Goal: Task Accomplishment & Management: Manage account settings

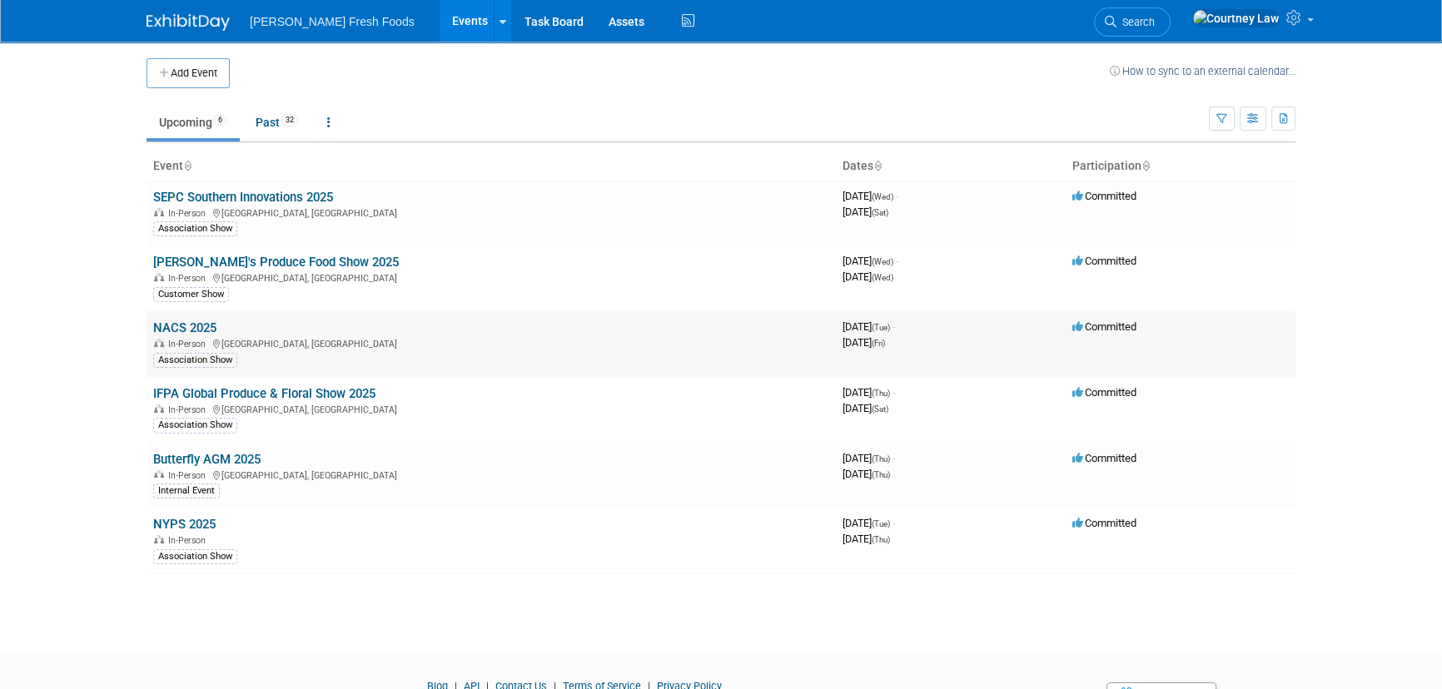
click at [201, 327] on link "NACS 2025" at bounding box center [184, 328] width 63 height 15
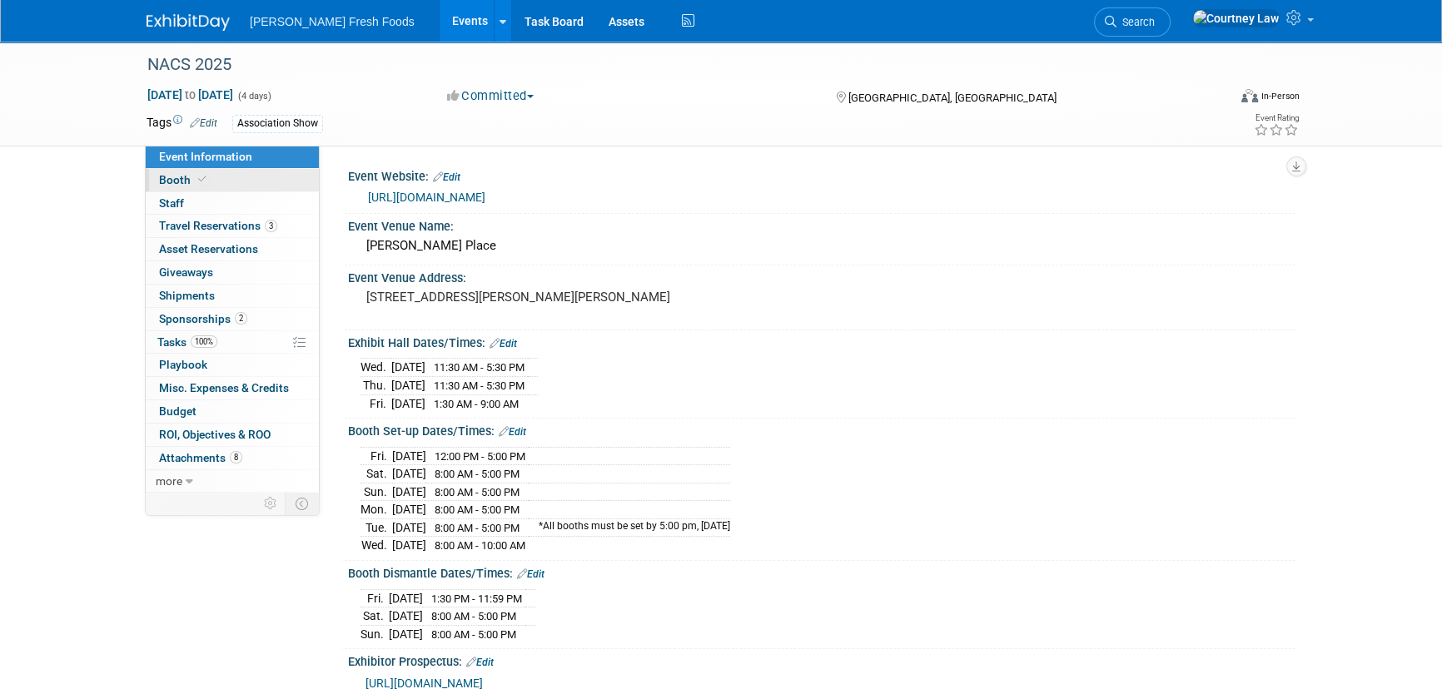
click at [190, 184] on span "Booth" at bounding box center [184, 179] width 51 height 13
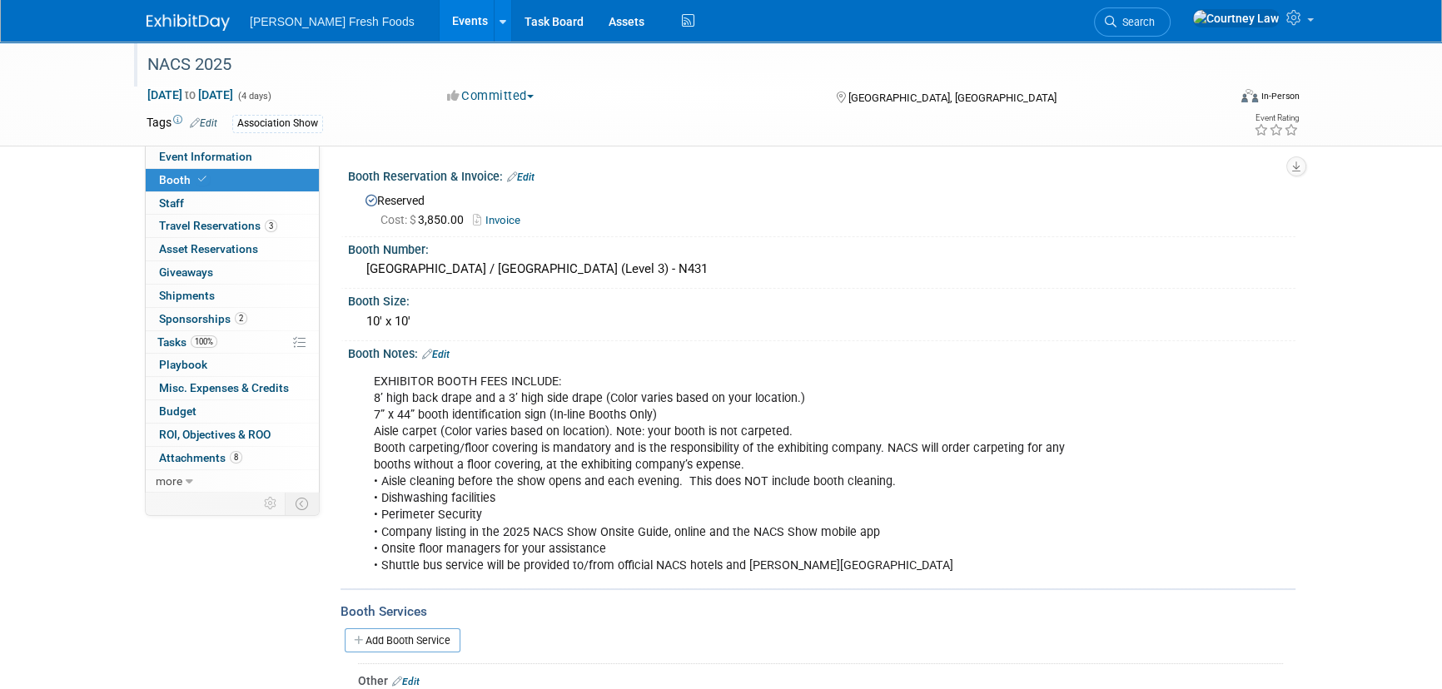
click at [207, 44] on div at bounding box center [678, 49] width 1072 height 14
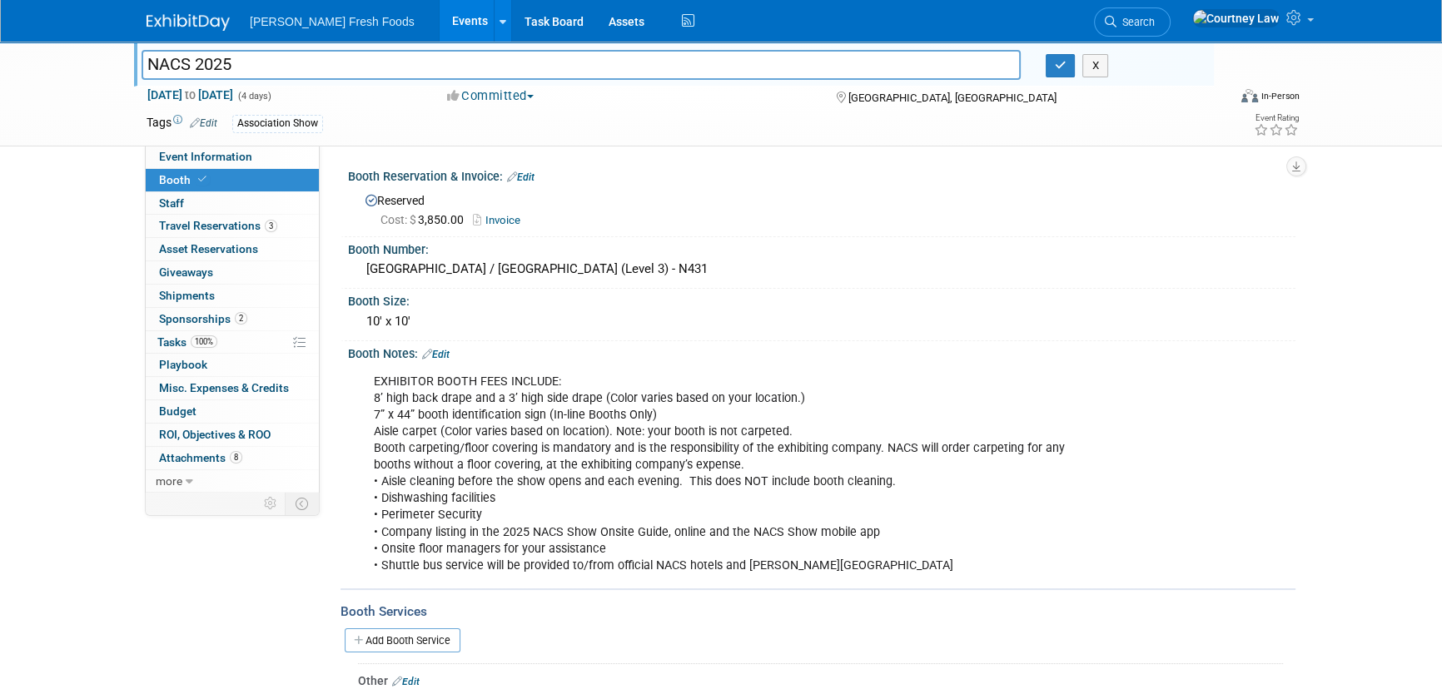
click at [207, 33] on div "Bolthouse Fresh Foods Events Add Event Bulk Upload Events Shareable Event Board…" at bounding box center [721, 21] width 1149 height 42
click at [1098, 66] on button "X" at bounding box center [1095, 65] width 26 height 23
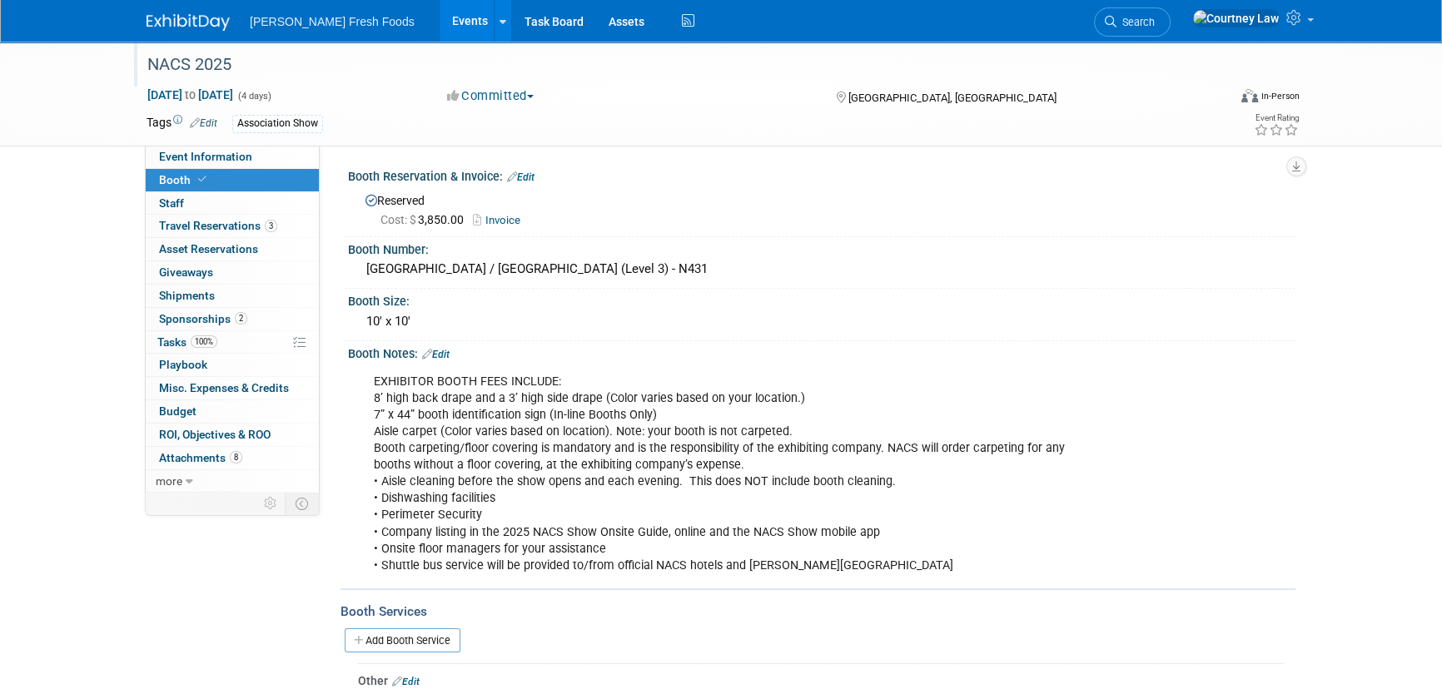
click at [172, 17] on img at bounding box center [188, 22] width 83 height 17
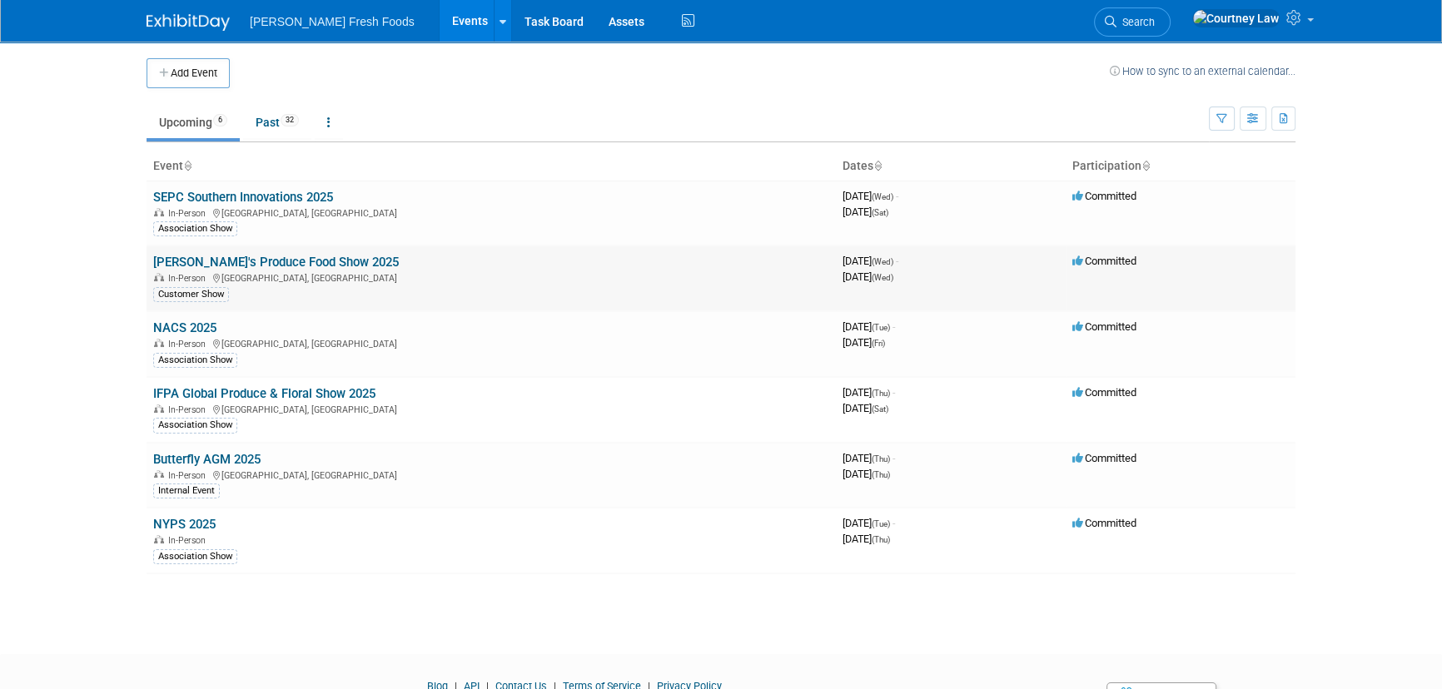
click at [326, 259] on link "[PERSON_NAME]'s Produce Food Show 2025" at bounding box center [276, 262] width 246 height 15
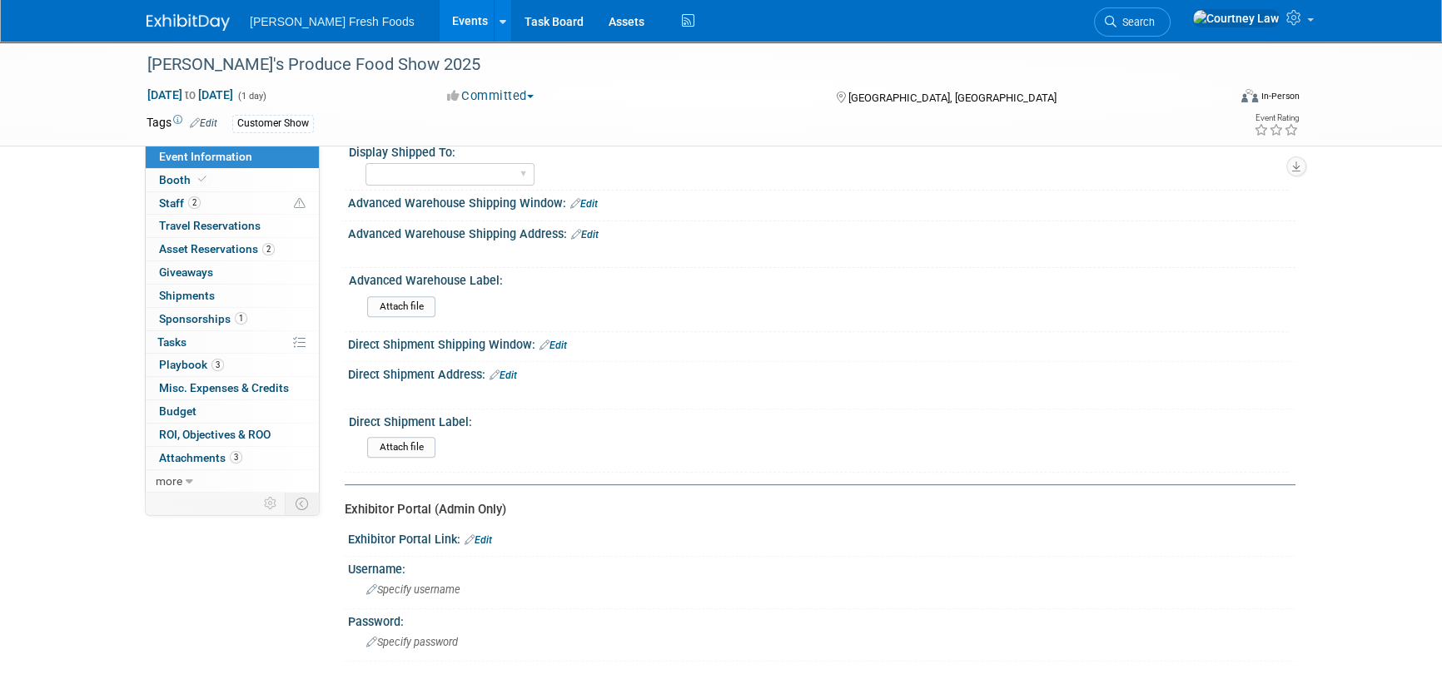
scroll to position [690, 0]
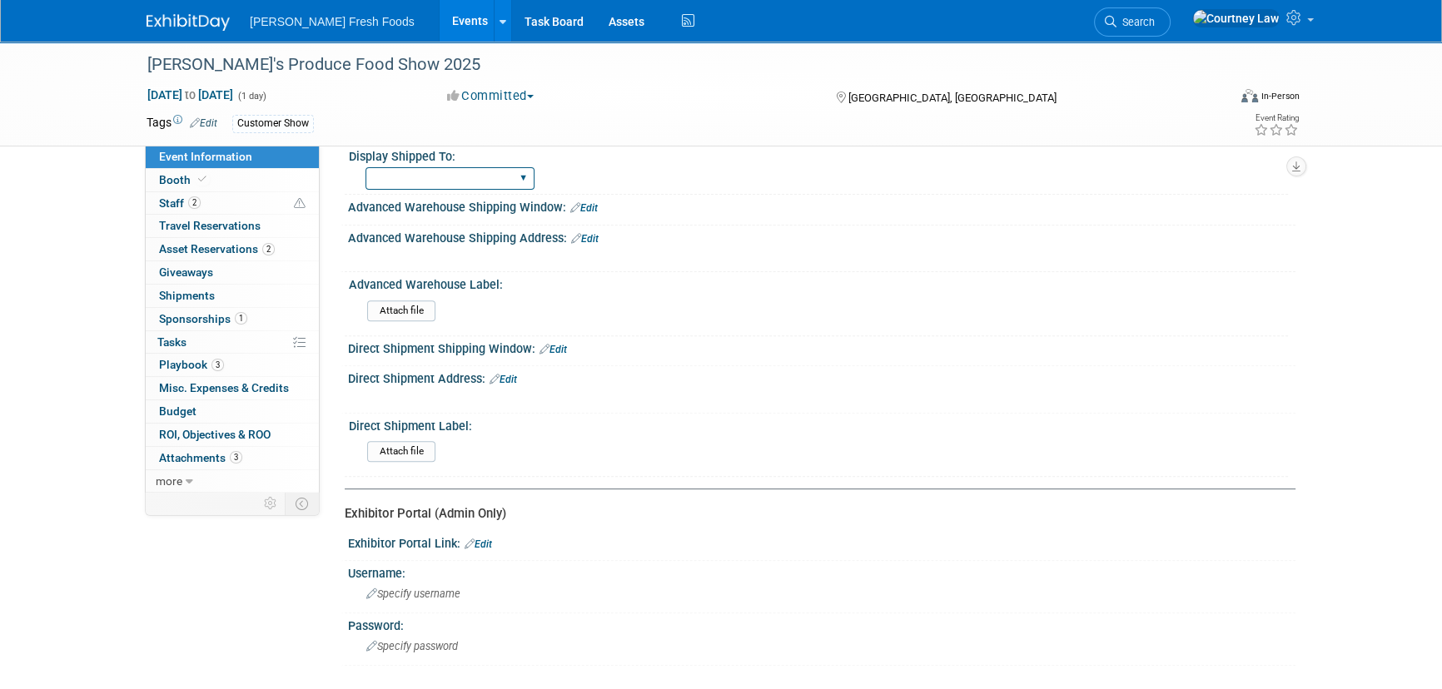
click at [524, 178] on select "Advanced Warehouse Direct Shipment/Showsite Both - Advanced & Direct" at bounding box center [449, 178] width 169 height 22
select select "Advanced Warehouse"
click at [365, 167] on select "Advanced Warehouse Direct Shipment/Showsite Both - Advanced & Direct" at bounding box center [449, 178] width 169 height 22
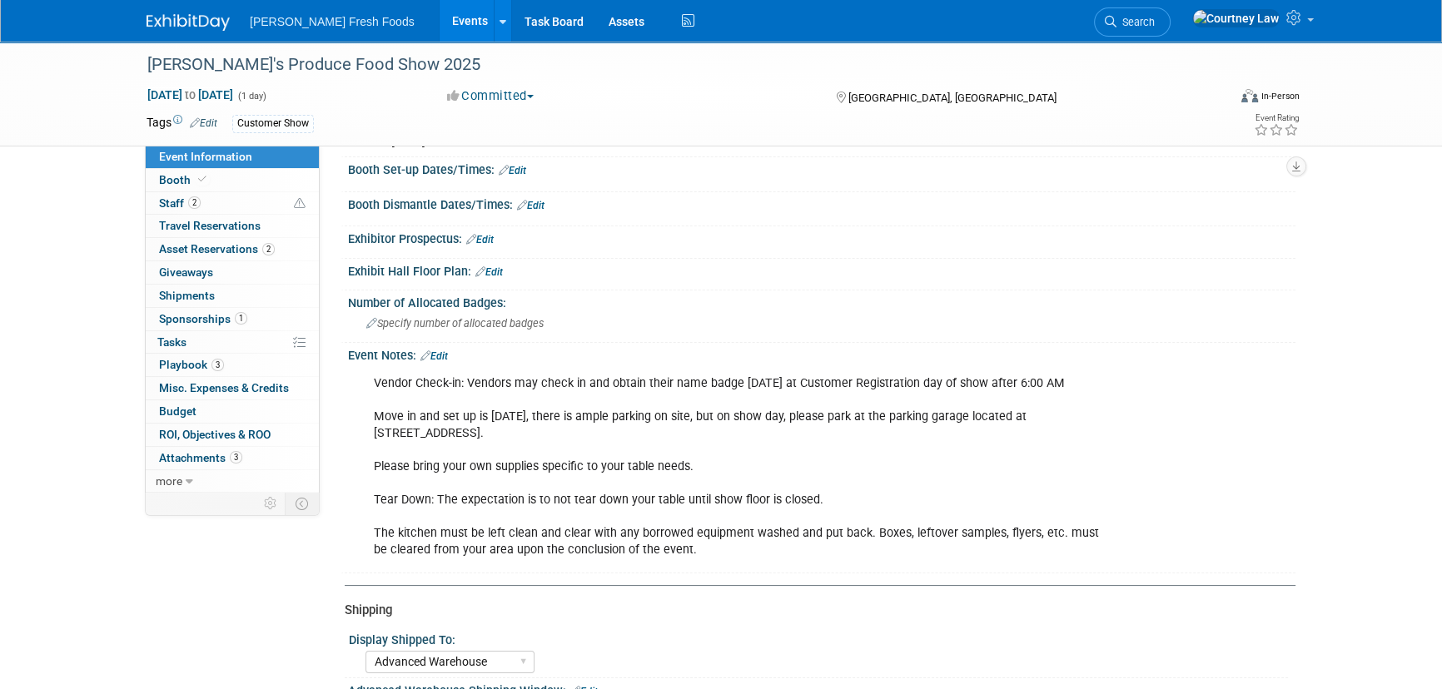
scroll to position [236, 0]
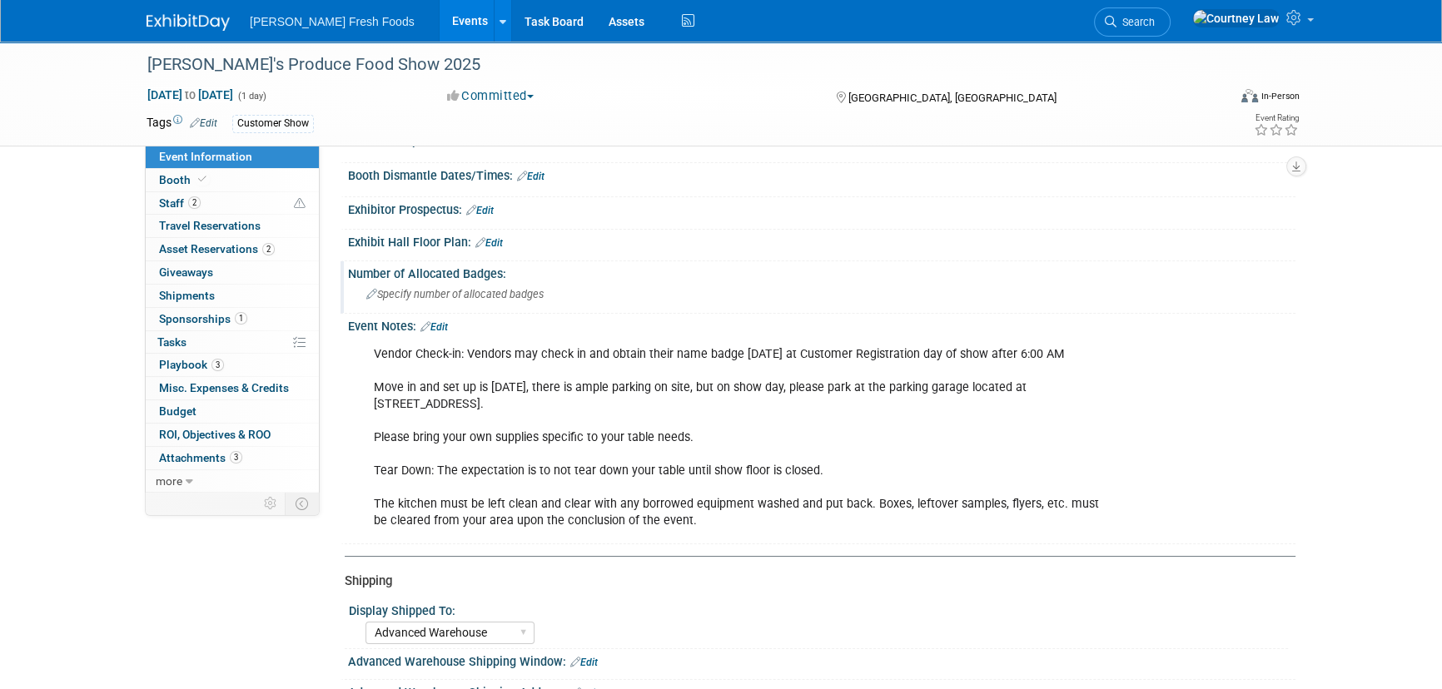
click at [483, 281] on div "Specify number of allocated badges" at bounding box center [821, 294] width 922 height 26
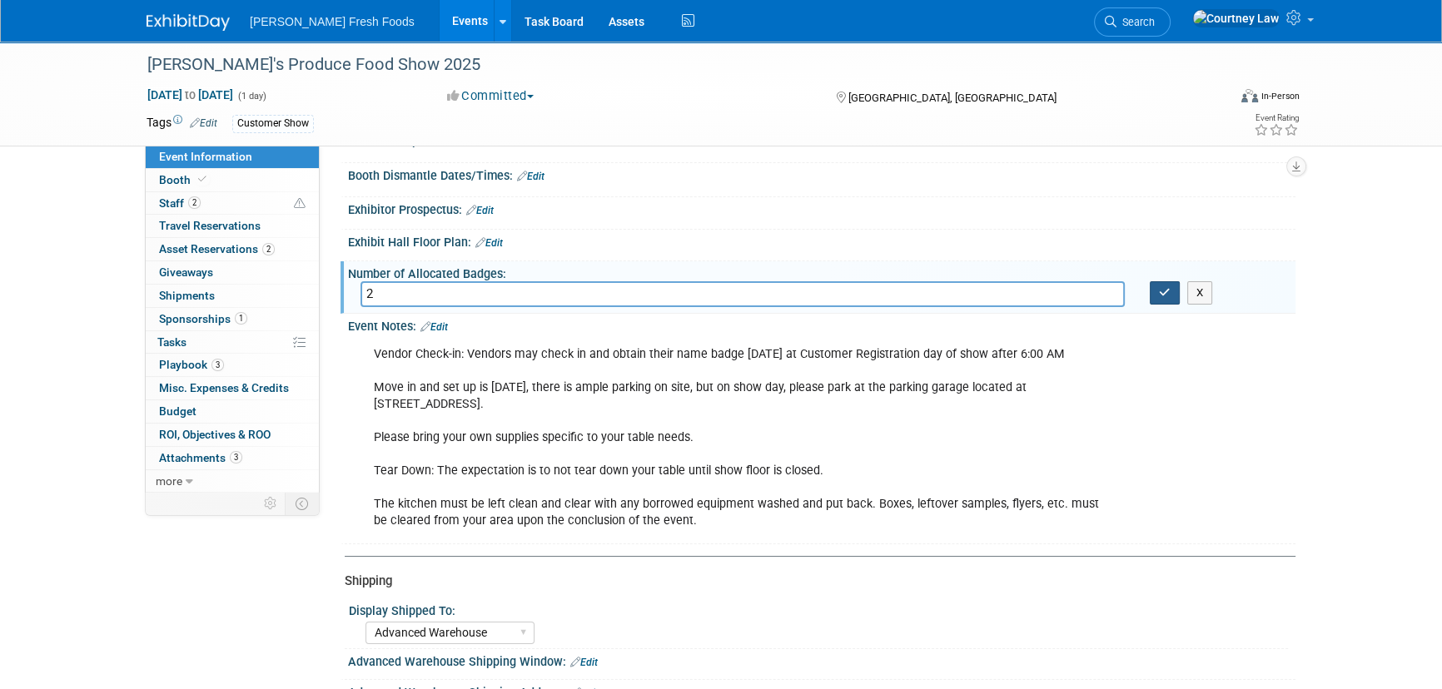
type input "2"
click at [1168, 293] on icon "button" at bounding box center [1165, 292] width 12 height 11
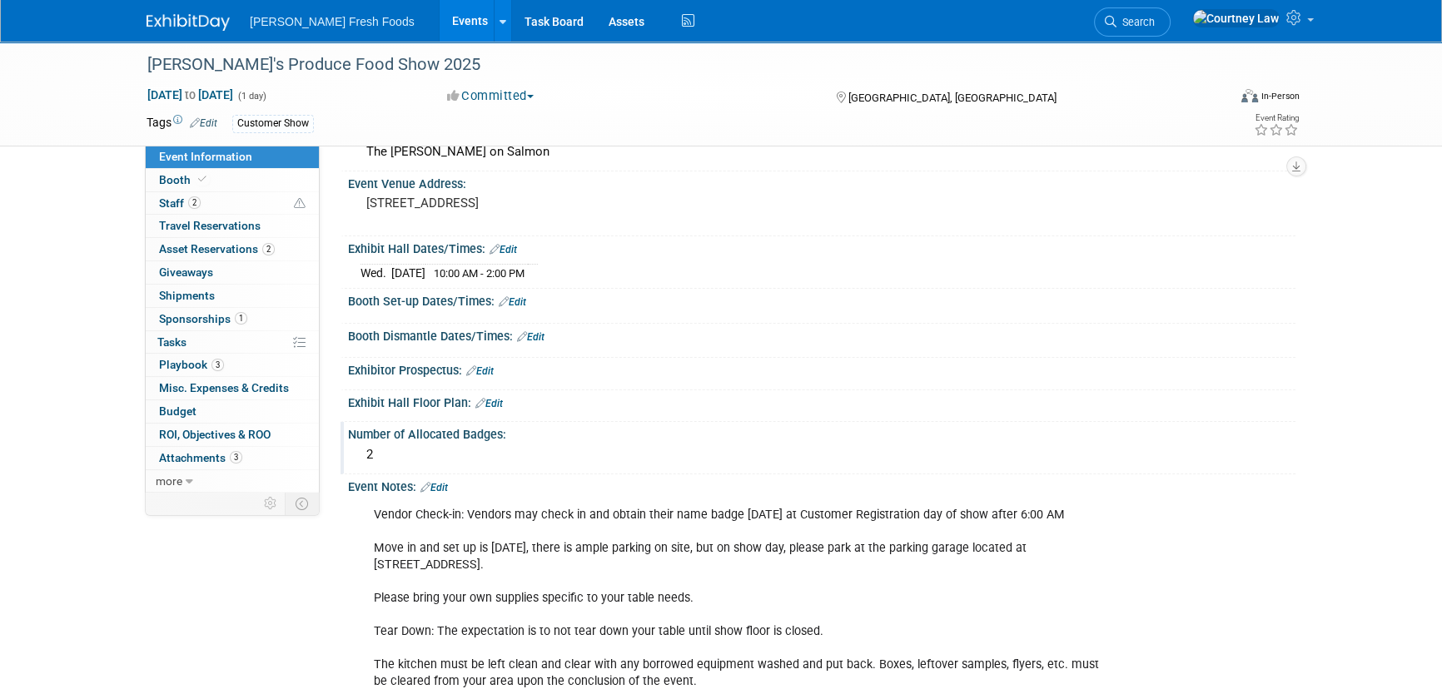
scroll to position [0, 0]
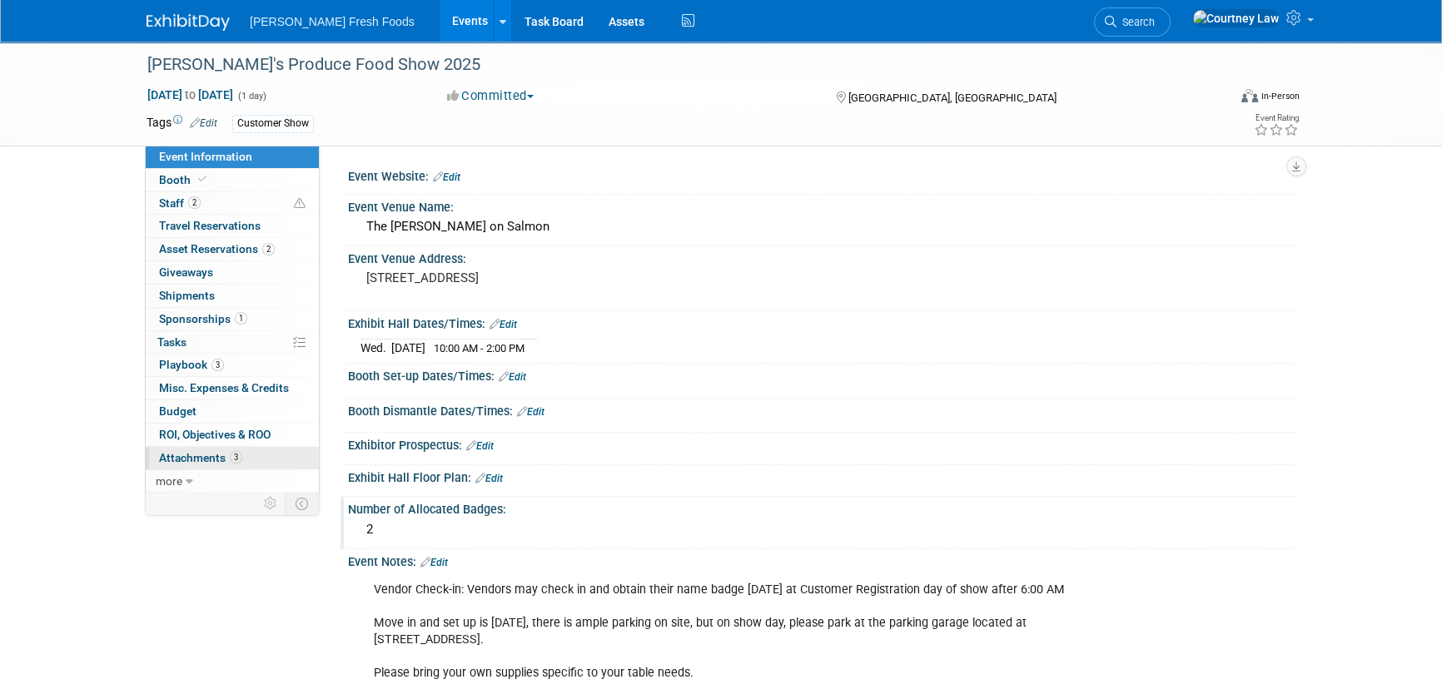
click at [190, 465] on link "3 Attachments 3" at bounding box center [232, 458] width 173 height 22
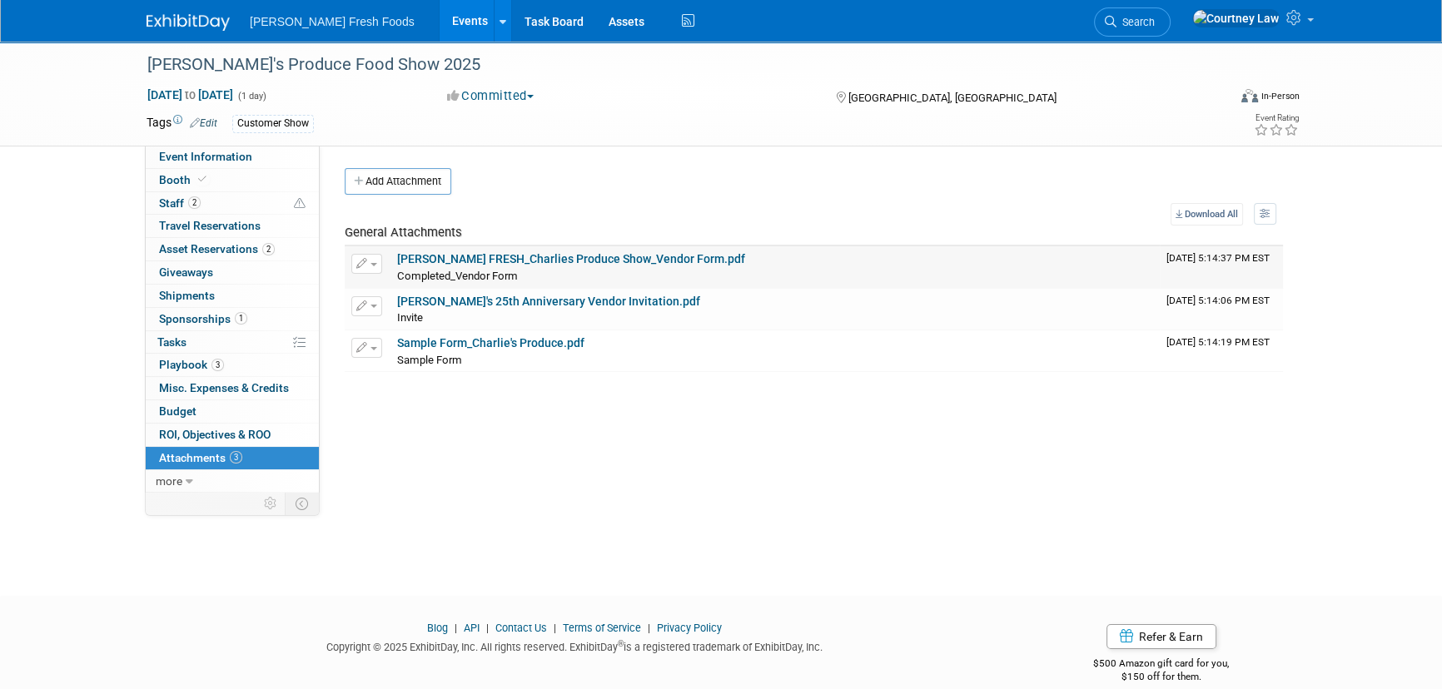
click at [450, 265] on link "BOLTHOUSE FRESH_Charlies Produce Show_Vendor Form.pdf" at bounding box center [571, 258] width 348 height 13
click at [510, 305] on link "Charlie's 25th Anniversary Vendor Invitation.pdf" at bounding box center [548, 301] width 303 height 13
click at [225, 162] on span "Event Information" at bounding box center [205, 156] width 93 height 13
select select "Advanced Warehouse"
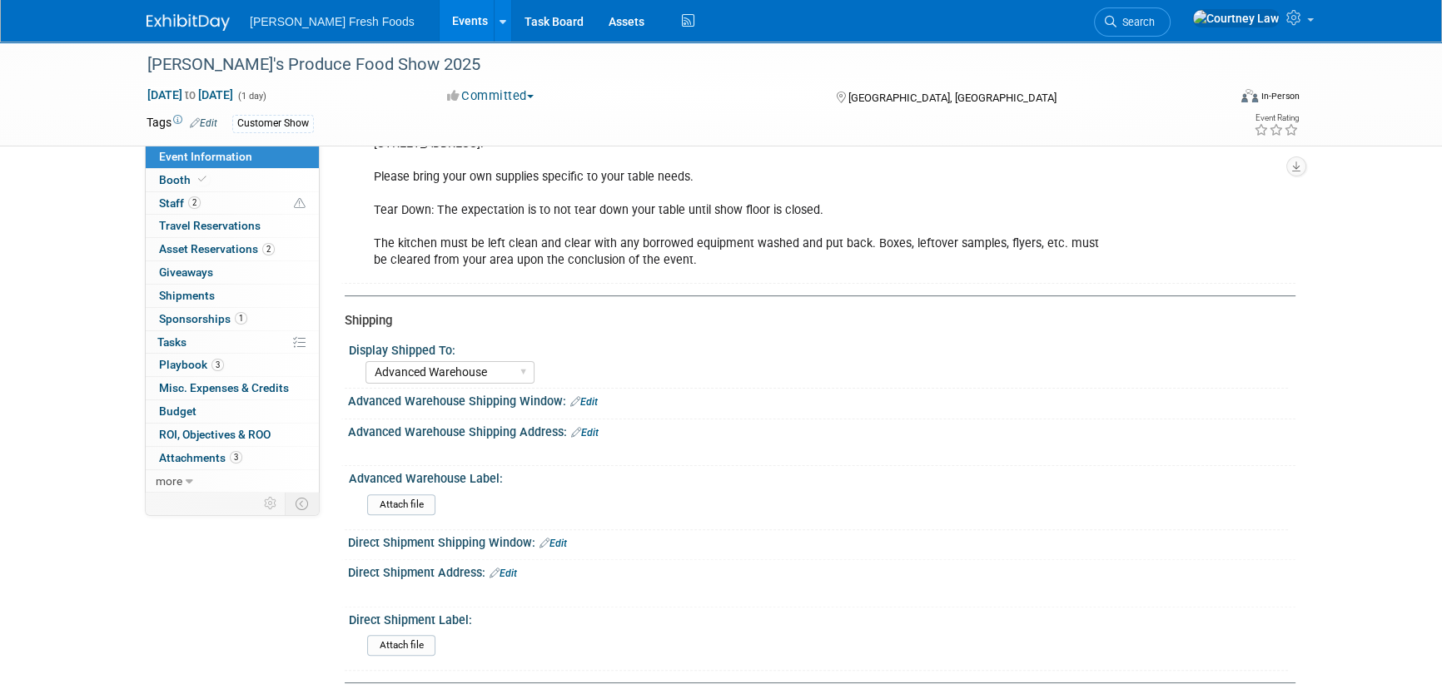
scroll to position [529, 0]
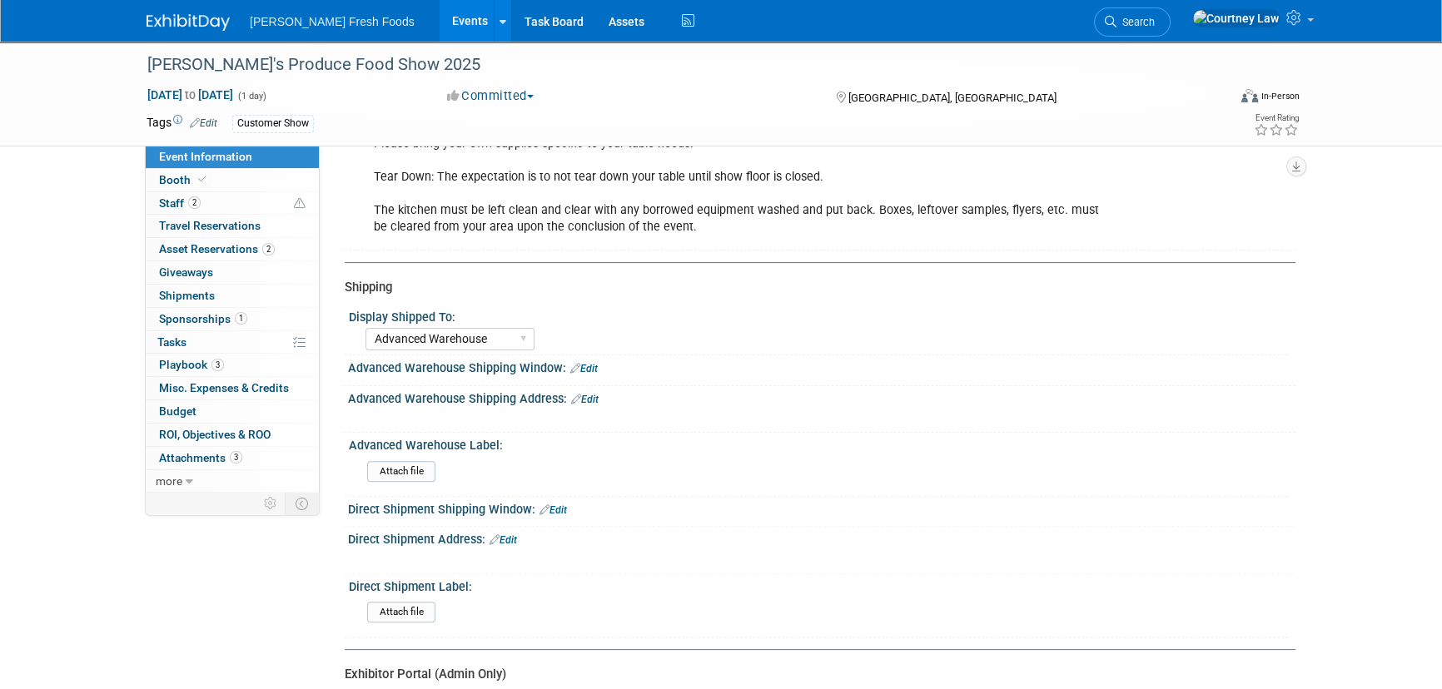
click at [587, 394] on link "Edit" at bounding box center [584, 400] width 27 height 12
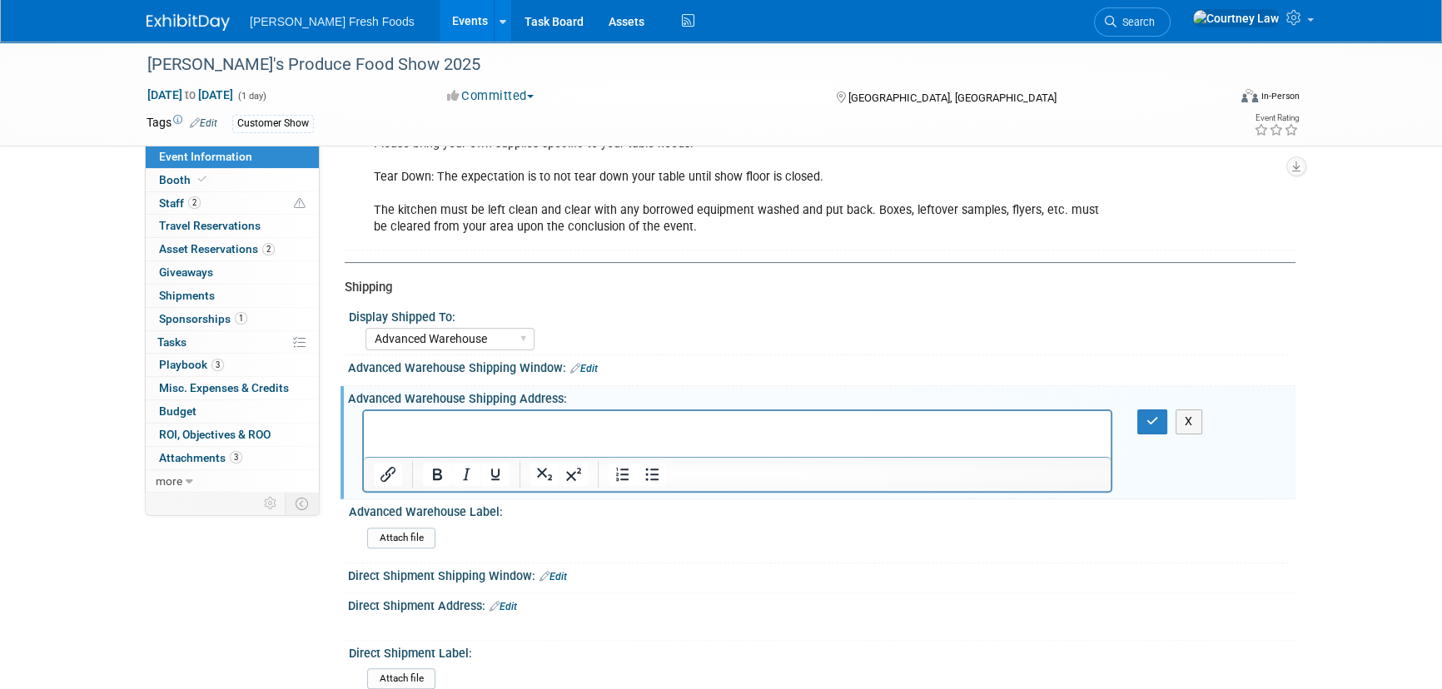
scroll to position [0, 0]
click at [559, 433] on p "10755 SE Jennifer St." at bounding box center [738, 426] width 728 height 17
click at [482, 450] on p "Rich Text Area. Press ALT-0 for help." at bounding box center [738, 443] width 728 height 17
click at [544, 440] on p "Clackamas" at bounding box center [738, 443] width 728 height 17
click at [1143, 420] on button "button" at bounding box center [1152, 422] width 31 height 24
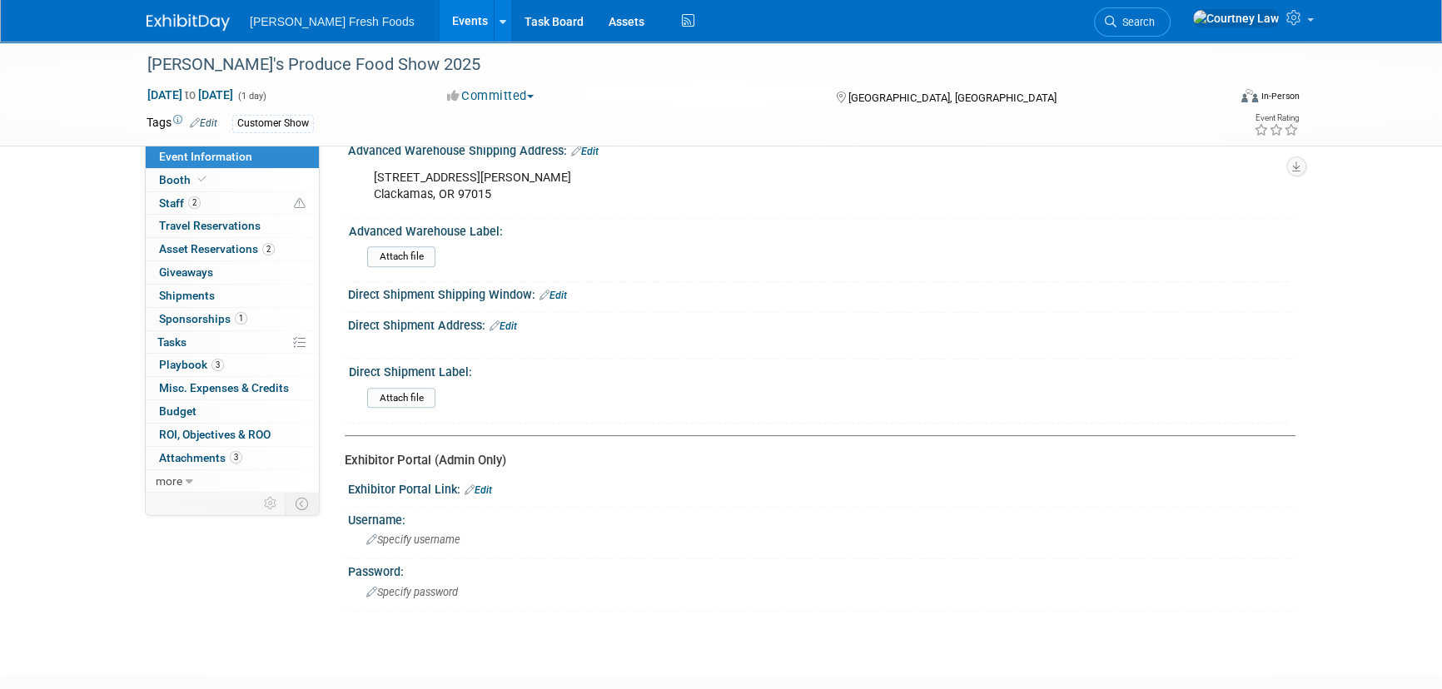
scroll to position [874, 0]
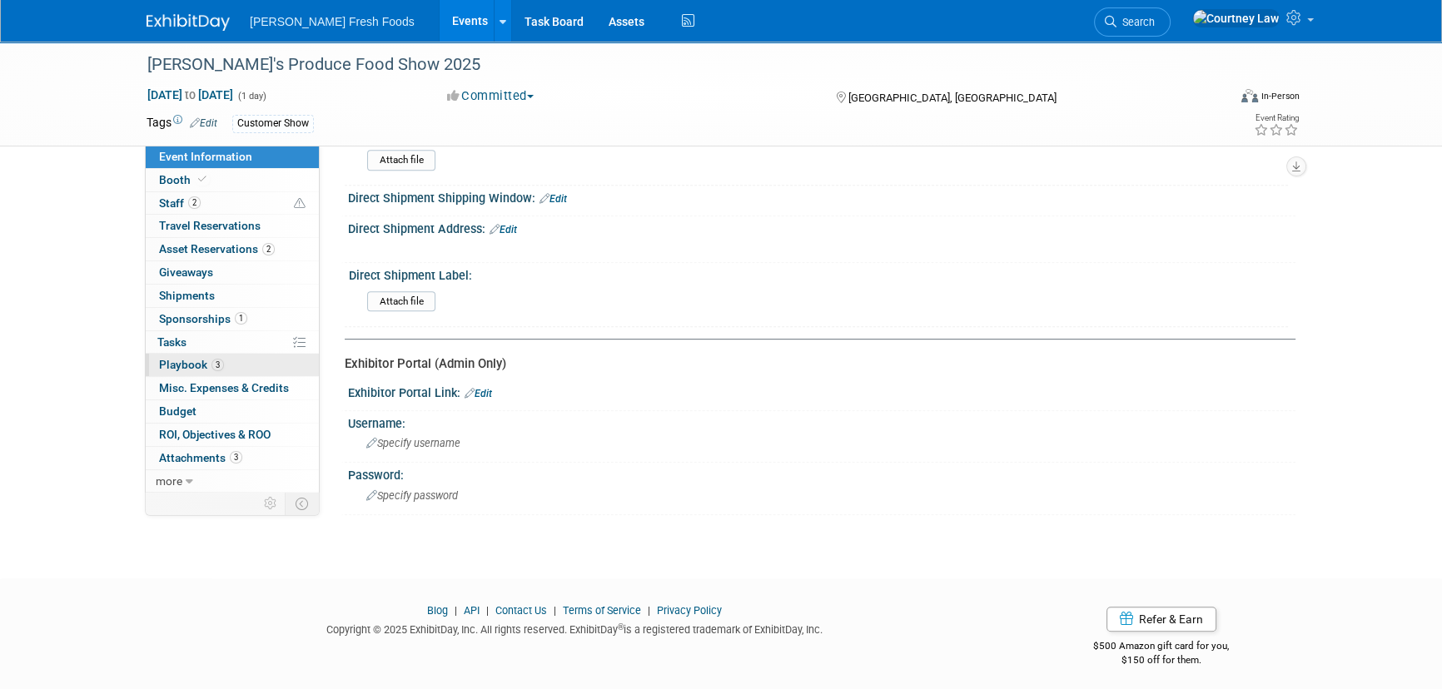
click at [206, 365] on span "Playbook 3" at bounding box center [191, 364] width 65 height 13
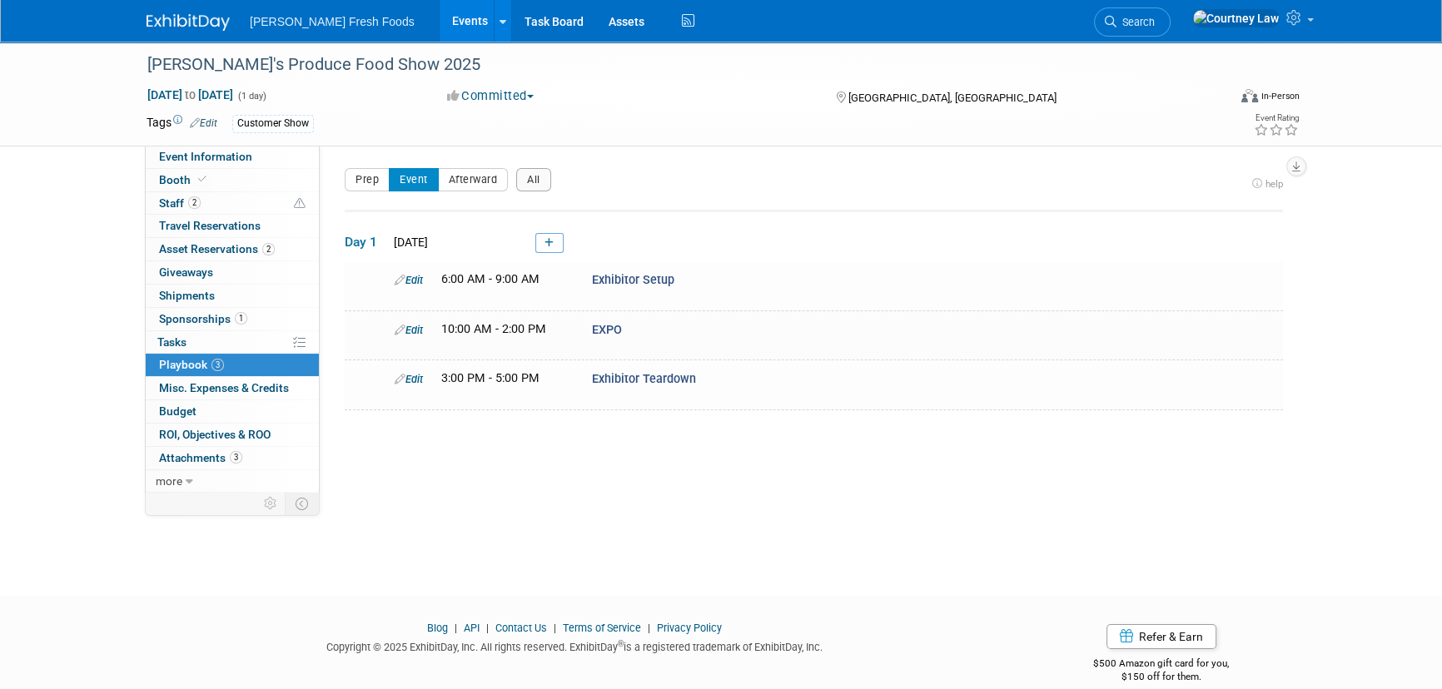
click at [722, 480] on div "Event Website: Edit Event Venue Name: The REDD on Salmon Edit" at bounding box center [808, 319] width 976 height 346
click at [225, 162] on span "Event Information" at bounding box center [205, 156] width 93 height 13
select select "Advanced Warehouse"
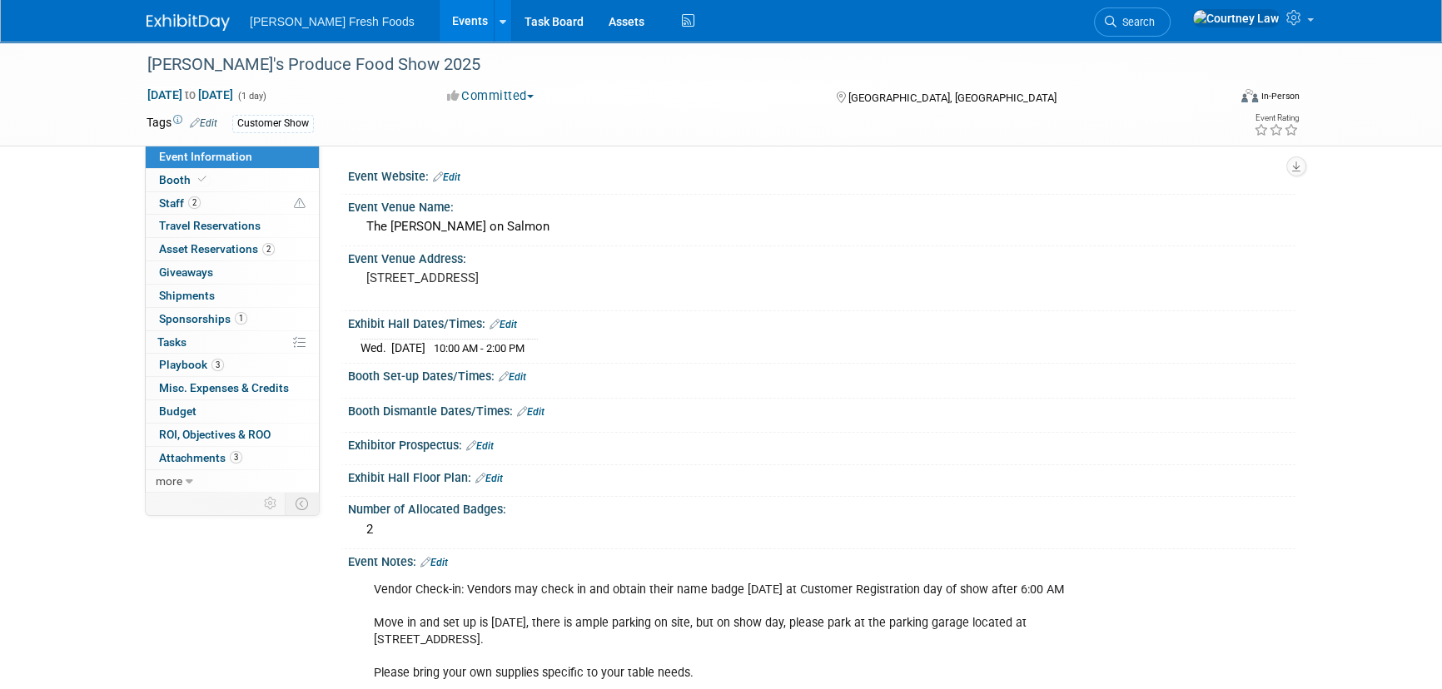
click at [197, 17] on img at bounding box center [188, 22] width 83 height 17
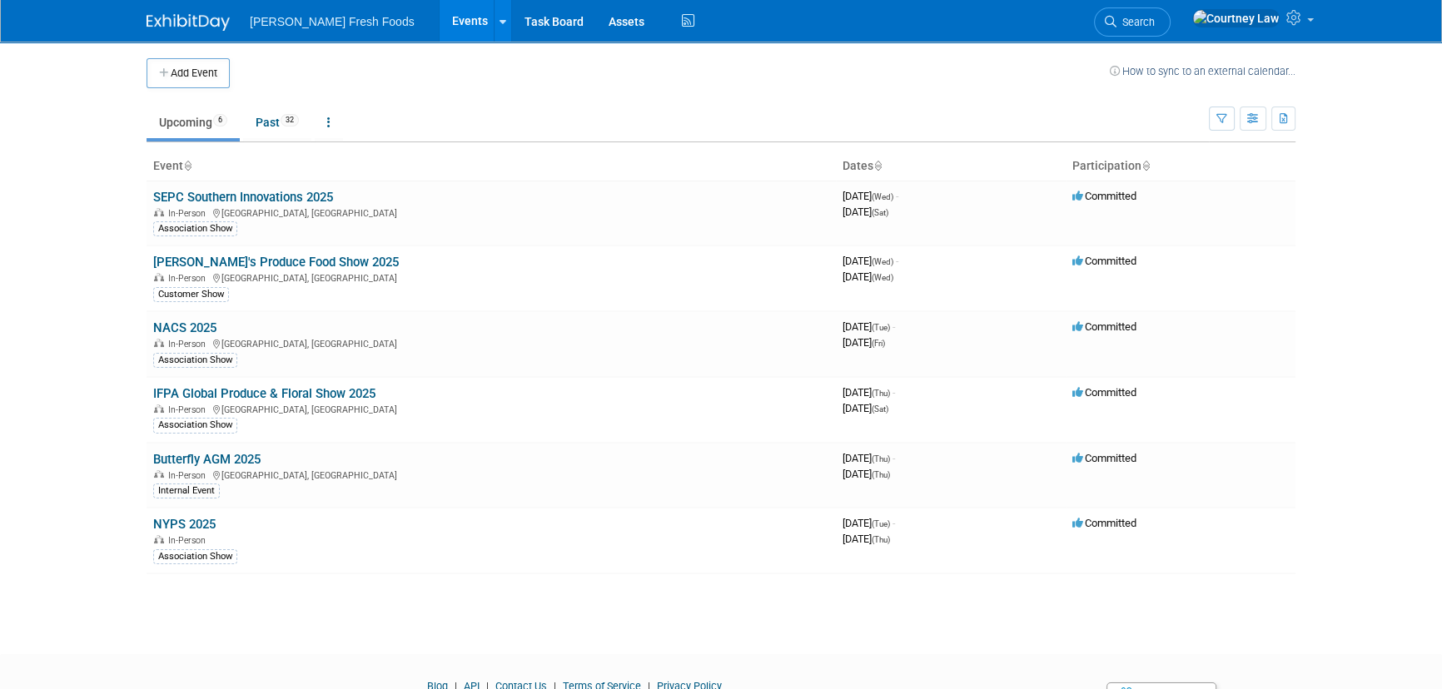
click at [223, 593] on div "Add Event How to sync to an external calendar... New Event Duplicate Event Warn…" at bounding box center [721, 333] width 1174 height 583
click at [292, 260] on link "[PERSON_NAME]'s Produce Food Show 2025" at bounding box center [276, 262] width 246 height 15
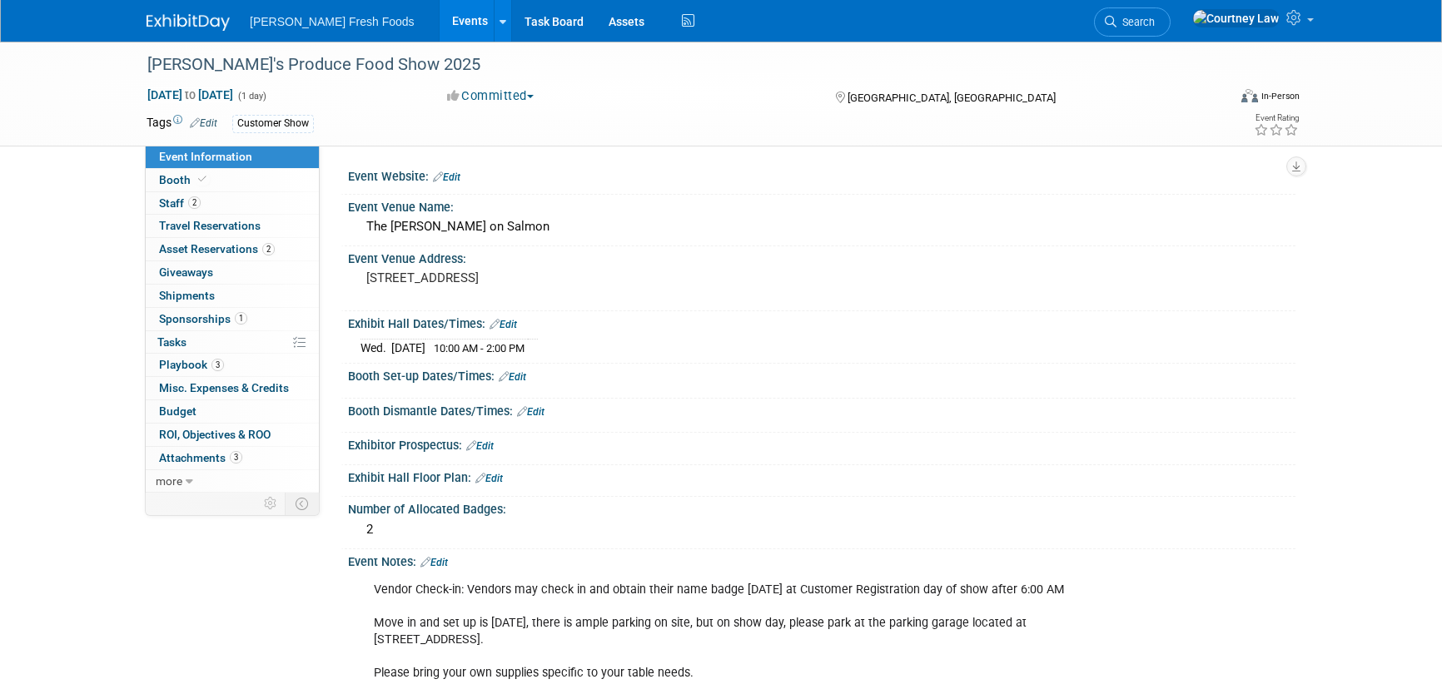
select select "Advanced Warehouse"
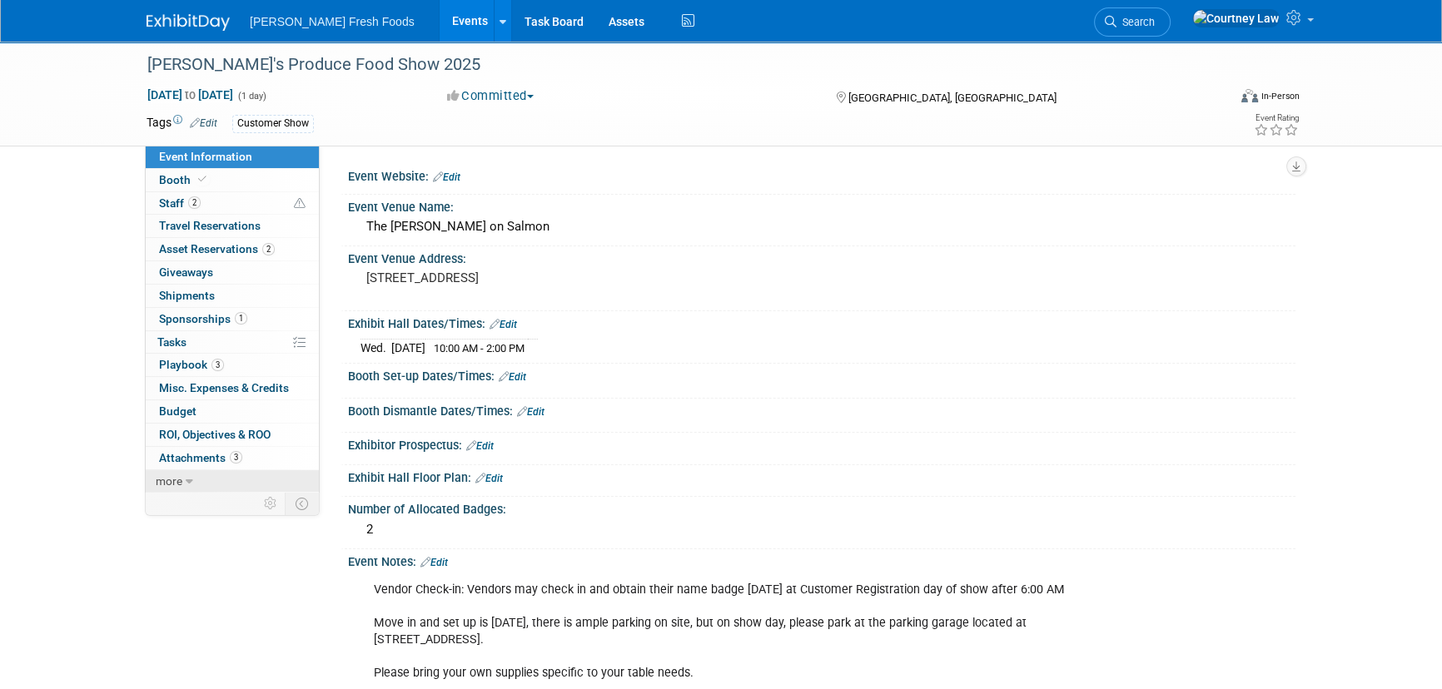
click at [185, 470] on link "more" at bounding box center [232, 481] width 173 height 22
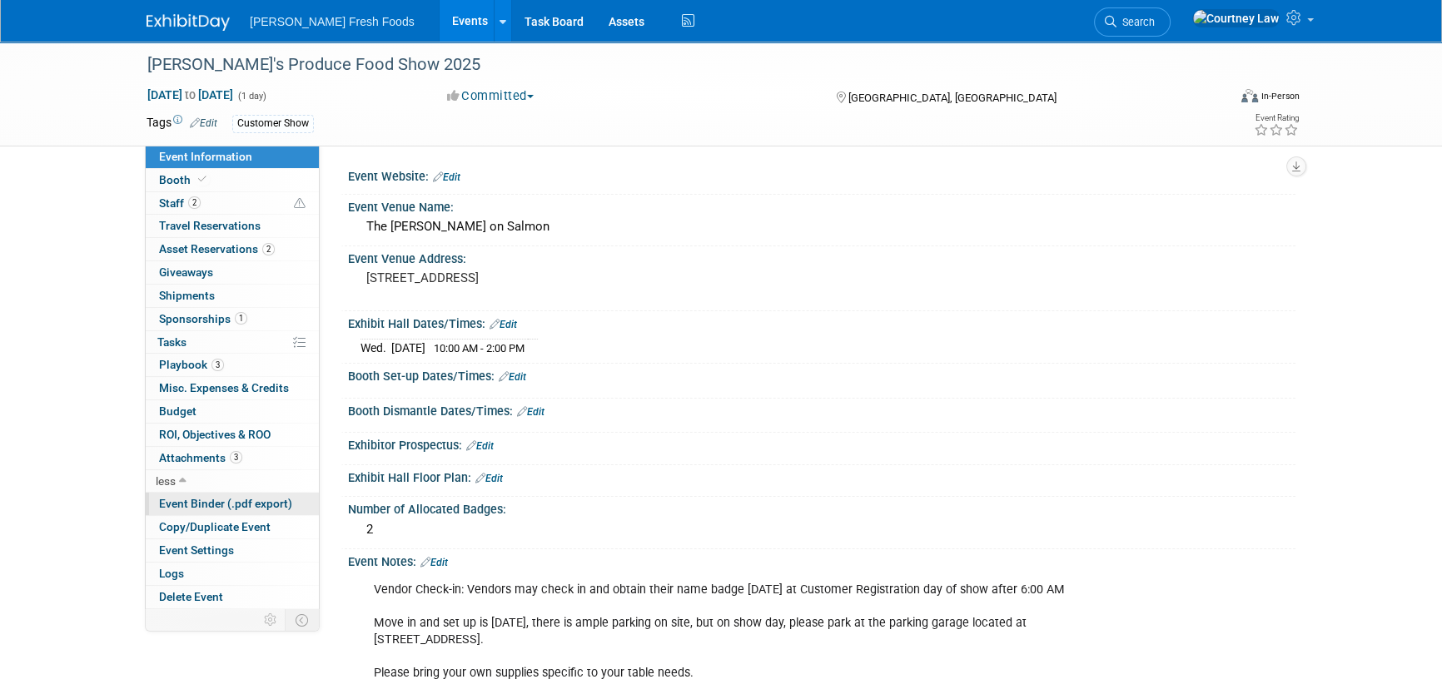
click at [205, 503] on span "Event Binder (.pdf export)" at bounding box center [225, 503] width 133 height 13
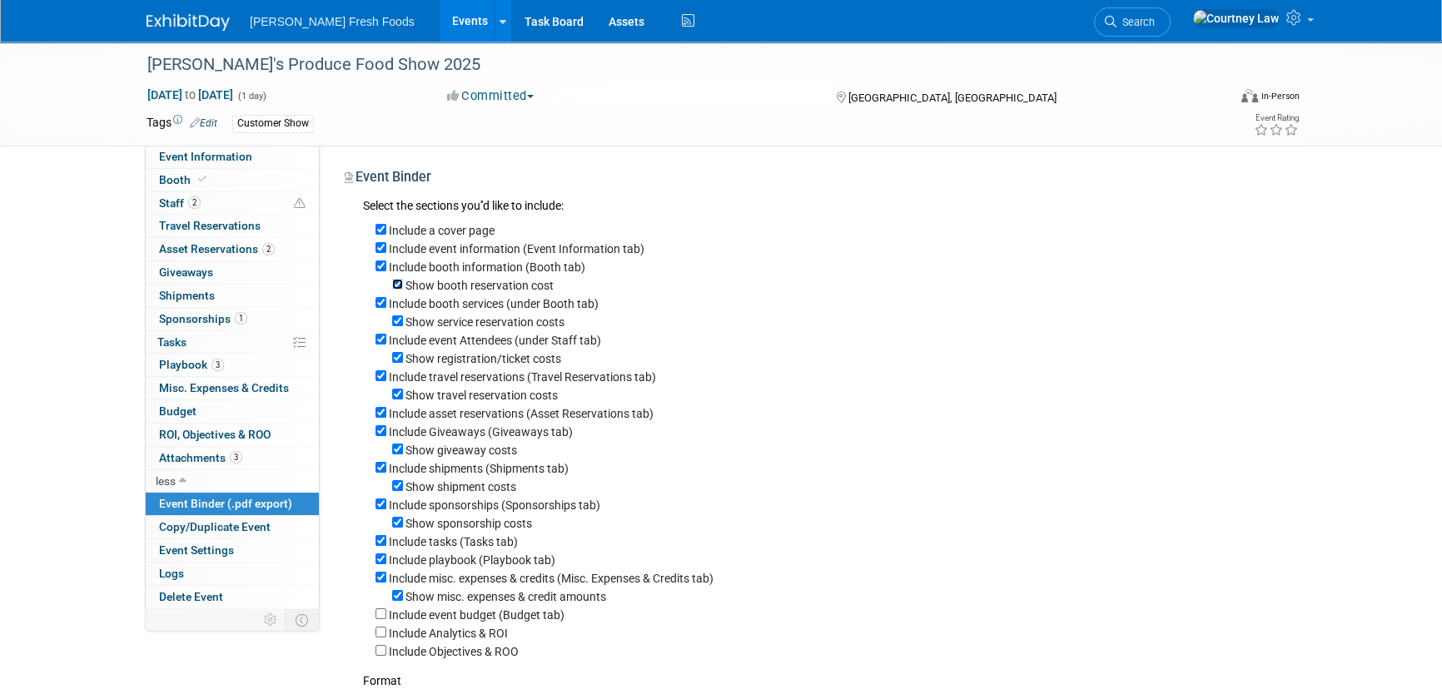
click at [395, 284] on input "Show booth reservation cost" at bounding box center [397, 284] width 11 height 11
checkbox input "false"
click at [390, 302] on label "Include booth services (under Booth tab)" at bounding box center [494, 303] width 210 height 13
click at [386, 302] on input "Include booth services (under Booth tab)" at bounding box center [380, 302] width 11 height 11
checkbox input "false"
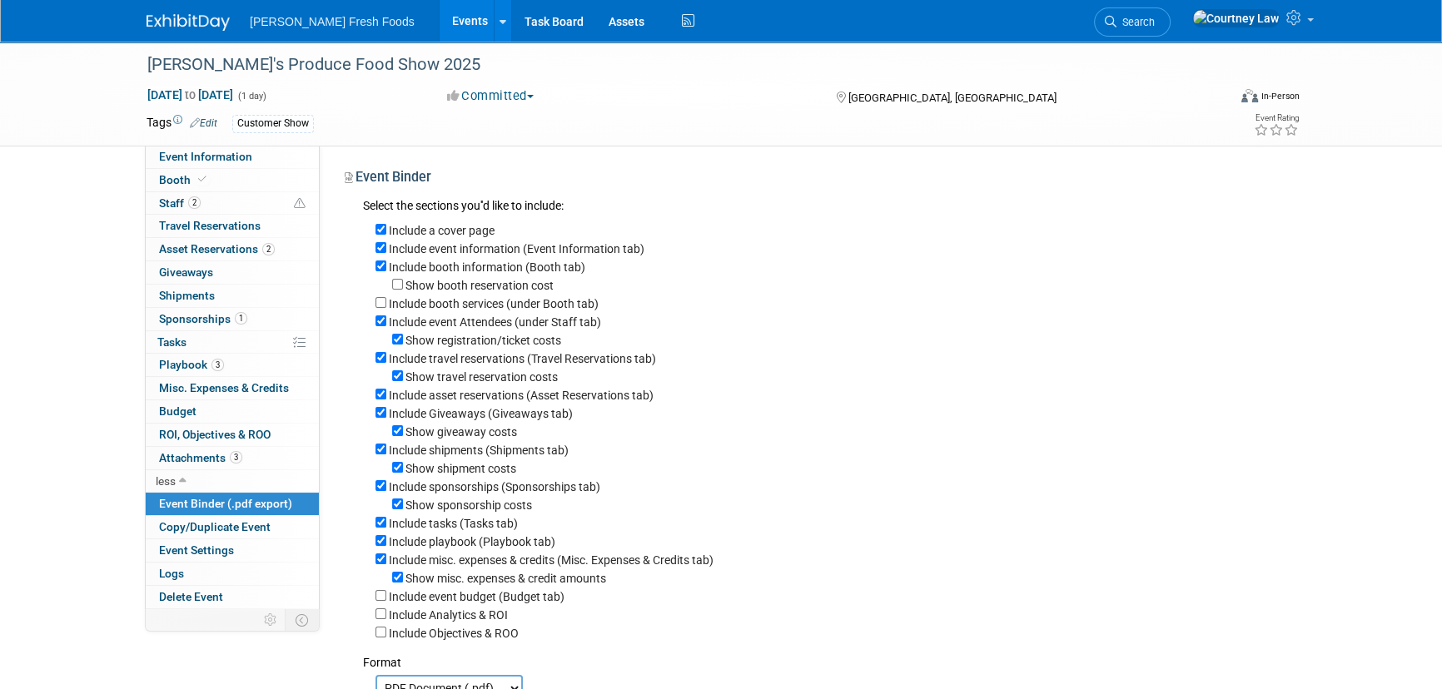
click at [407, 337] on label "Show registration/ticket costs" at bounding box center [483, 340] width 156 height 13
click at [403, 337] on input "Show registration/ticket costs" at bounding box center [397, 339] width 11 height 11
checkbox input "false"
click at [415, 363] on label "Include travel reservations (Travel Reservations tab)" at bounding box center [522, 358] width 267 height 13
click at [386, 363] on input "Include travel reservations (Travel Reservations tab)" at bounding box center [380, 357] width 11 height 11
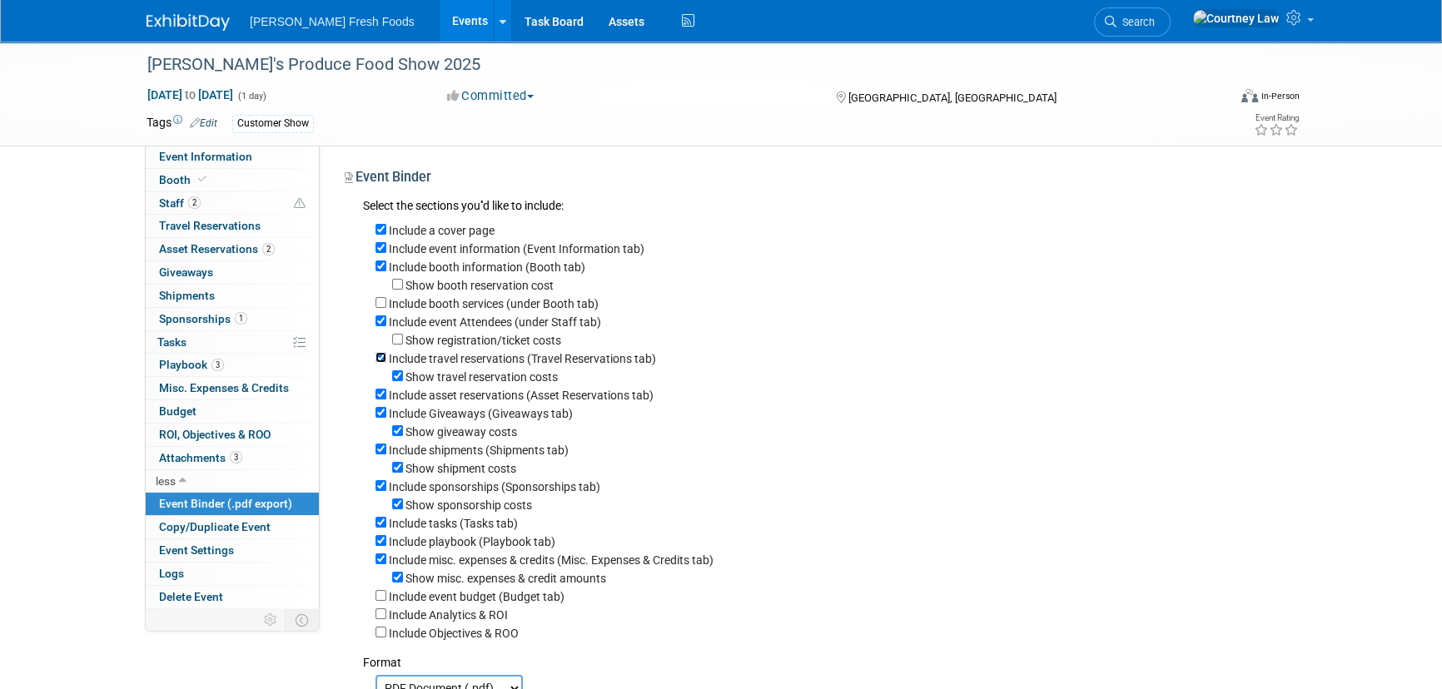
checkbox input "false"
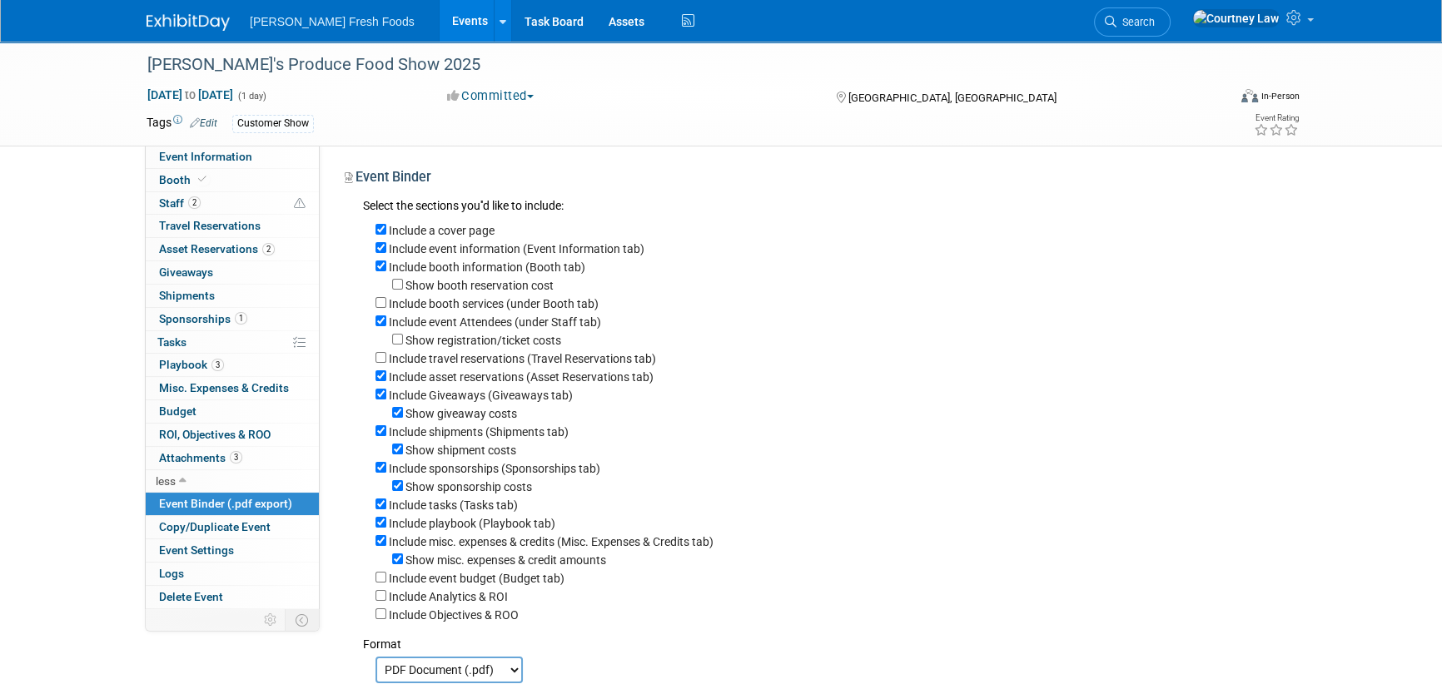
click at [417, 398] on label "Include Giveaways (Giveaways tab)" at bounding box center [481, 395] width 184 height 13
click at [386, 398] on input "Include Giveaways (Giveaways tab)" at bounding box center [380, 394] width 11 height 11
checkbox input "false"
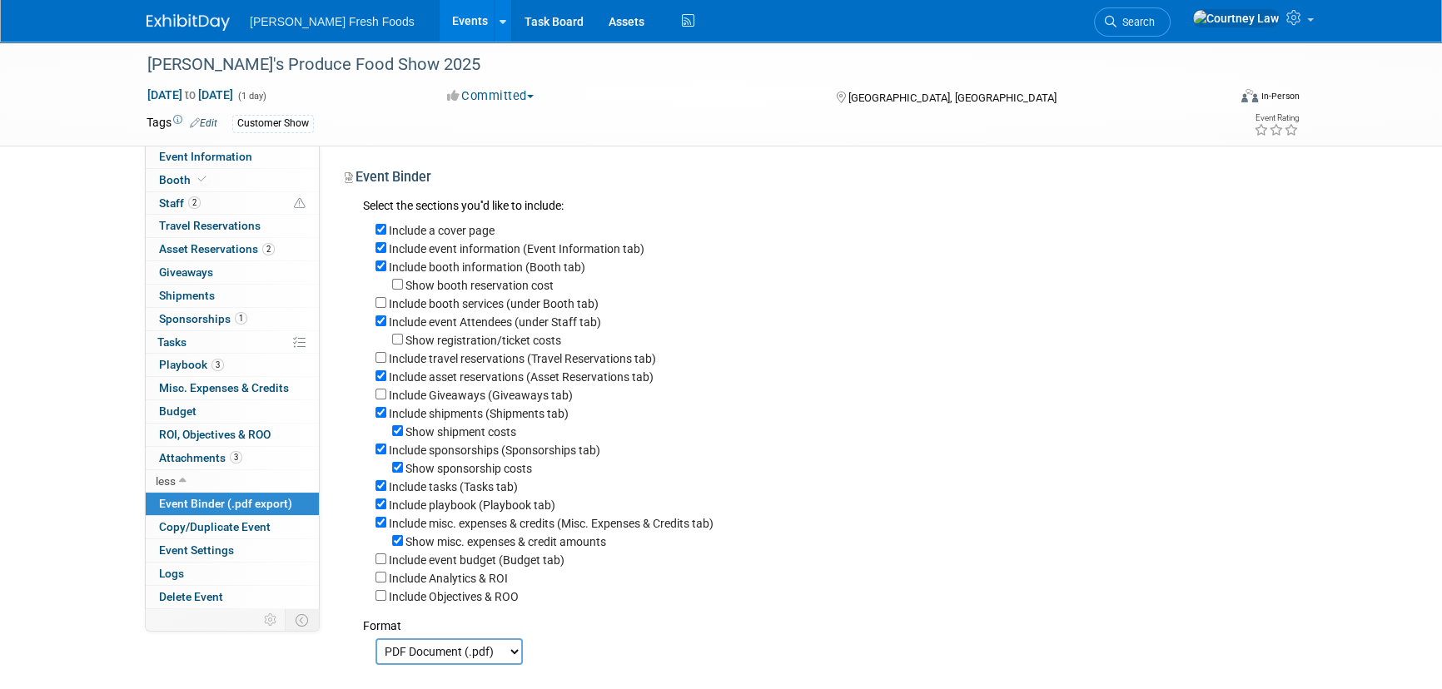
click at [411, 417] on label "Include shipments (Shipments tab)" at bounding box center [479, 413] width 180 height 13
click at [386, 417] on input "Include shipments (Shipments tab)" at bounding box center [380, 412] width 11 height 11
checkbox input "false"
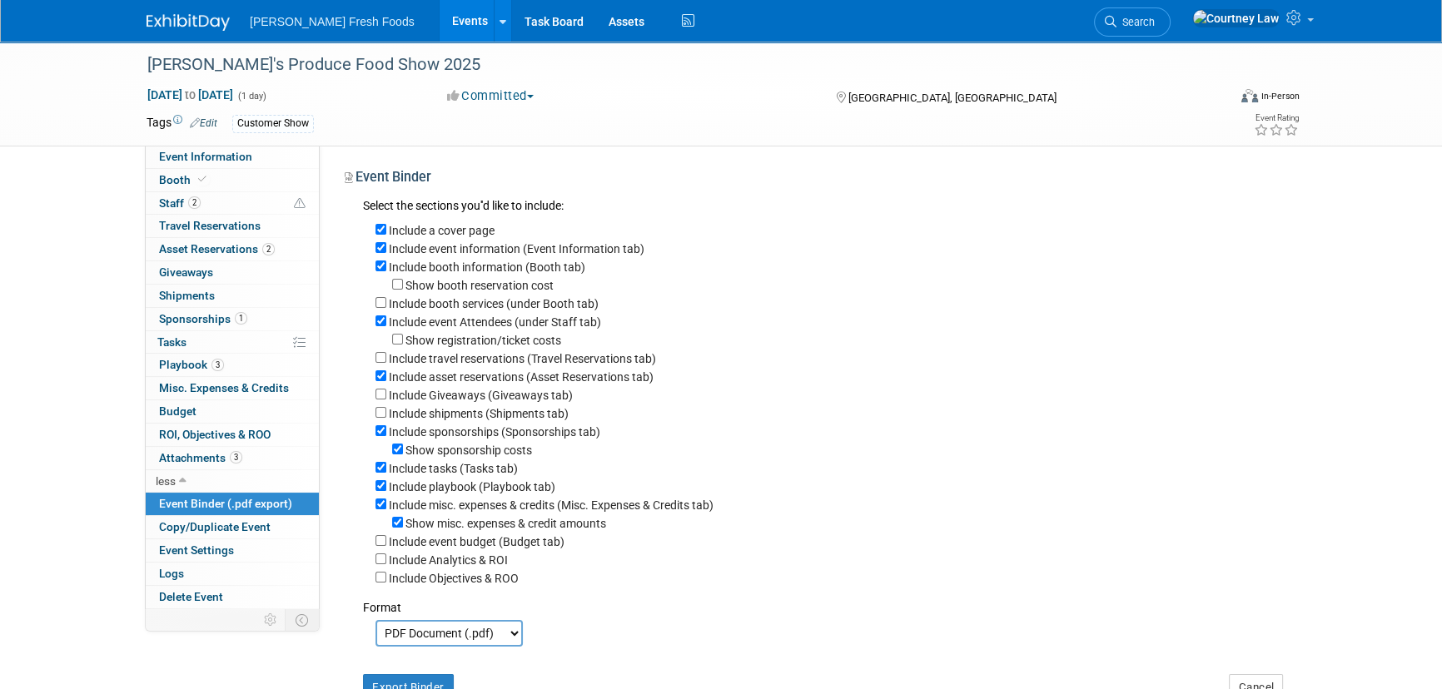
click at [410, 455] on label "Show sponsorship costs" at bounding box center [468, 450] width 127 height 13
click at [403, 455] on input "Show sponsorship costs" at bounding box center [397, 449] width 11 height 11
checkbox input "false"
click at [423, 475] on label "Include tasks (Tasks tab)" at bounding box center [453, 468] width 129 height 13
click at [386, 473] on input "Include tasks (Tasks tab)" at bounding box center [380, 467] width 11 height 11
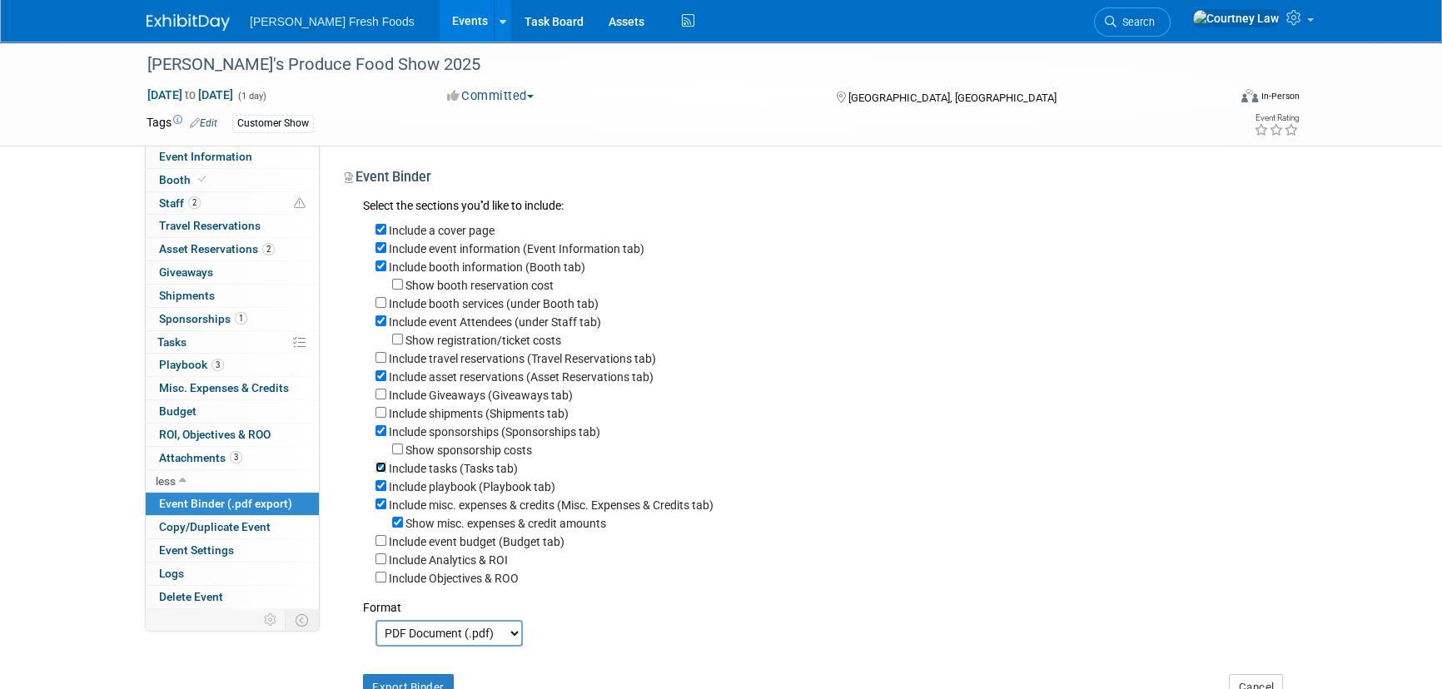
checkbox input "false"
click at [424, 508] on label "Include misc. expenses & credits (Misc. Expenses & Credits tab)" at bounding box center [551, 505] width 325 height 13
click at [386, 508] on input "Include misc. expenses & credits (Misc. Expenses & Credits tab)" at bounding box center [380, 504] width 11 height 11
checkbox input "false"
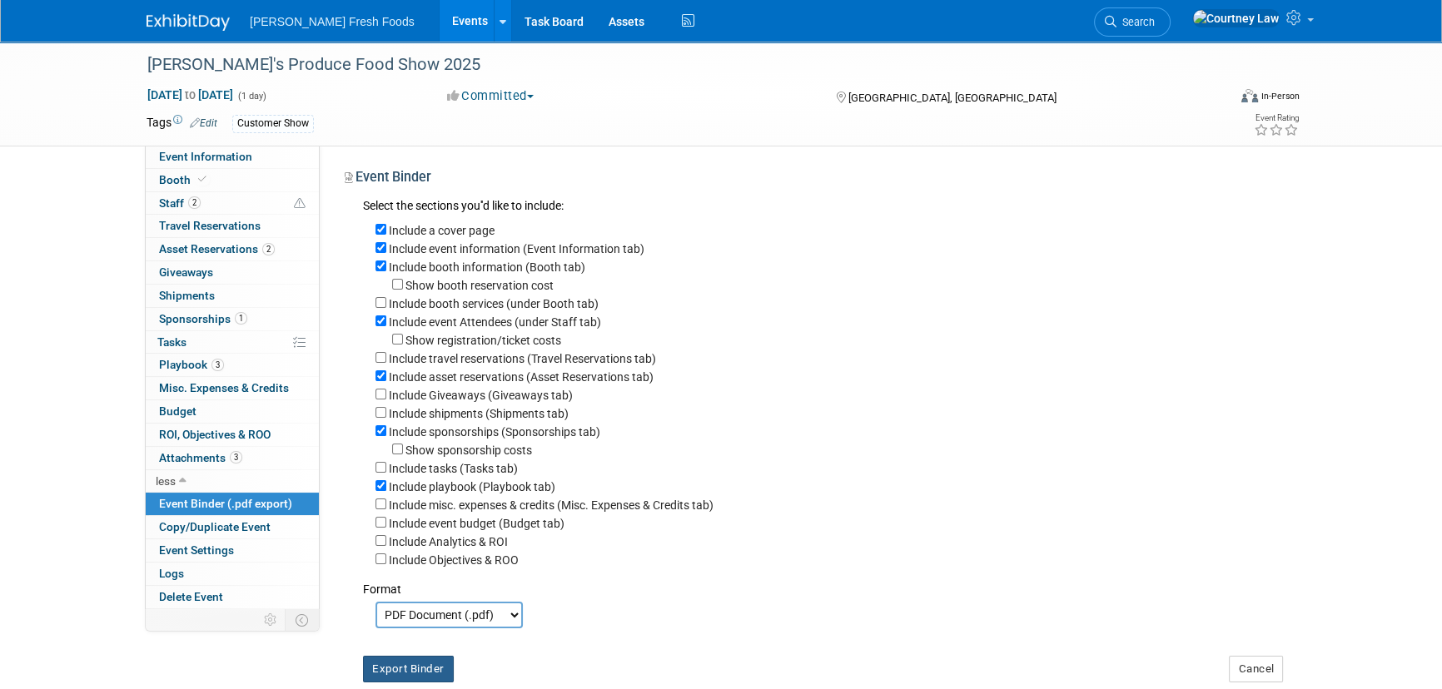
click at [417, 668] on button "Export Binder" at bounding box center [408, 669] width 91 height 27
click at [793, 117] on div "Customer Show" at bounding box center [667, 124] width 871 height 18
click at [195, 17] on img at bounding box center [188, 22] width 83 height 17
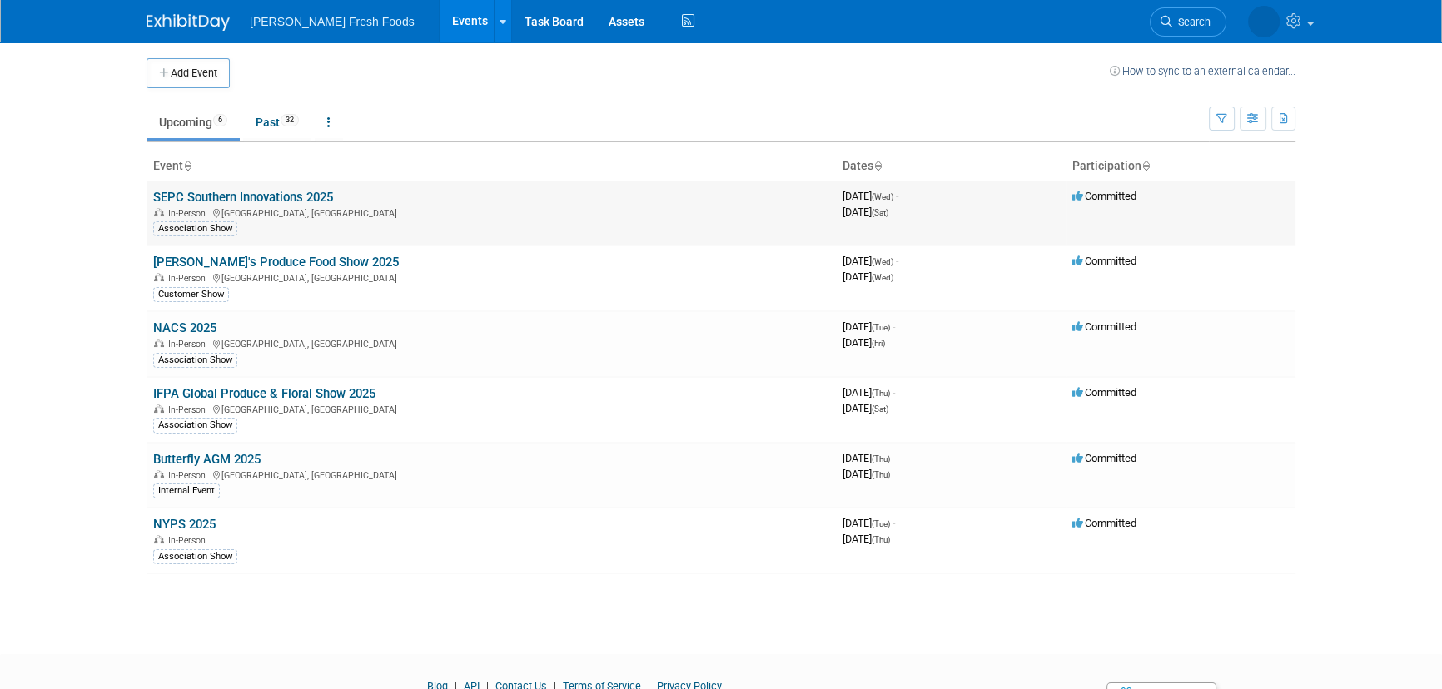
click at [197, 191] on link "SEPC Southern Innovations 2025" at bounding box center [243, 197] width 180 height 15
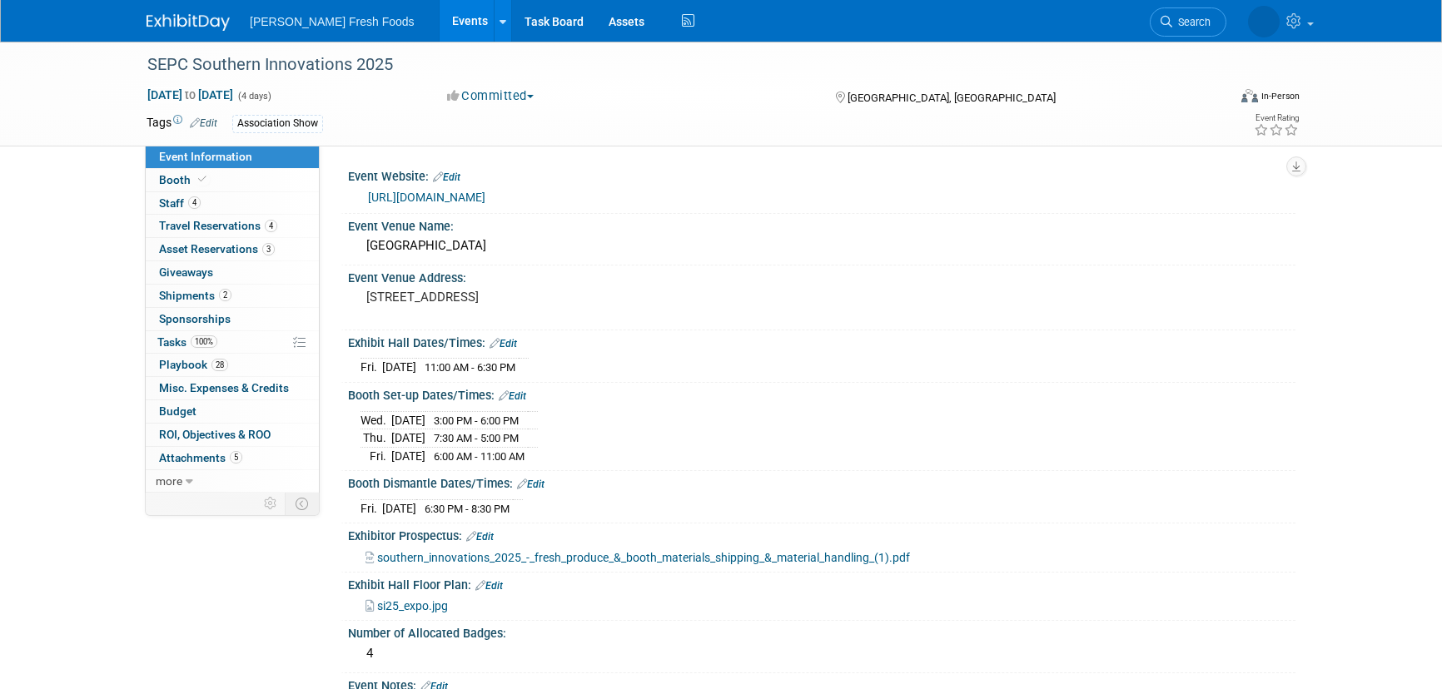
select select "Advanced Warehouse"
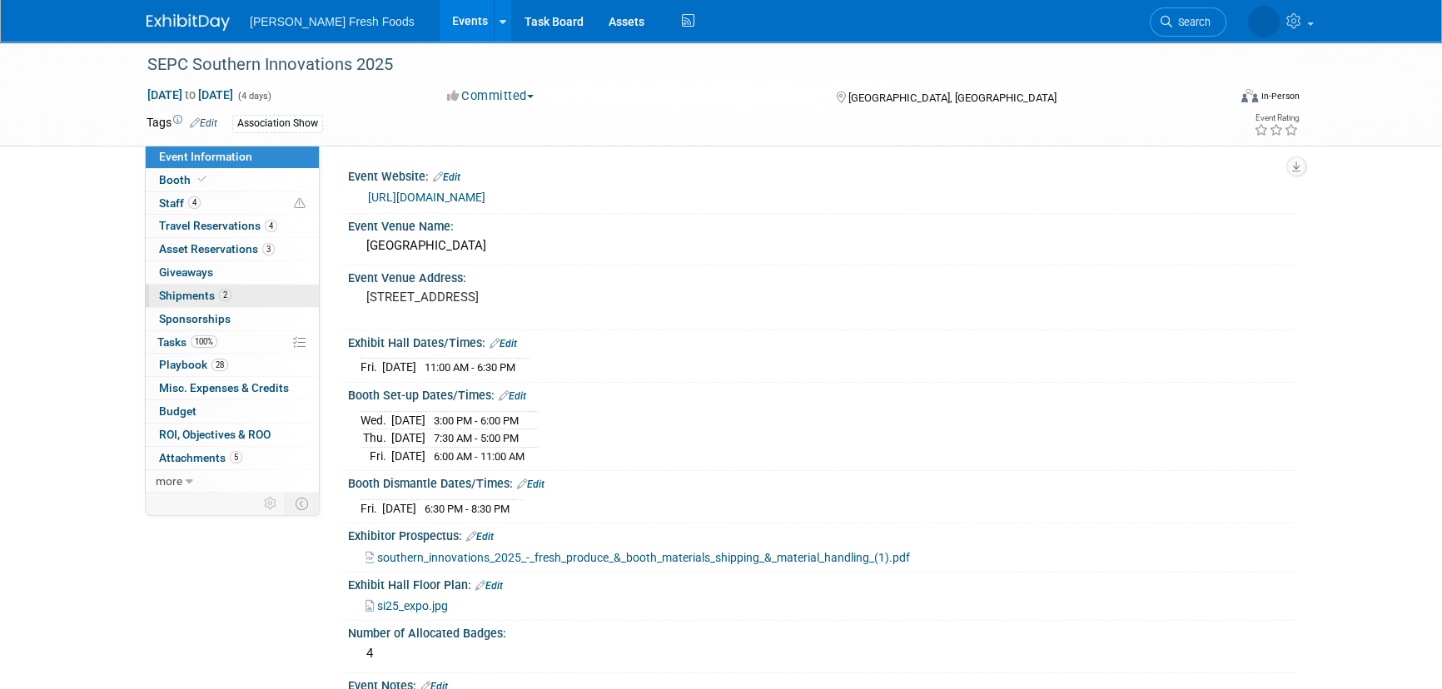
click at [228, 300] on span "Shipments 2" at bounding box center [195, 295] width 72 height 13
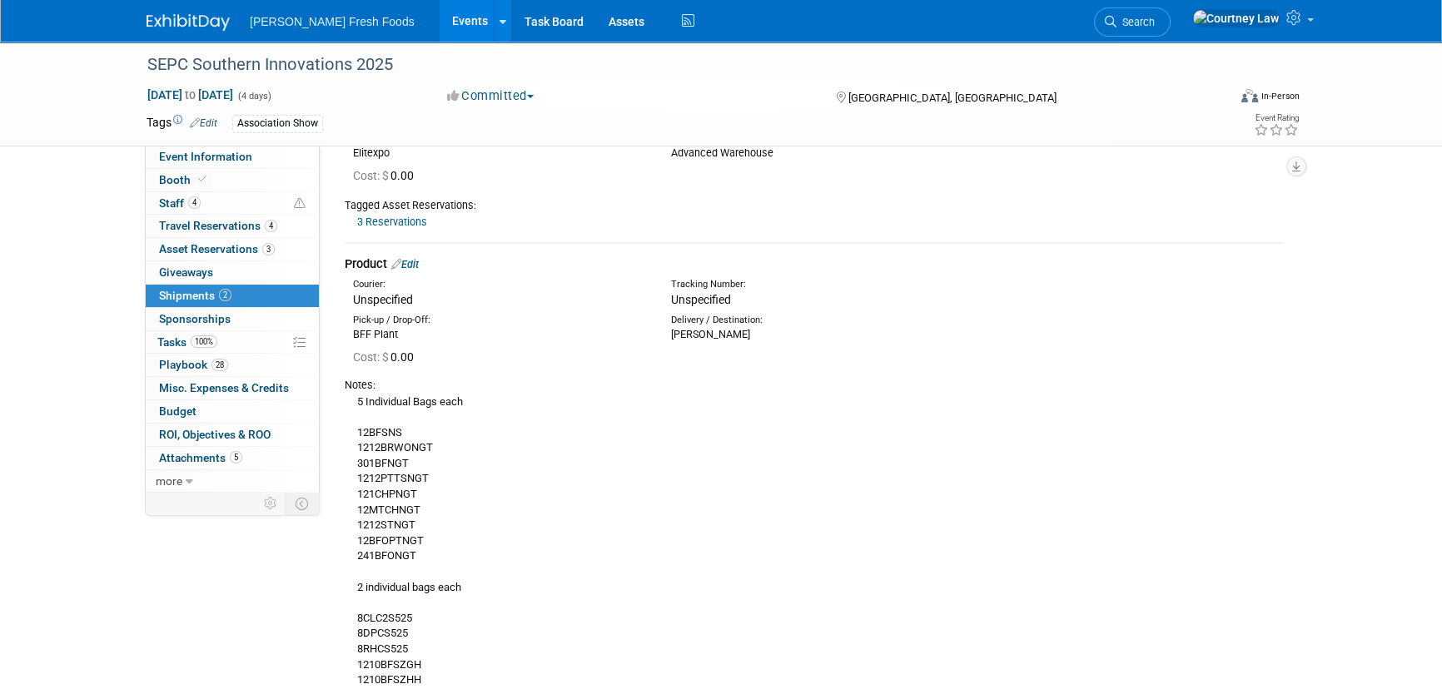
click at [416, 262] on link "Edit" at bounding box center [404, 264] width 27 height 12
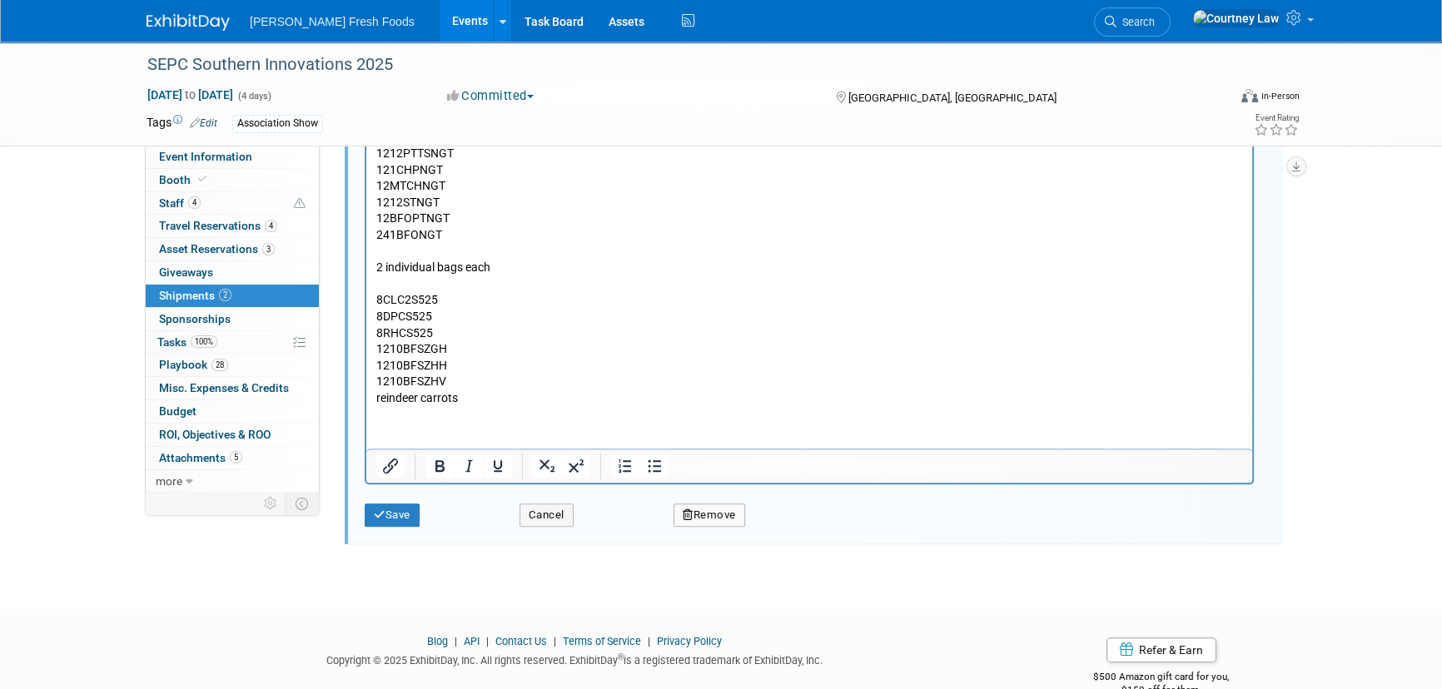
scroll to position [921, 0]
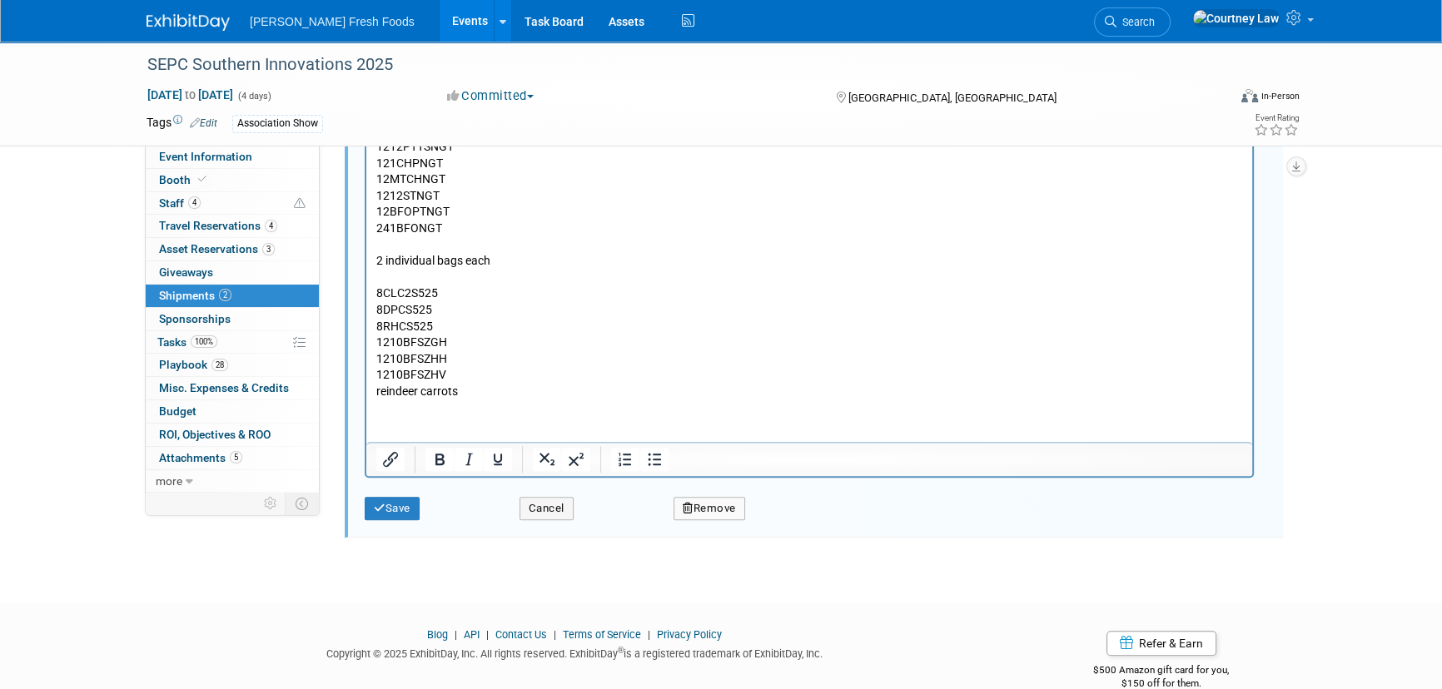
click at [483, 394] on p "5 Individual Bags each 12BFSNS 1212BRWONGT 301BFNGT 1212PTTSNGT 121CHPNGT 12MTC…" at bounding box center [809, 228] width 867 height 342
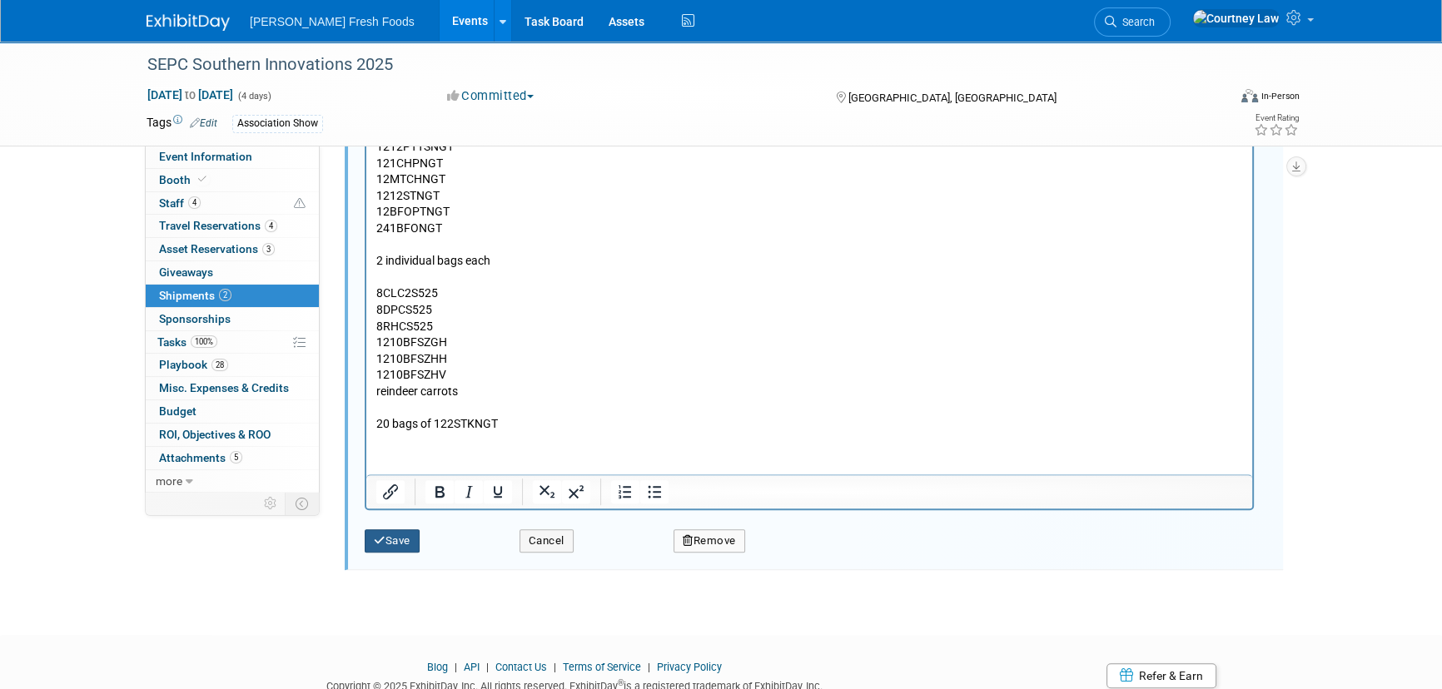
click at [408, 547] on button "Save" at bounding box center [392, 540] width 55 height 23
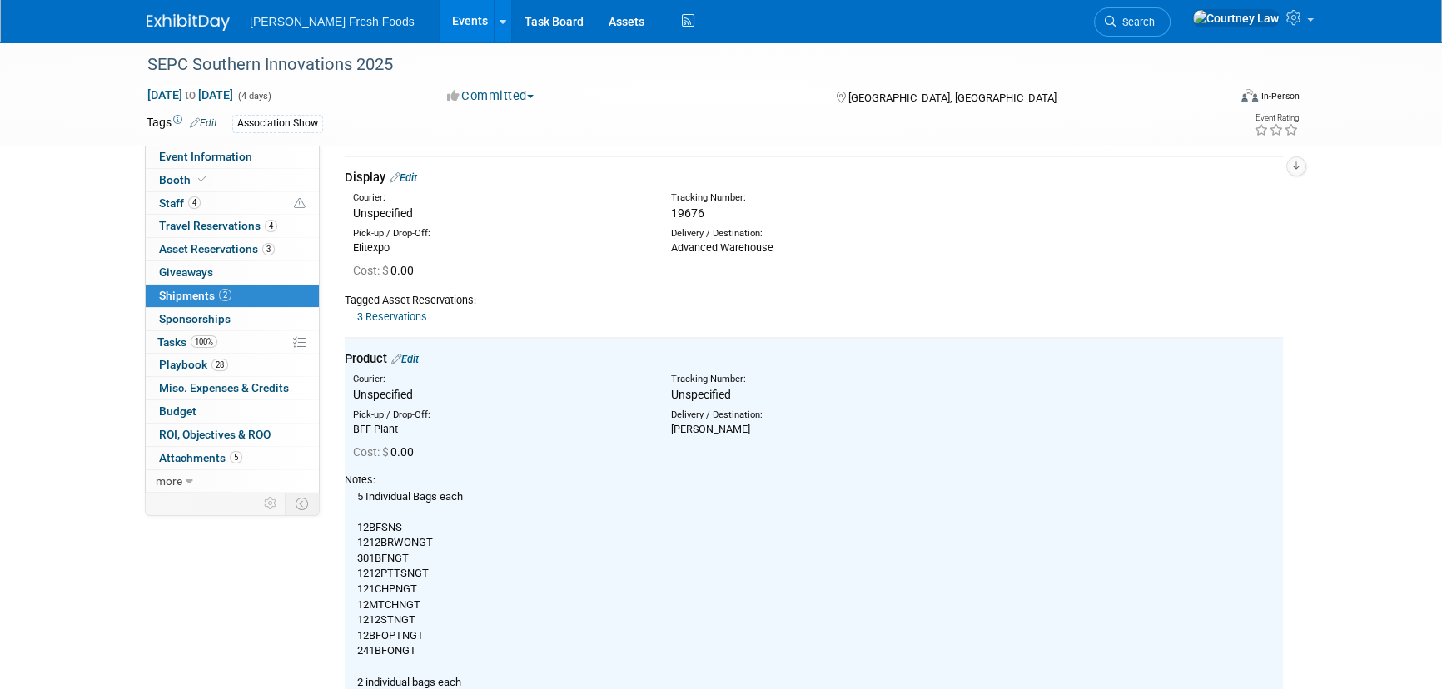
scroll to position [0, 0]
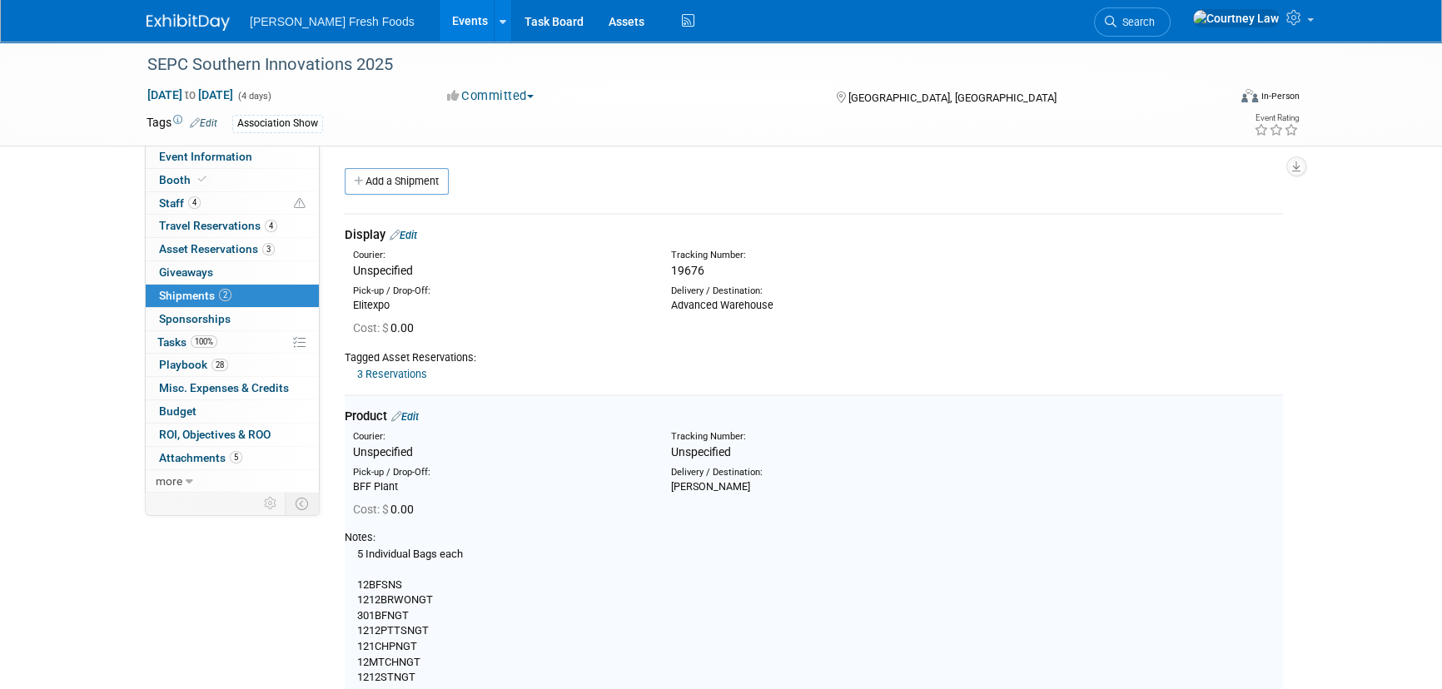
click at [171, 16] on img at bounding box center [188, 22] width 83 height 17
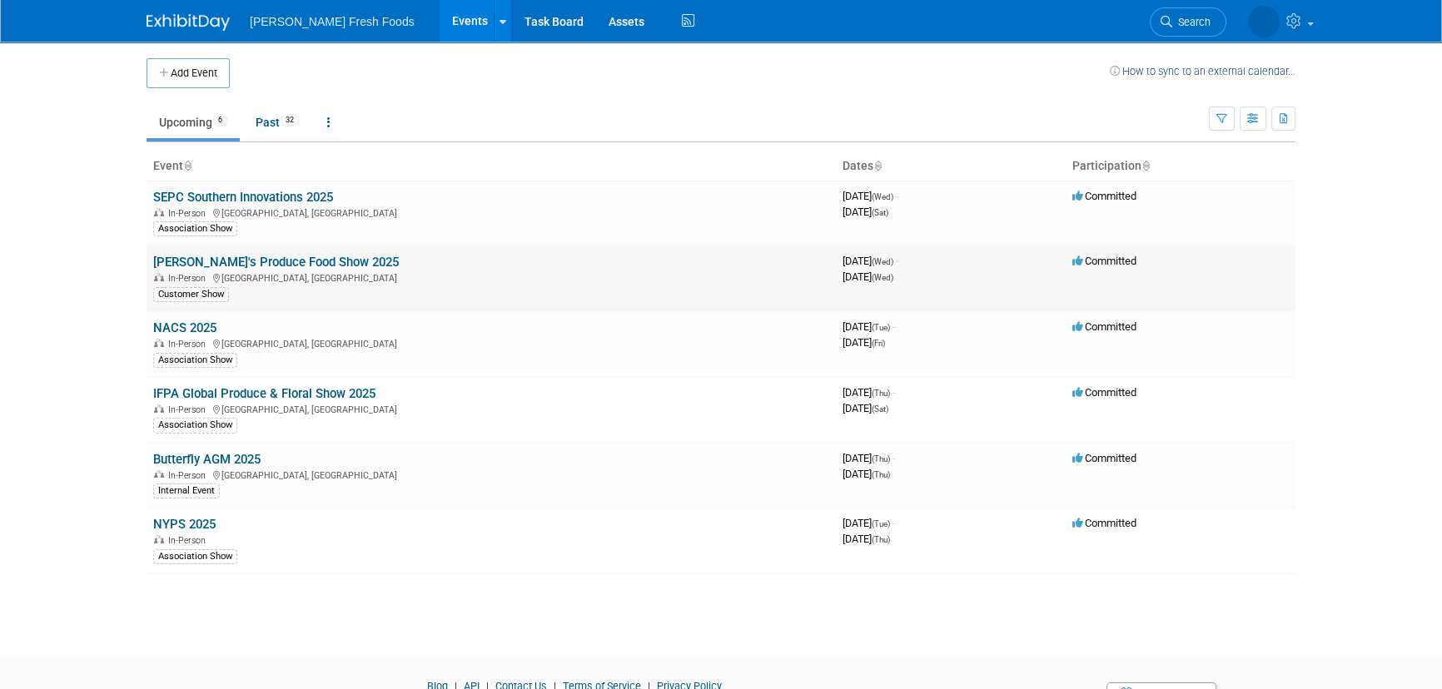
click at [185, 255] on link "[PERSON_NAME]'s Produce Food Show 2025" at bounding box center [276, 262] width 246 height 15
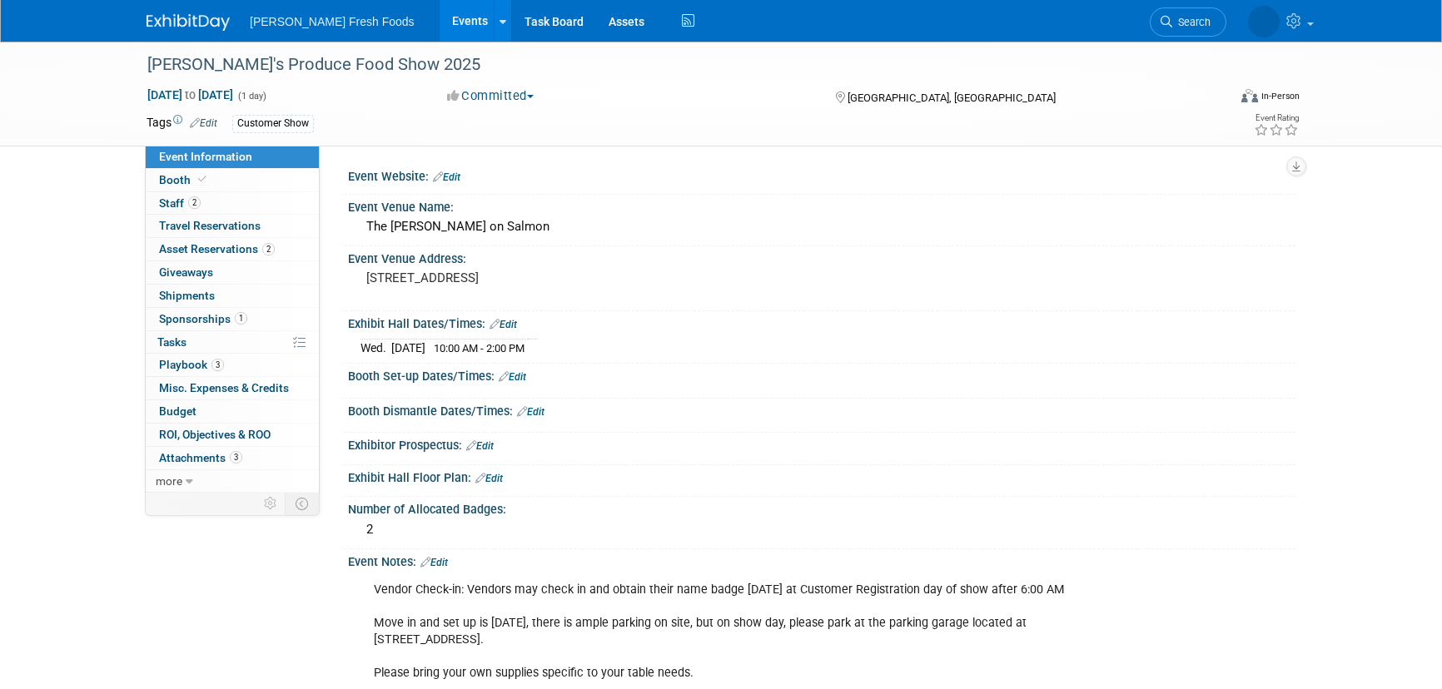
select select "Advanced Warehouse"
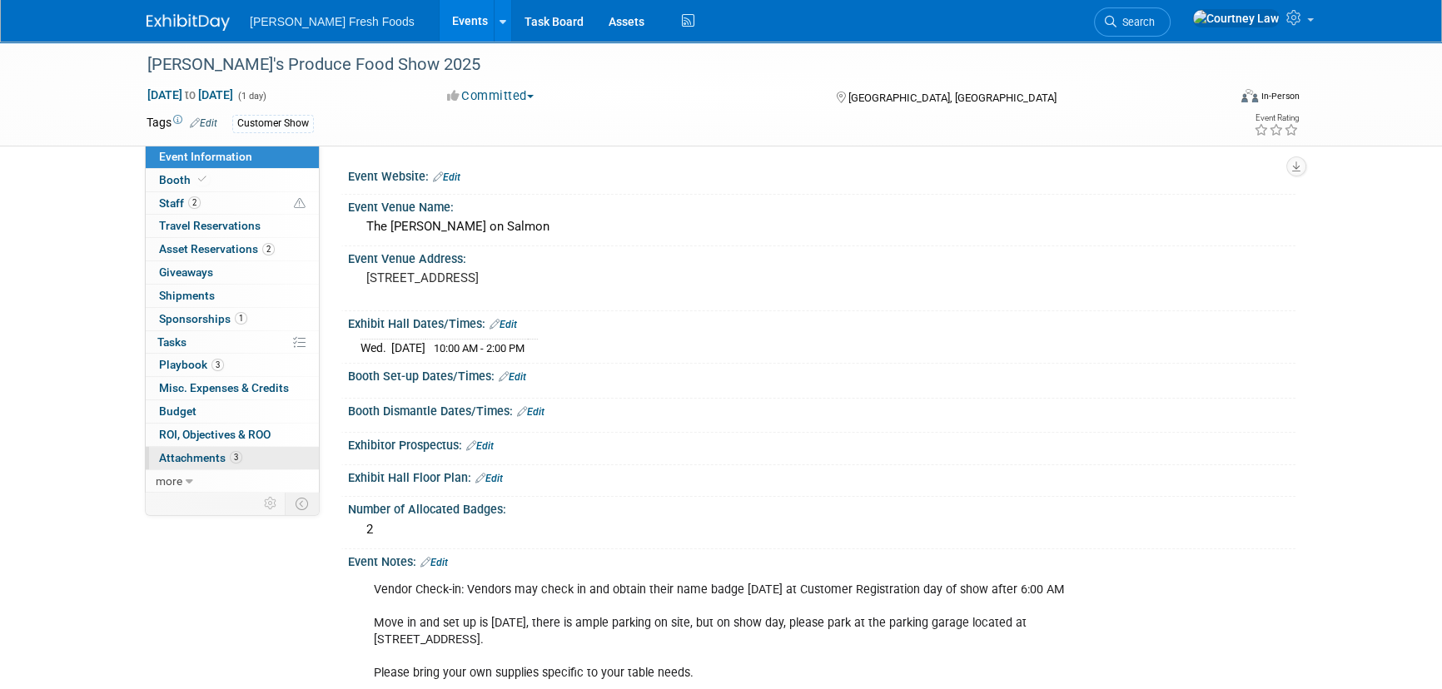
click at [191, 453] on span "Attachments 3" at bounding box center [200, 457] width 83 height 13
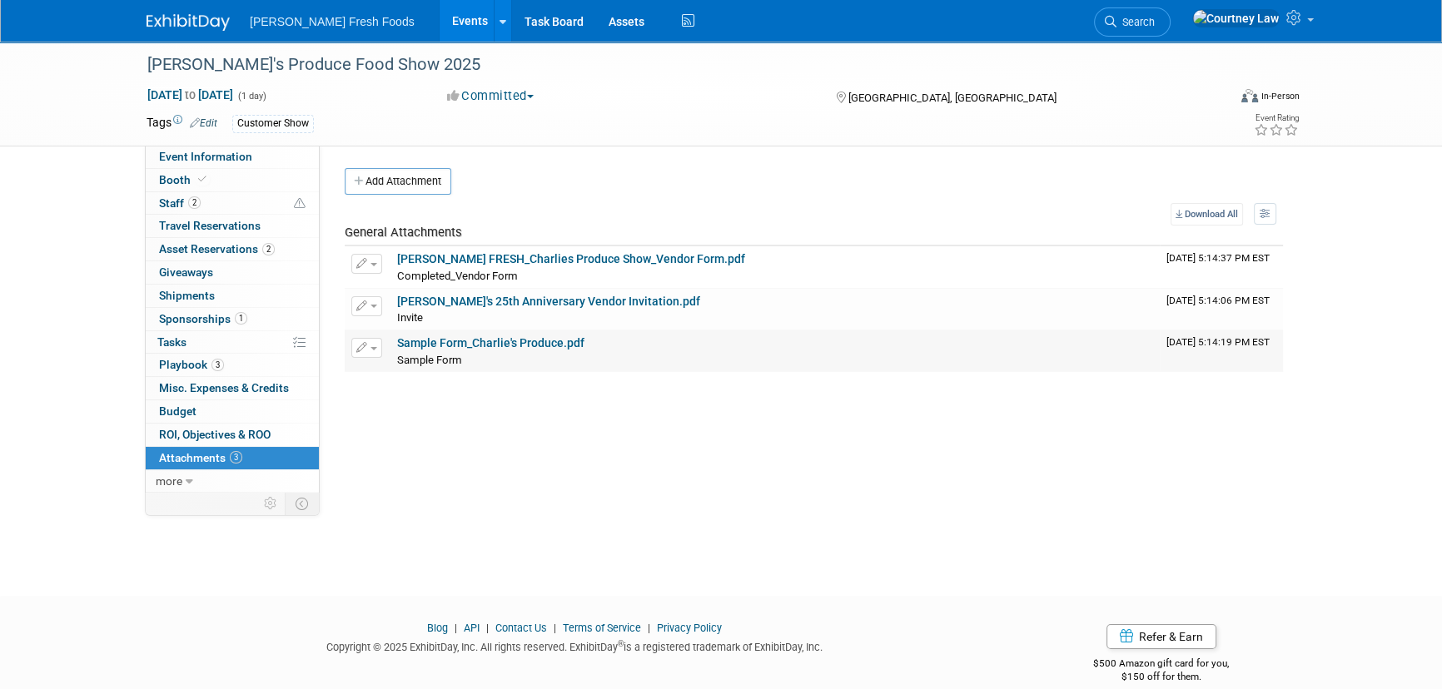
click at [545, 336] on link "Sample Form_Charlie's Produce.pdf" at bounding box center [490, 342] width 187 height 13
click at [548, 306] on link "[PERSON_NAME]'s 25th Anniversary Vendor Invitation.pdf" at bounding box center [548, 301] width 303 height 13
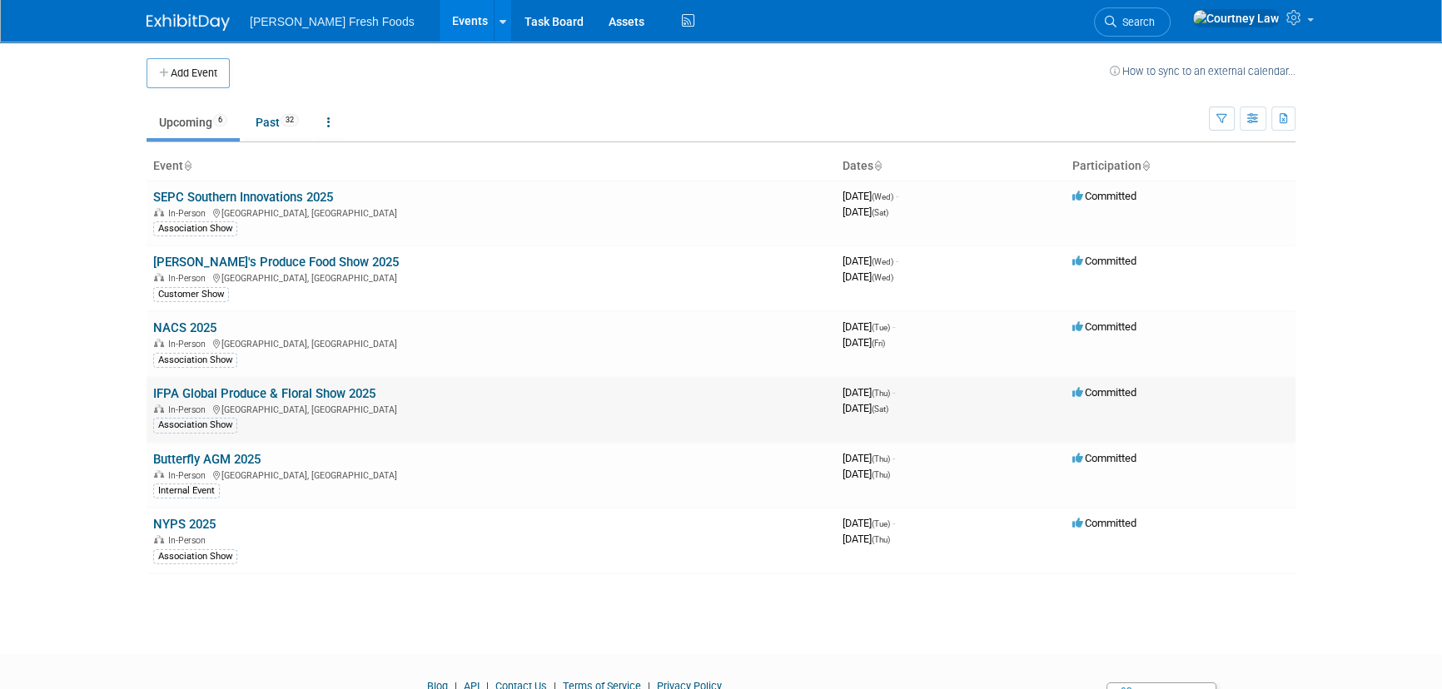
click at [252, 390] on link "IFPA Global Produce & Floral Show 2025" at bounding box center [264, 393] width 222 height 15
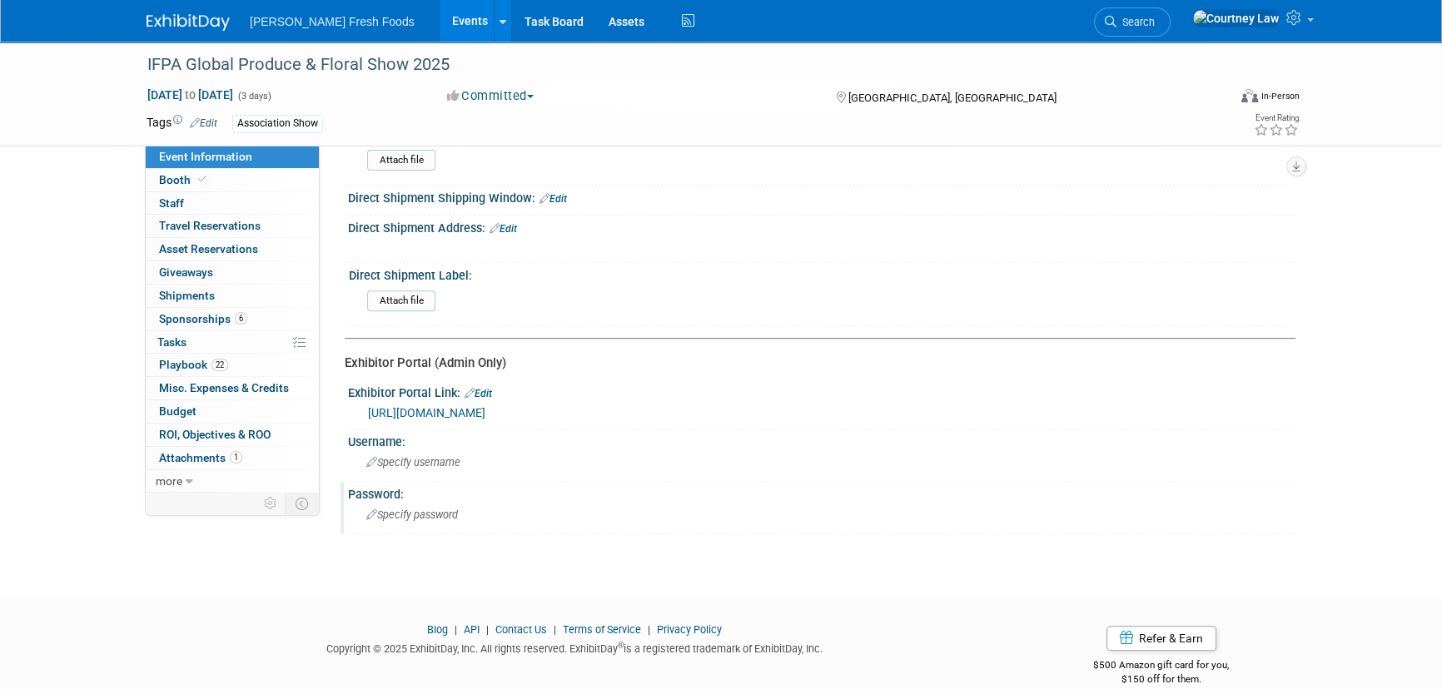
scroll to position [757, 0]
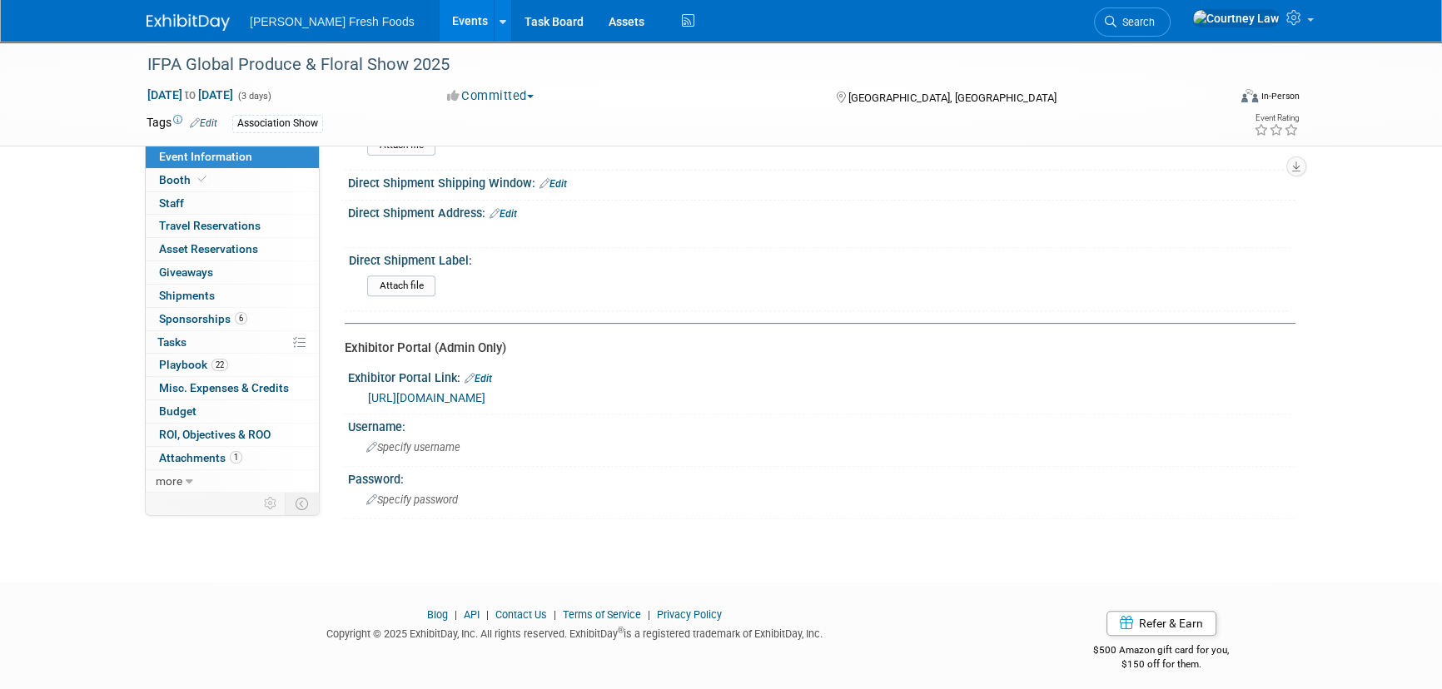
click at [485, 391] on link "[URL][DOMAIN_NAME]" at bounding box center [426, 397] width 117 height 13
click at [830, 181] on div "Direct Shipment Shipping Window: Edit" at bounding box center [821, 182] width 947 height 22
click at [812, 212] on div "Direct Shipment Address: Edit" at bounding box center [821, 212] width 947 height 22
click at [211, 25] on img at bounding box center [188, 22] width 83 height 17
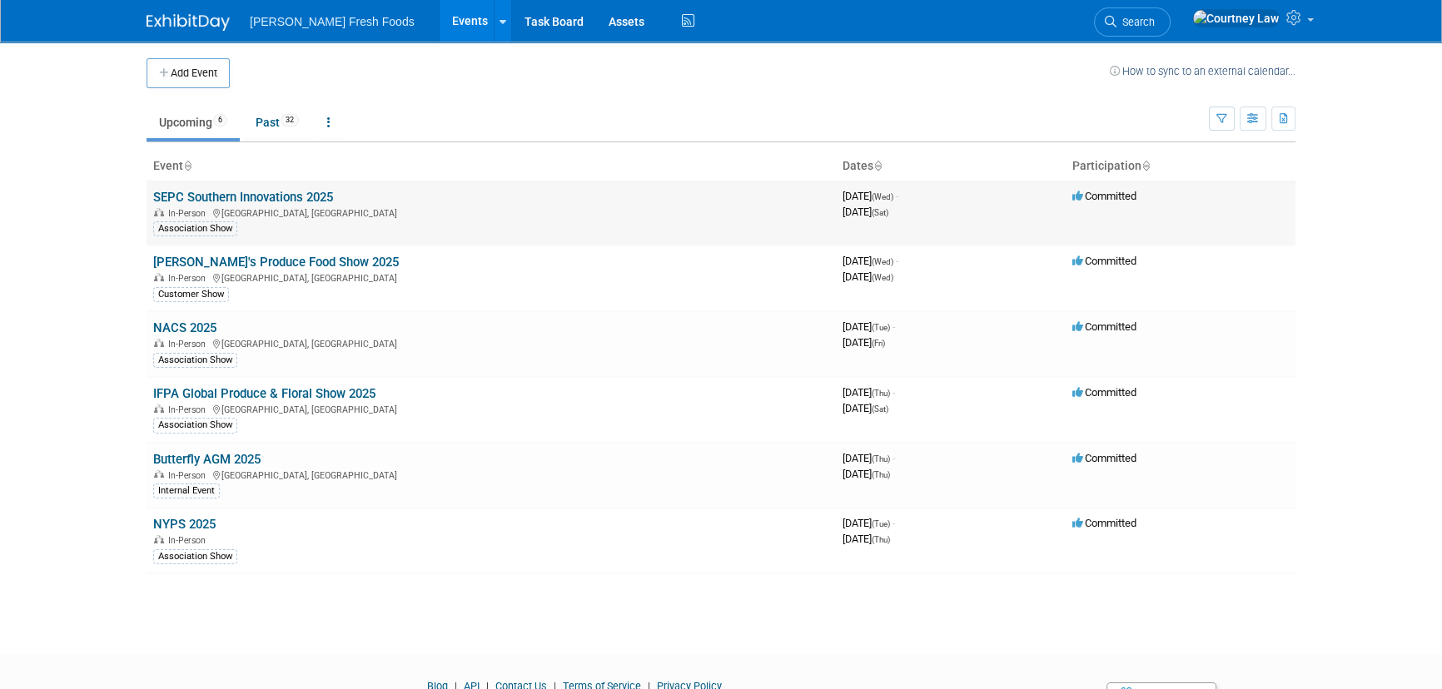
click at [223, 206] on div "In-Person Charlotte, NC" at bounding box center [491, 212] width 676 height 13
click at [224, 201] on link "SEPC Southern Innovations 2025" at bounding box center [243, 197] width 180 height 15
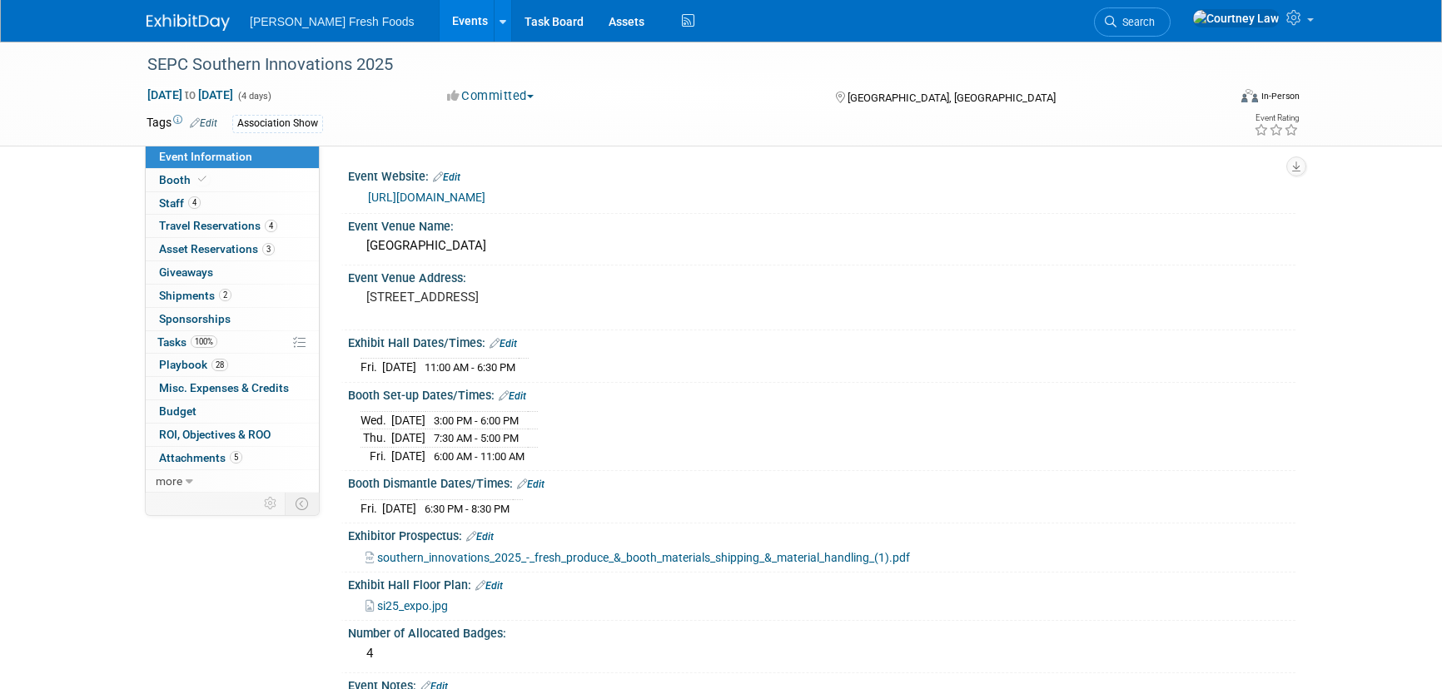
select select "Advanced Warehouse"
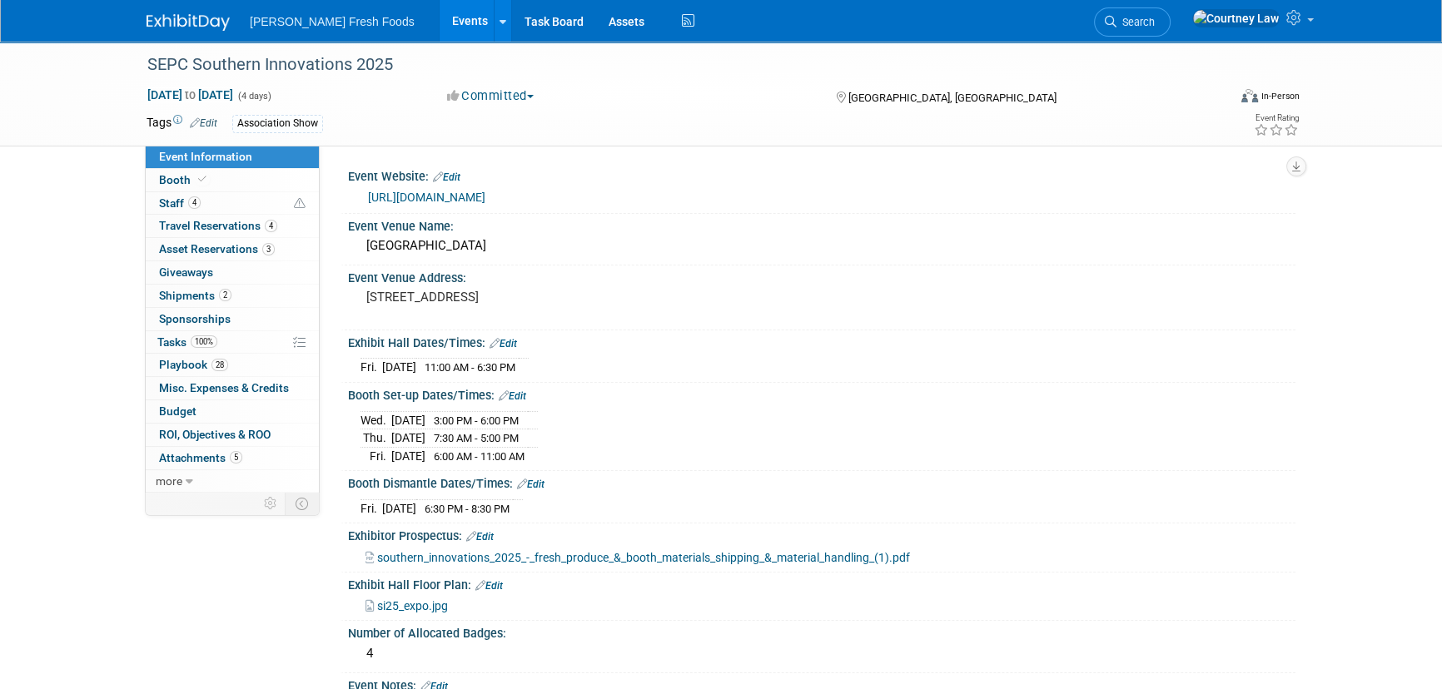
click at [50, 602] on div "SEPC Southern Innovations 2025 [DATE] to [DATE] (4 days) [DATE] to [DATE] Commi…" at bounding box center [721, 696] width 1442 height 1308
click at [170, 9] on link at bounding box center [198, 13] width 103 height 13
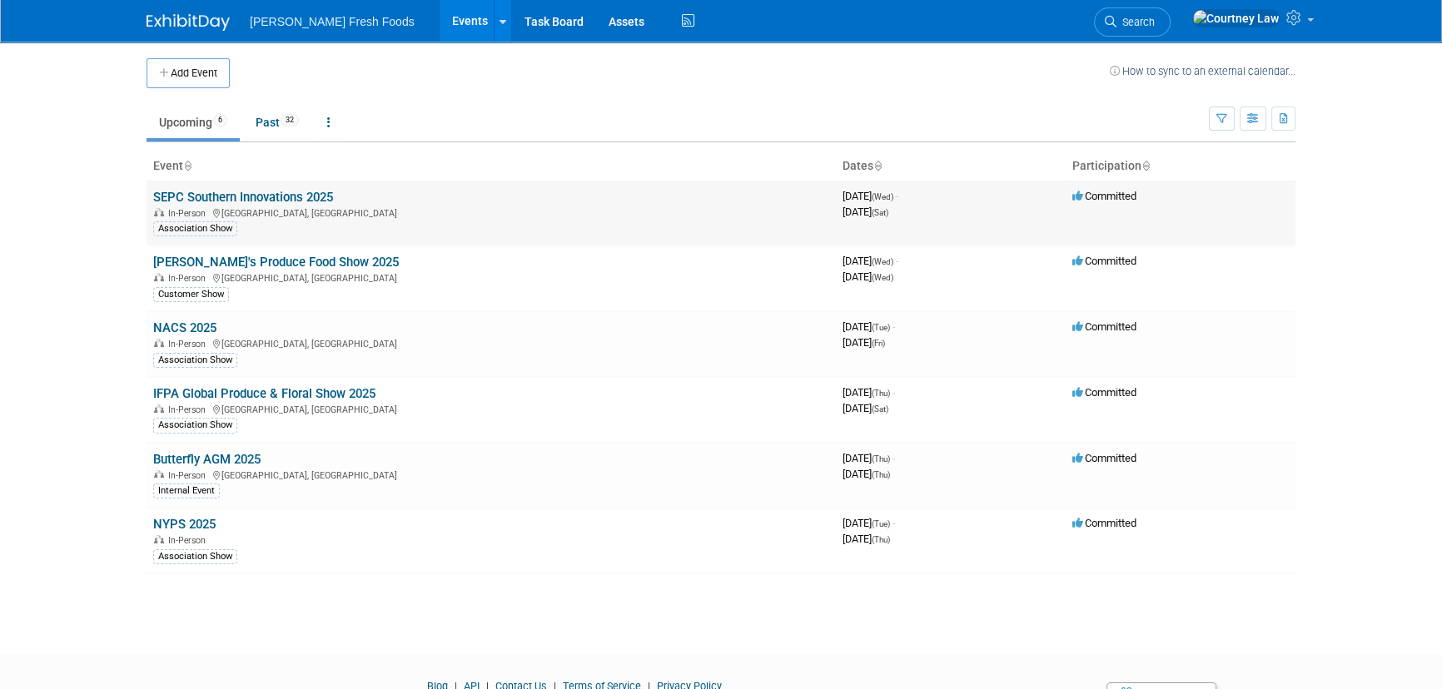
click at [225, 191] on link "SEPC Southern Innovations 2025" at bounding box center [243, 197] width 180 height 15
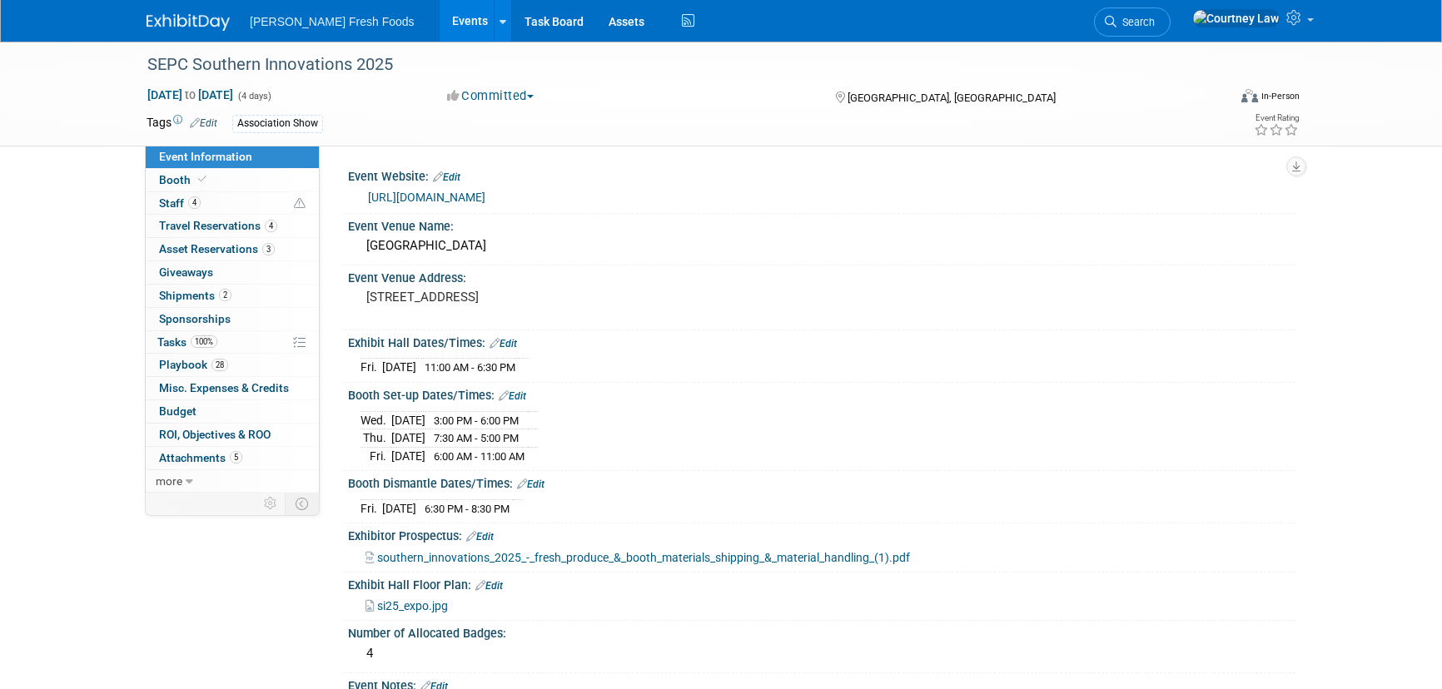
select select "Advanced Warehouse"
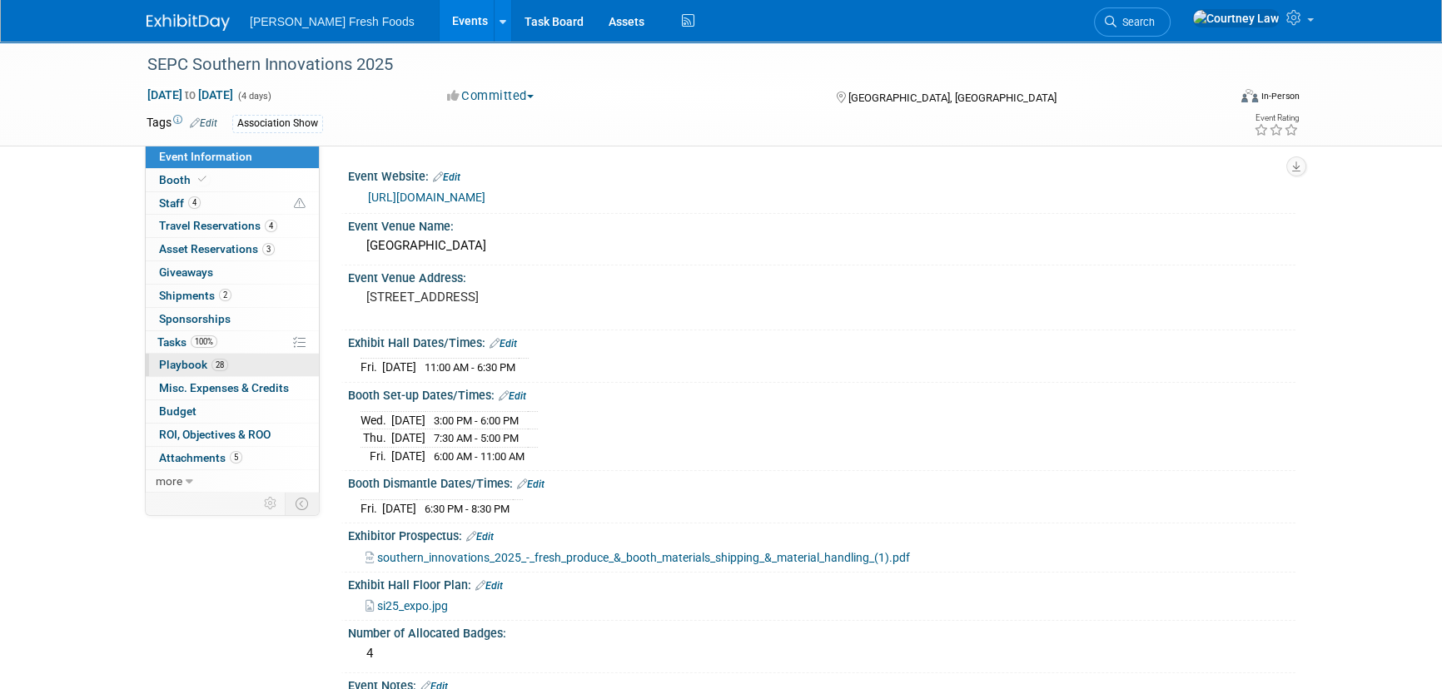
click at [201, 366] on span "Playbook 28" at bounding box center [193, 364] width 69 height 13
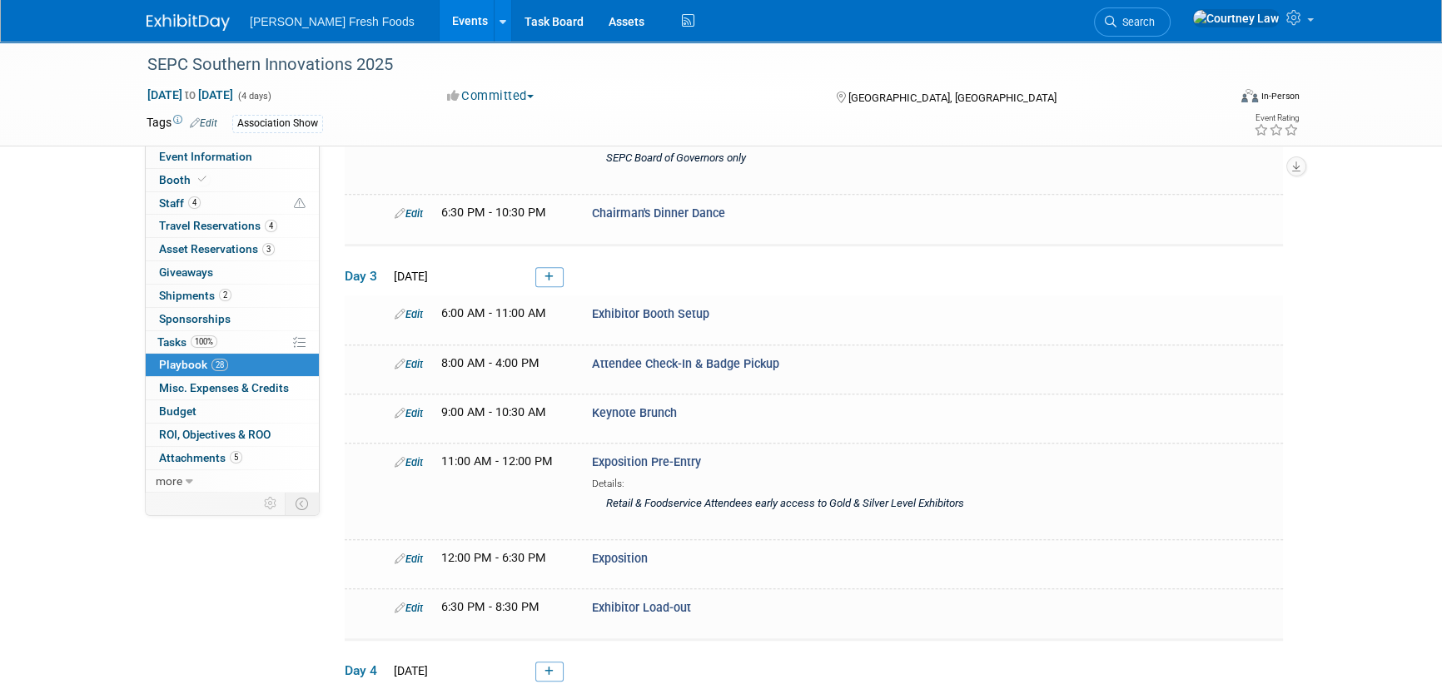
scroll to position [1285, 0]
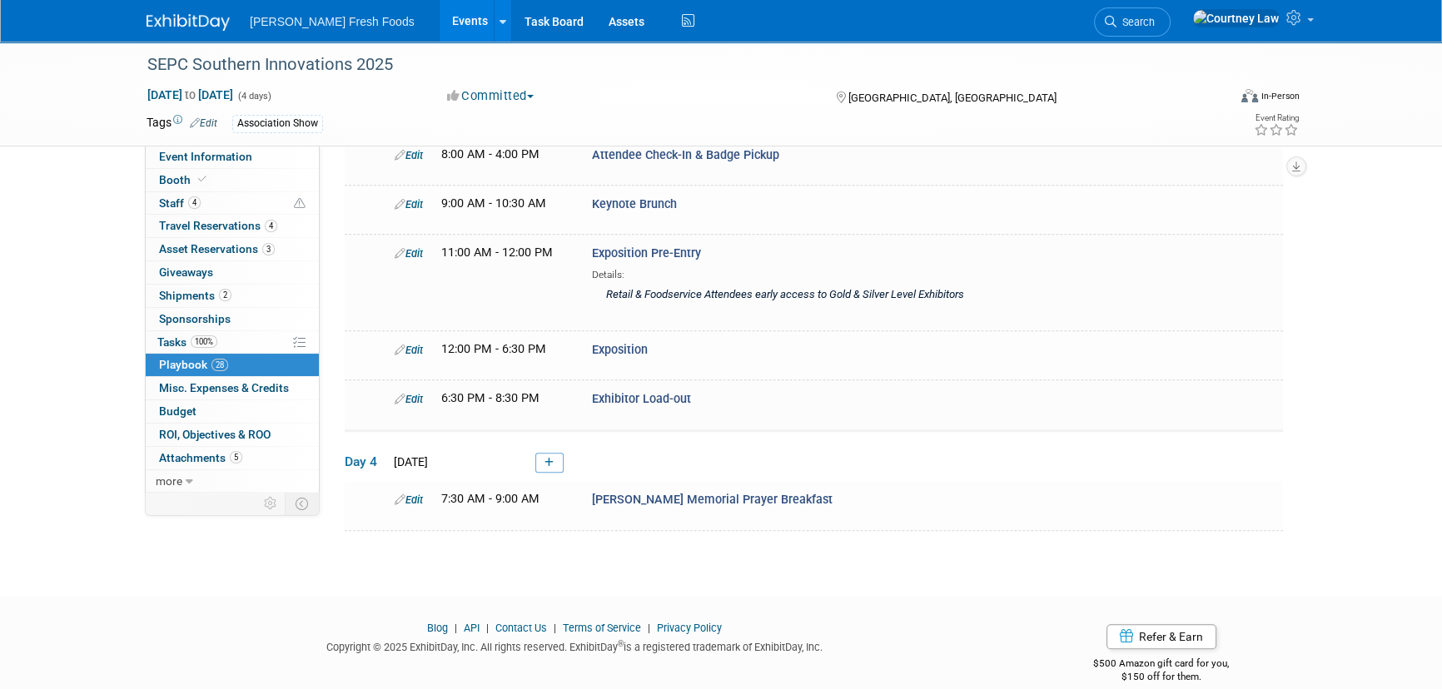
scroll to position [0, 0]
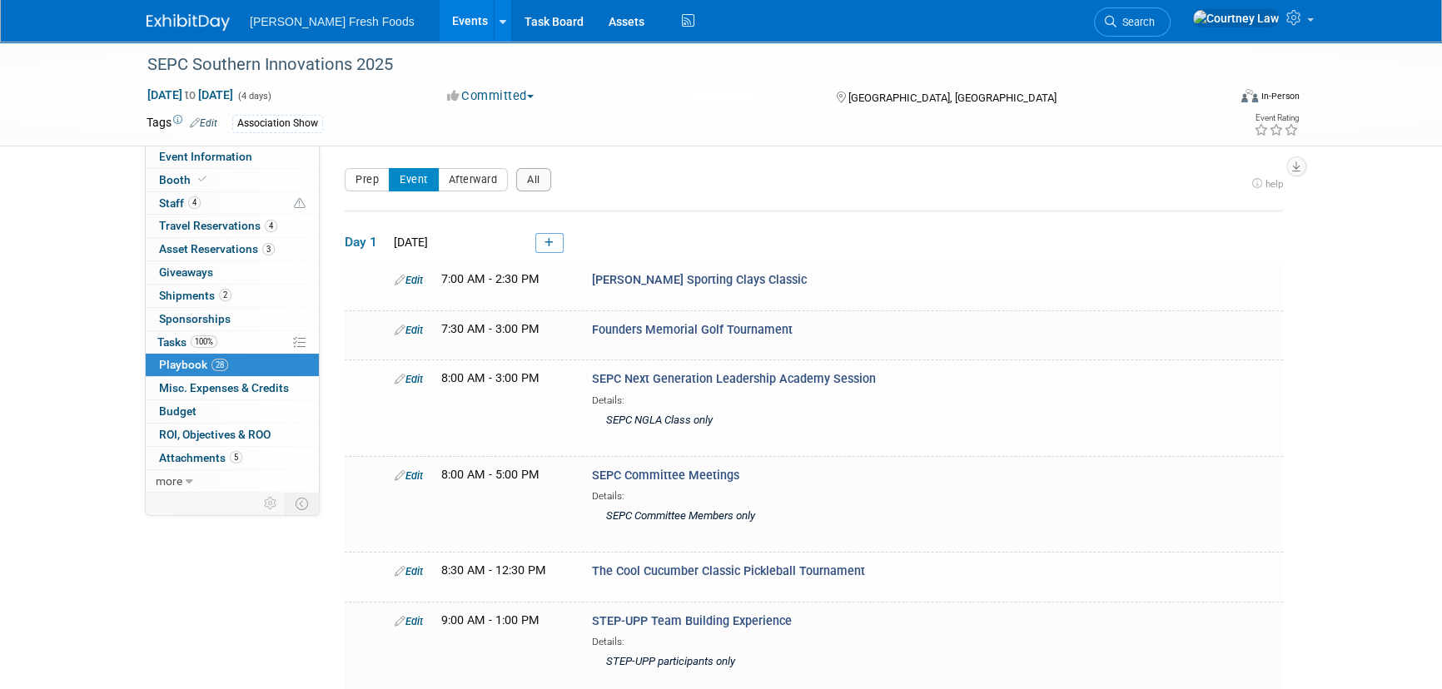
click at [216, 32] on div "Bolthouse Fresh Foods Events Add Event Bulk Upload Events Shareable Event Board…" at bounding box center [721, 21] width 1149 height 42
click at [191, 17] on img at bounding box center [188, 22] width 83 height 17
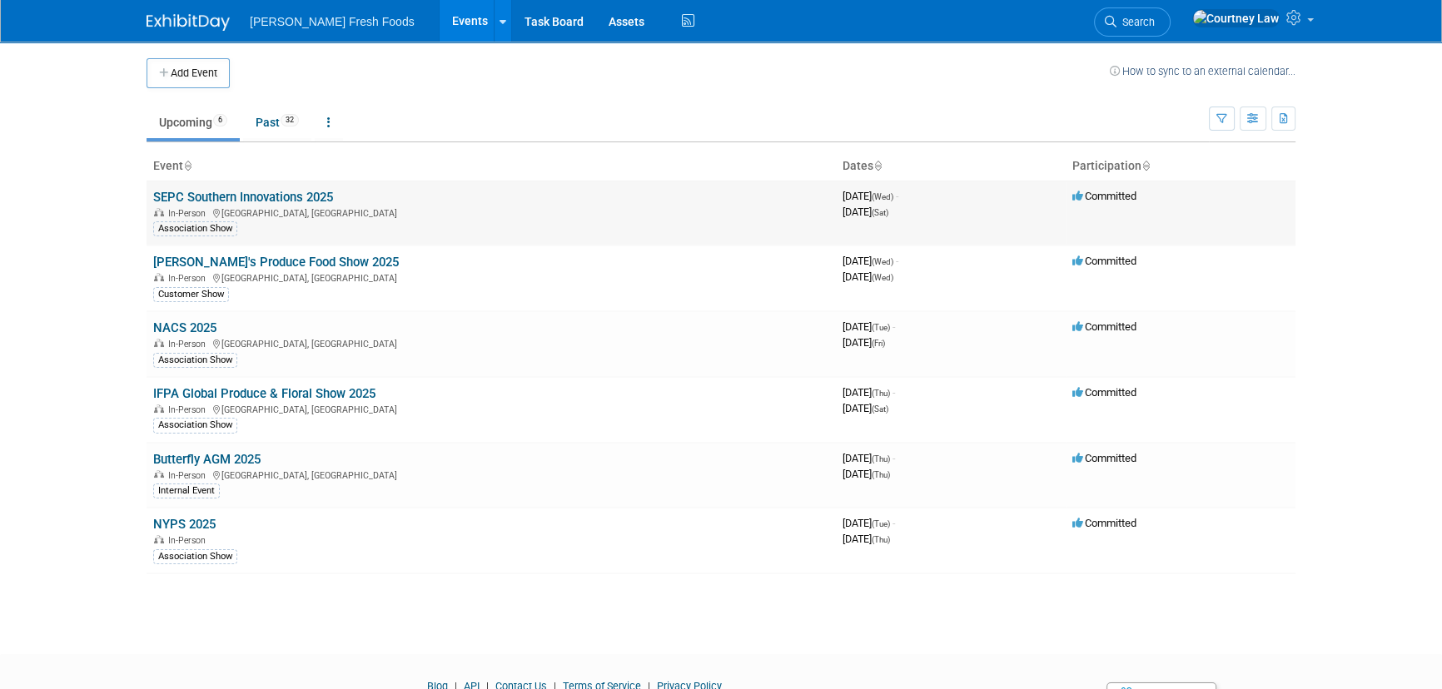
click at [232, 201] on link "SEPC Southern Innovations 2025" at bounding box center [243, 197] width 180 height 15
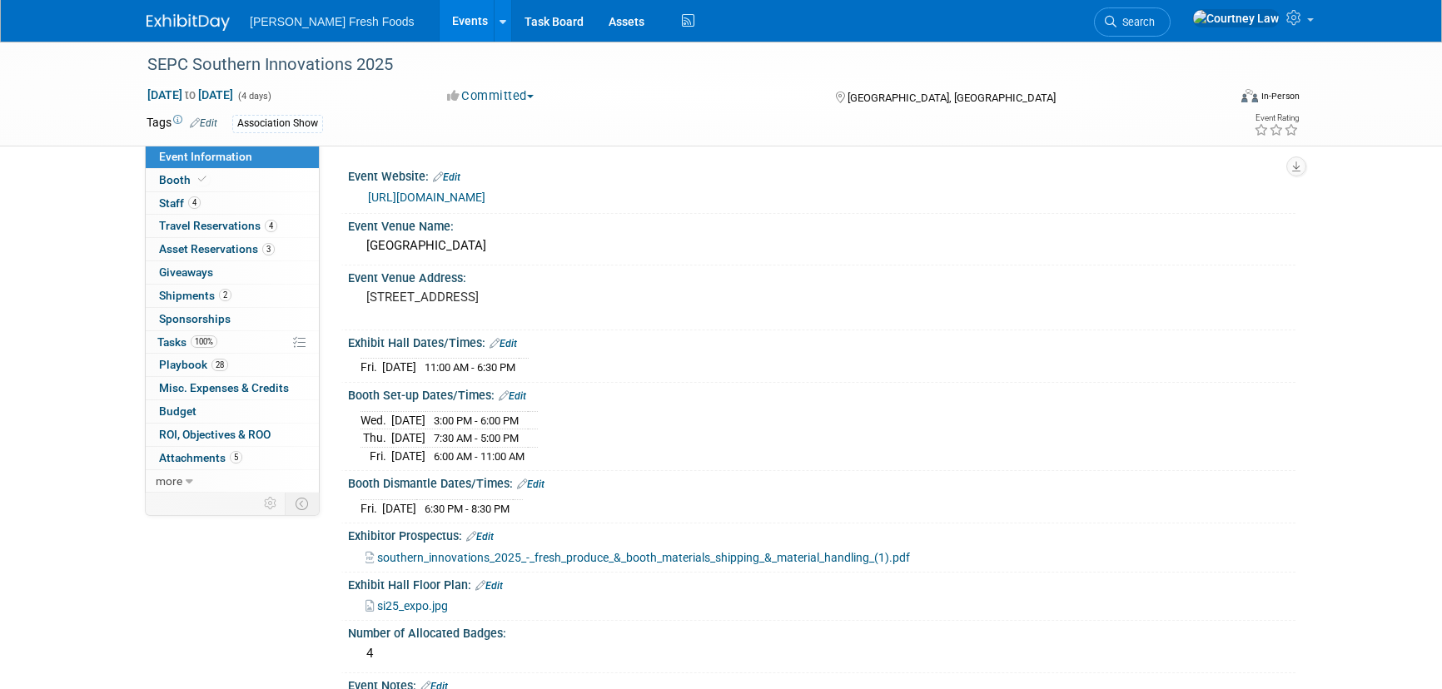
select select "Advanced Warehouse"
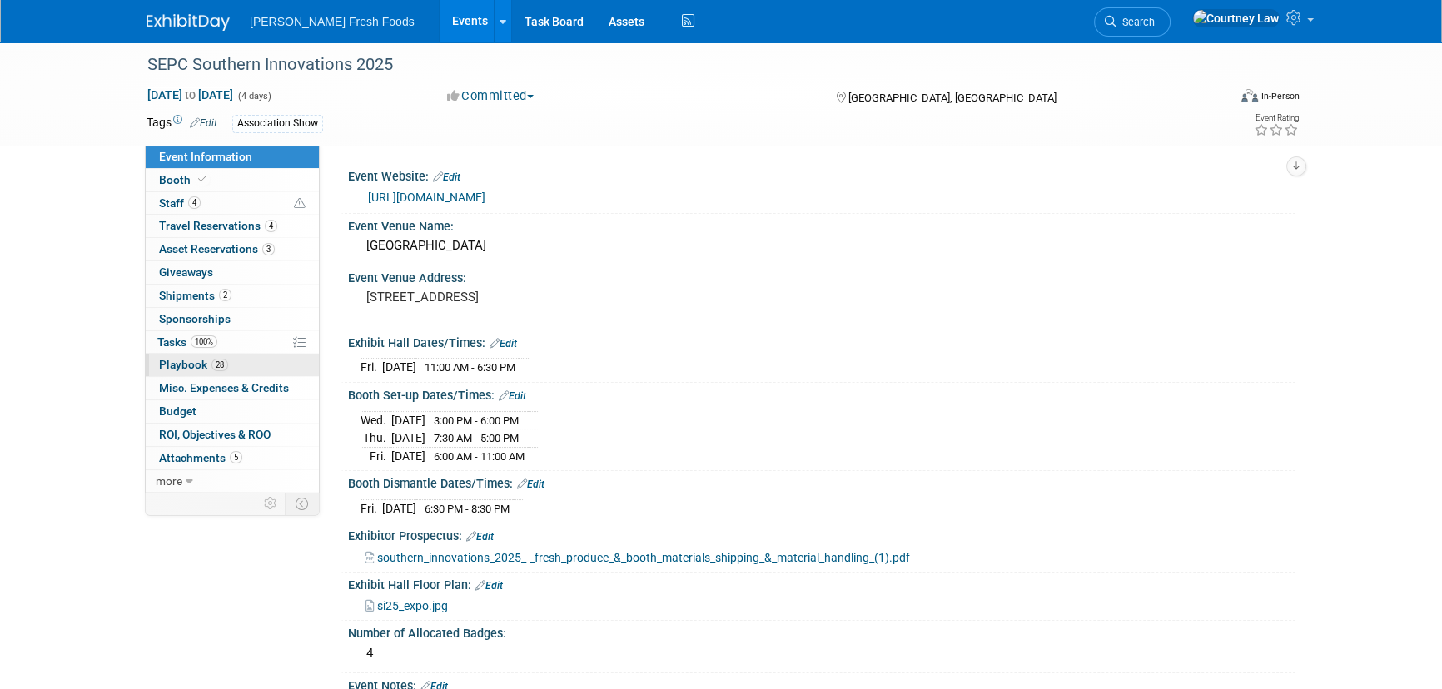
click at [281, 366] on link "28 Playbook 28" at bounding box center [232, 365] width 173 height 22
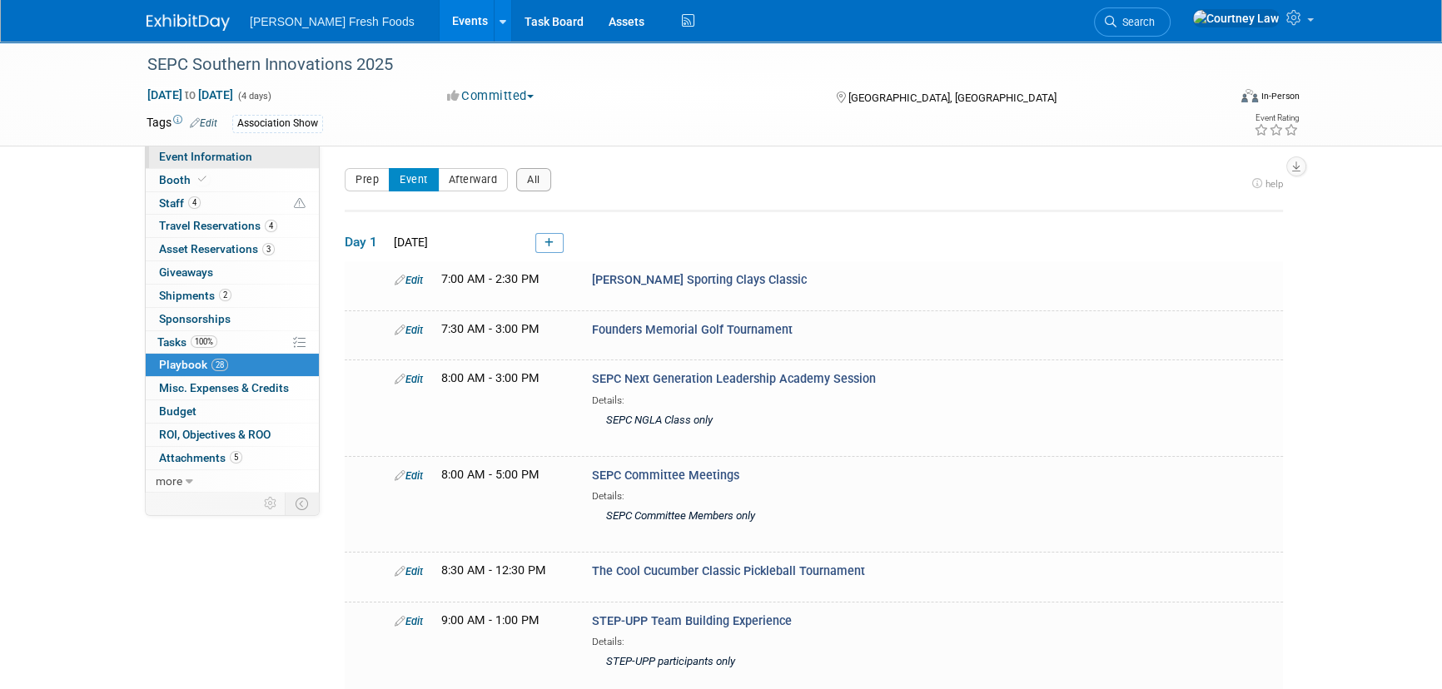
click at [233, 157] on span "Event Information" at bounding box center [205, 156] width 93 height 13
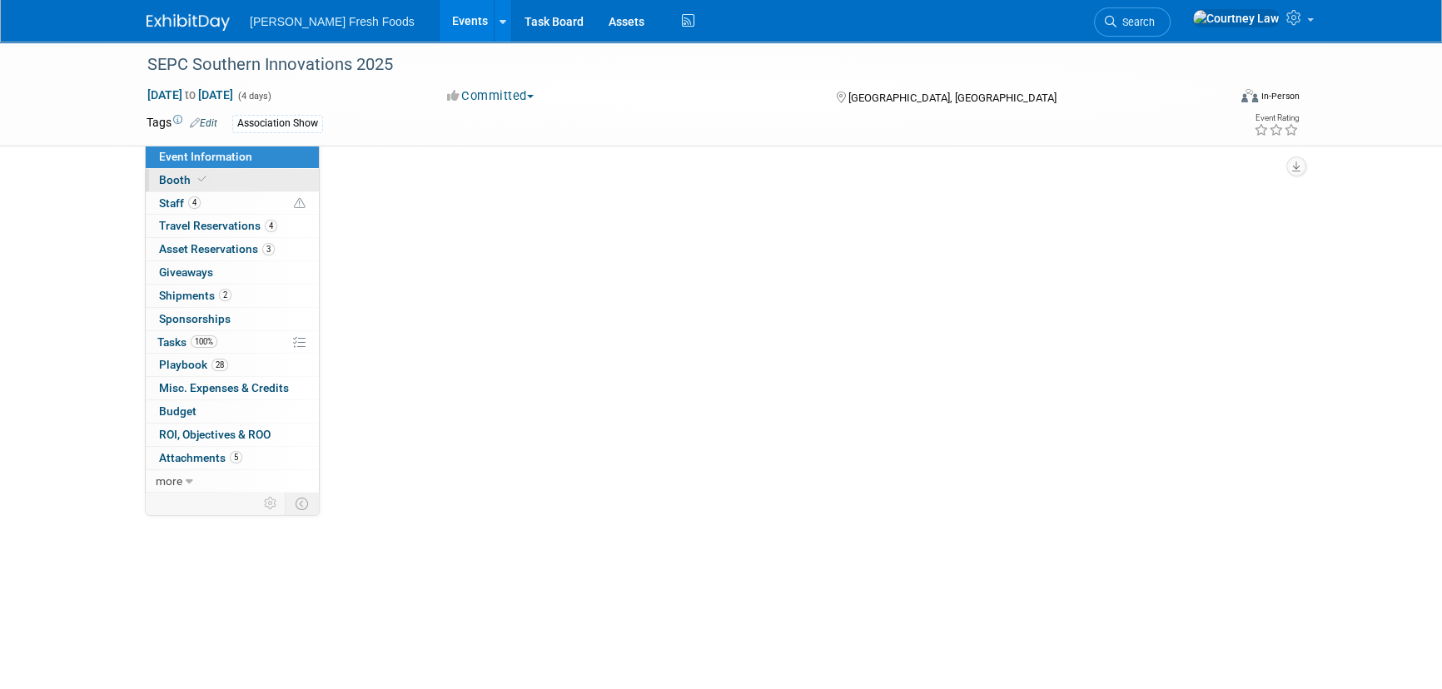
select select "Advanced Warehouse"
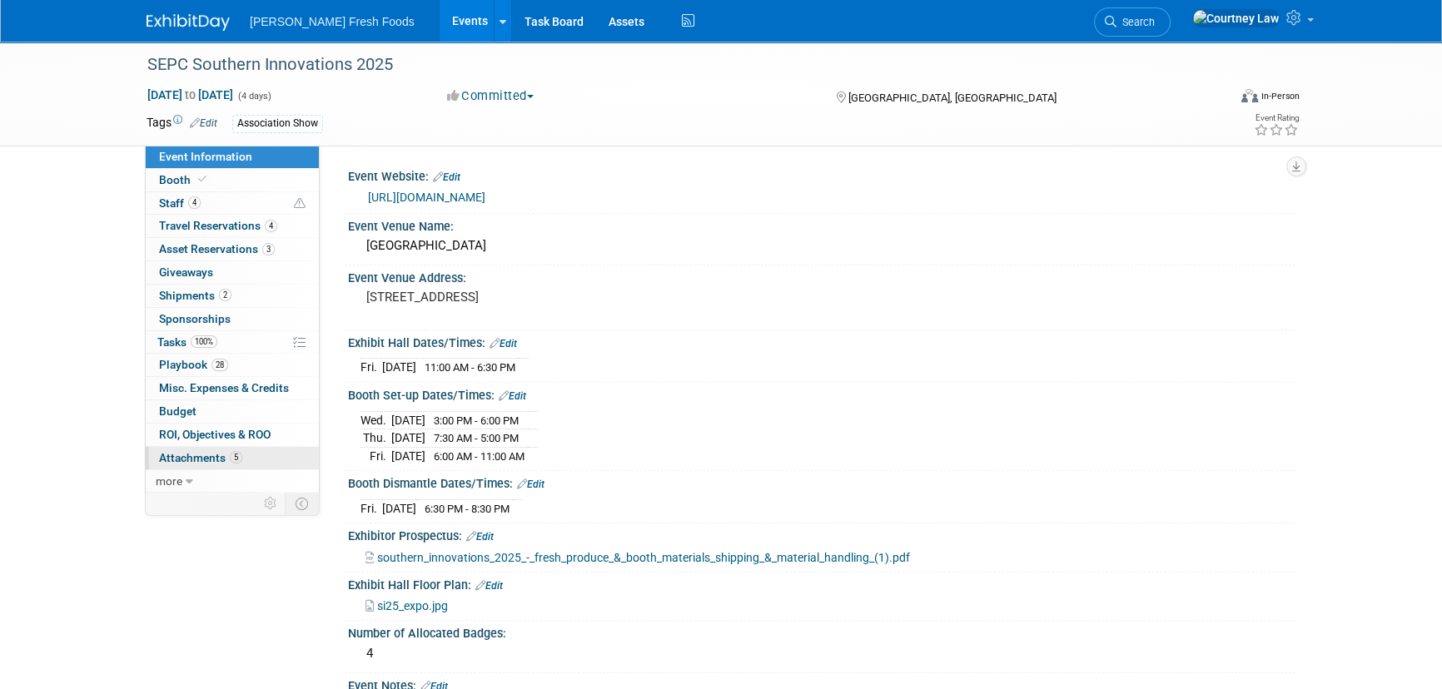
click at [186, 454] on span "Attachments 5" at bounding box center [200, 457] width 83 height 13
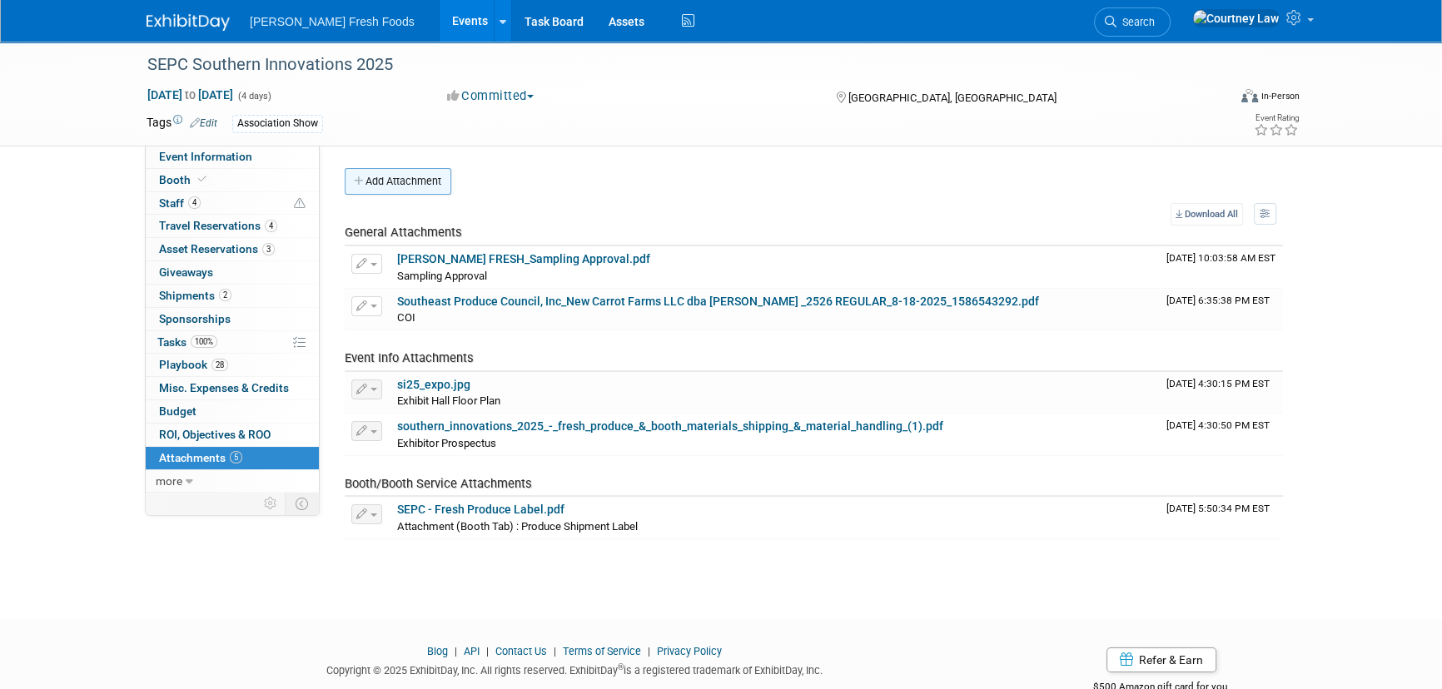
click at [385, 184] on button "Add Attachment" at bounding box center [398, 181] width 107 height 27
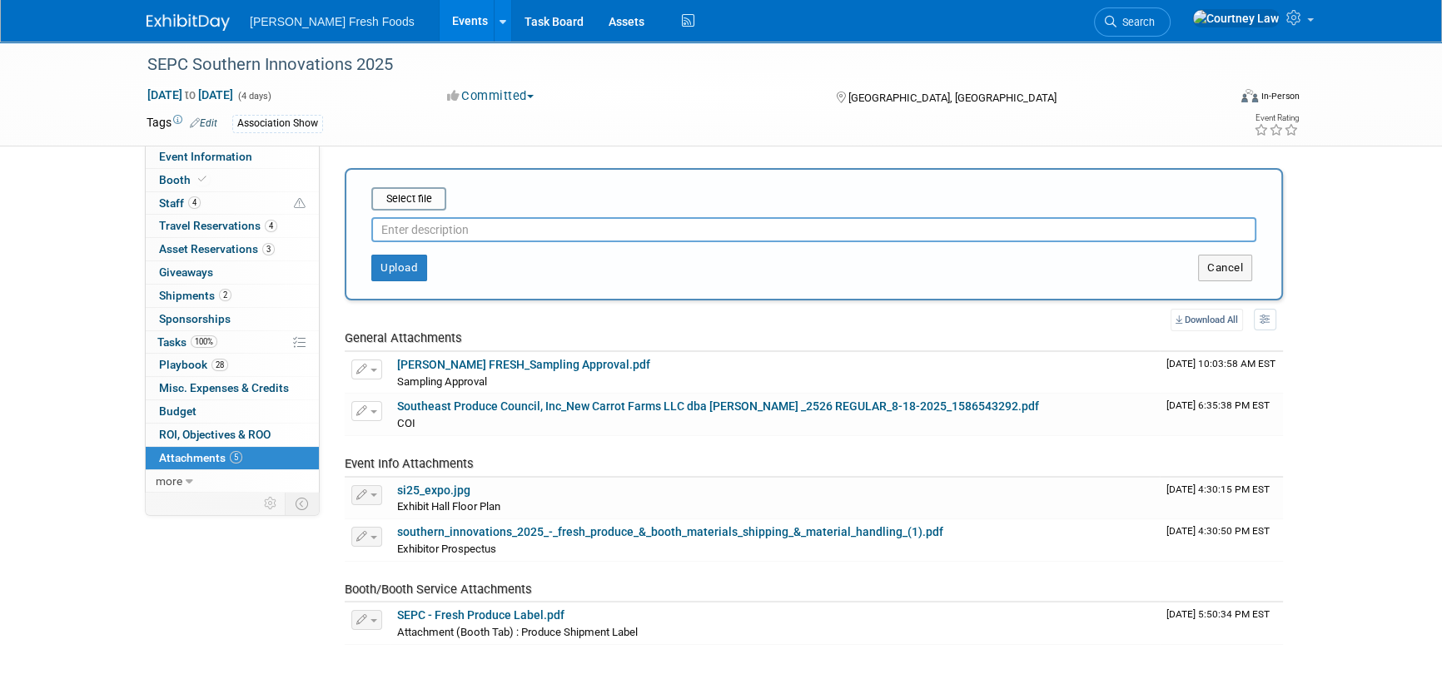
click at [434, 211] on div at bounding box center [813, 227] width 885 height 32
click at [433, 208] on div "Select file" at bounding box center [408, 198] width 75 height 23
click at [399, 191] on input "file" at bounding box center [345, 199] width 198 height 20
click at [439, 196] on input "file" at bounding box center [345, 199] width 198 height 20
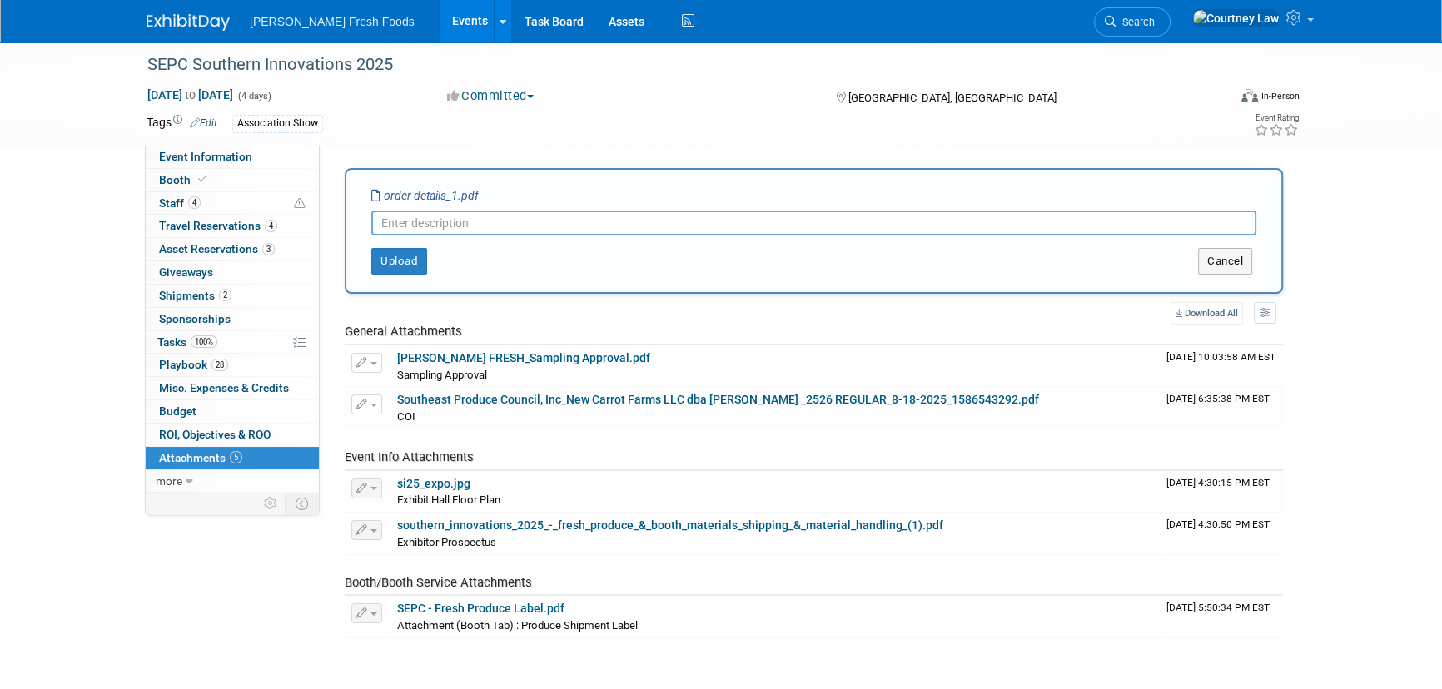
click at [473, 216] on input "text" at bounding box center [813, 223] width 885 height 25
type input "Items"
click at [395, 262] on button "Upload" at bounding box center [399, 261] width 56 height 27
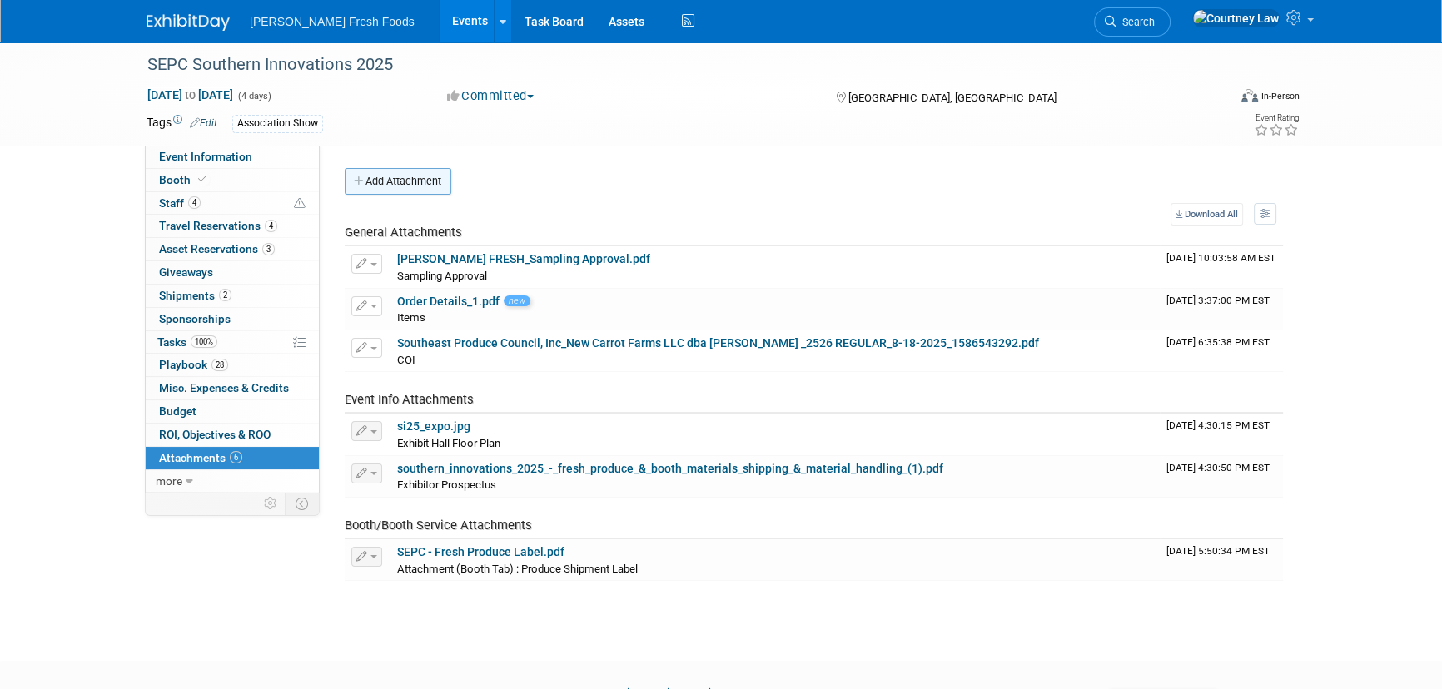
click at [400, 189] on button "Add Attachment" at bounding box center [398, 181] width 107 height 27
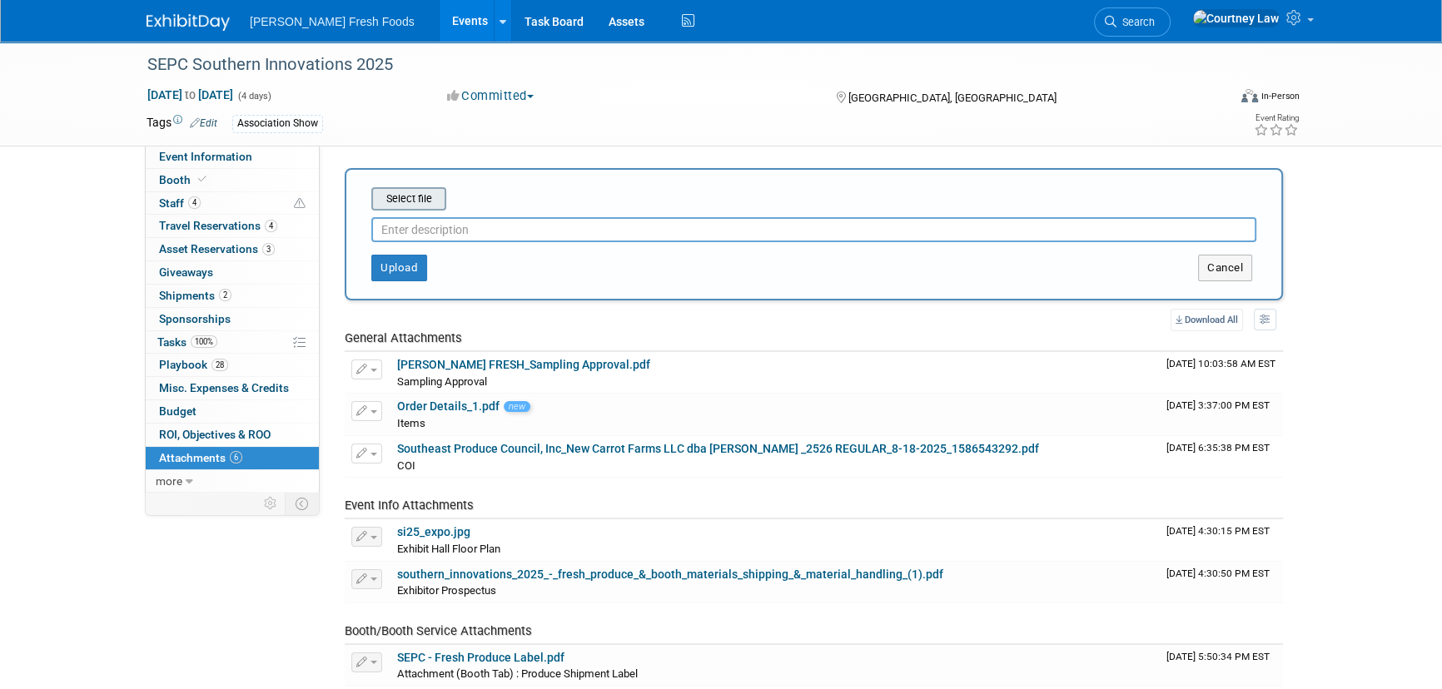
click at [417, 187] on div "Select file" at bounding box center [408, 198] width 75 height 23
click at [402, 191] on input "file" at bounding box center [345, 199] width 198 height 20
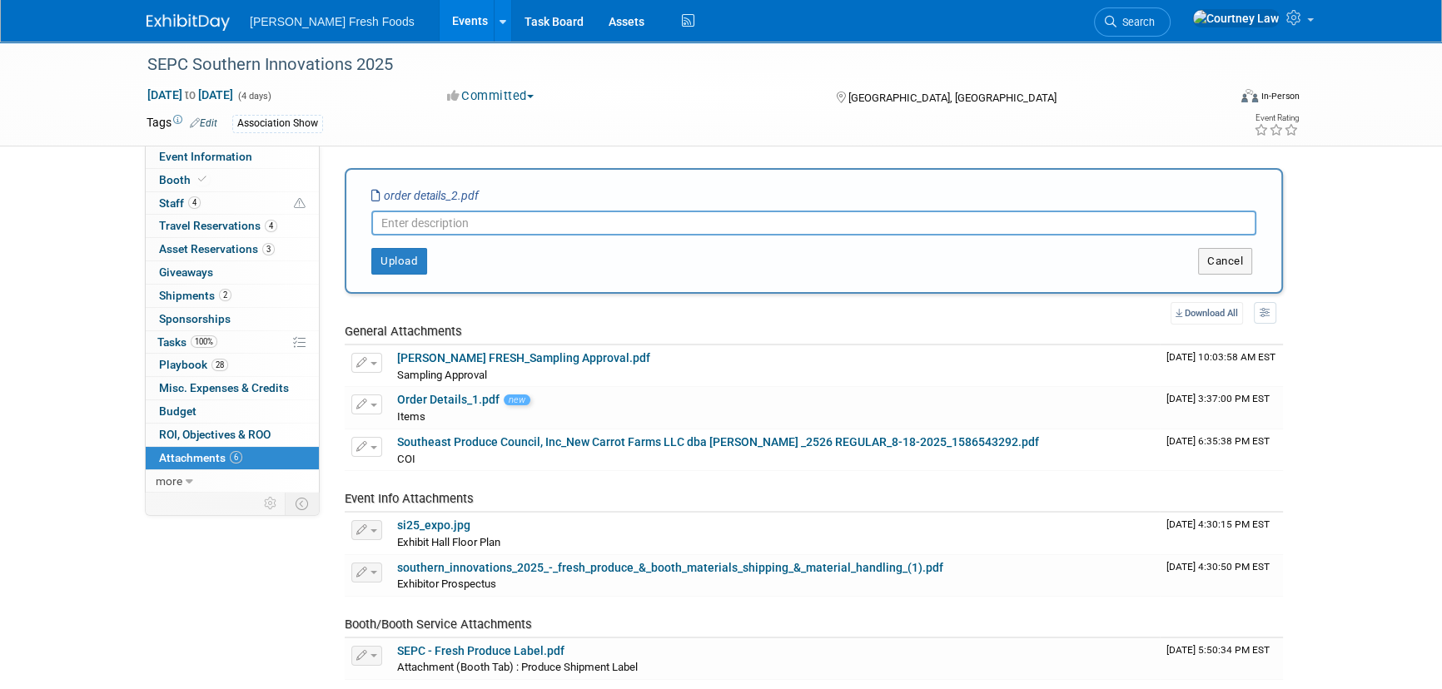
click at [475, 232] on input "text" at bounding box center [813, 223] width 885 height 25
type input "Items 2"
click at [353, 250] on div "Upload" at bounding box center [541, 261] width 390 height 27
click at [380, 254] on button "Upload" at bounding box center [399, 261] width 56 height 27
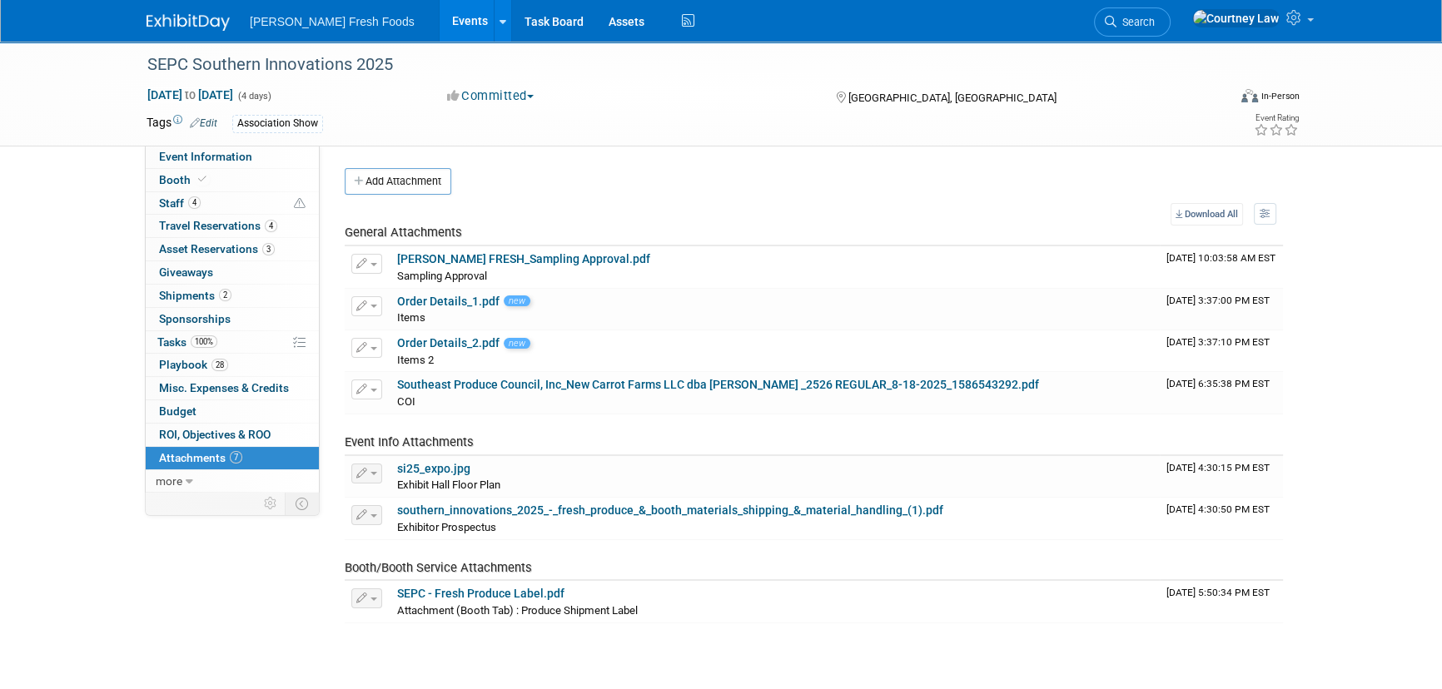
drag, startPoint x: 209, startPoint y: 384, endPoint x: 342, endPoint y: 385, distance: 133.2
click at [209, 384] on span "Misc. Expenses & Credits 0" at bounding box center [224, 387] width 130 height 13
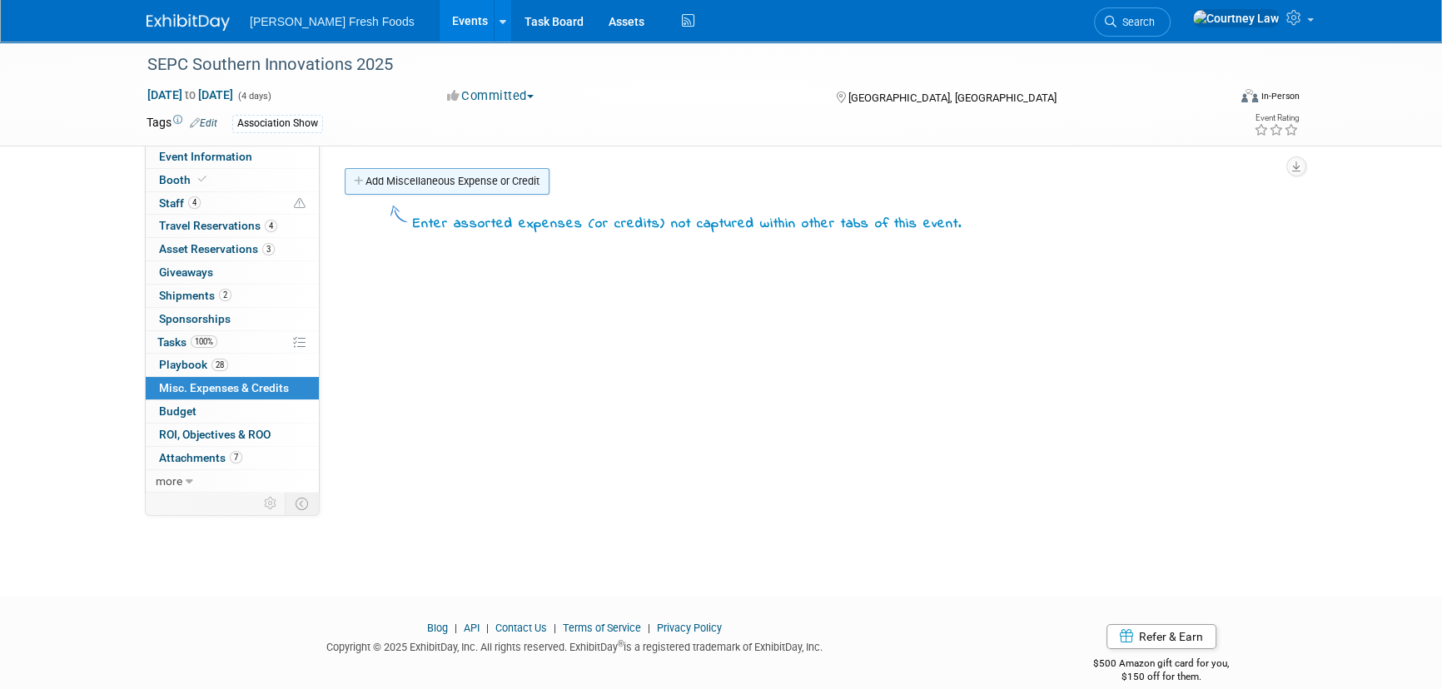
click at [375, 181] on link "Add Miscellaneous Expense or Credit" at bounding box center [447, 181] width 205 height 27
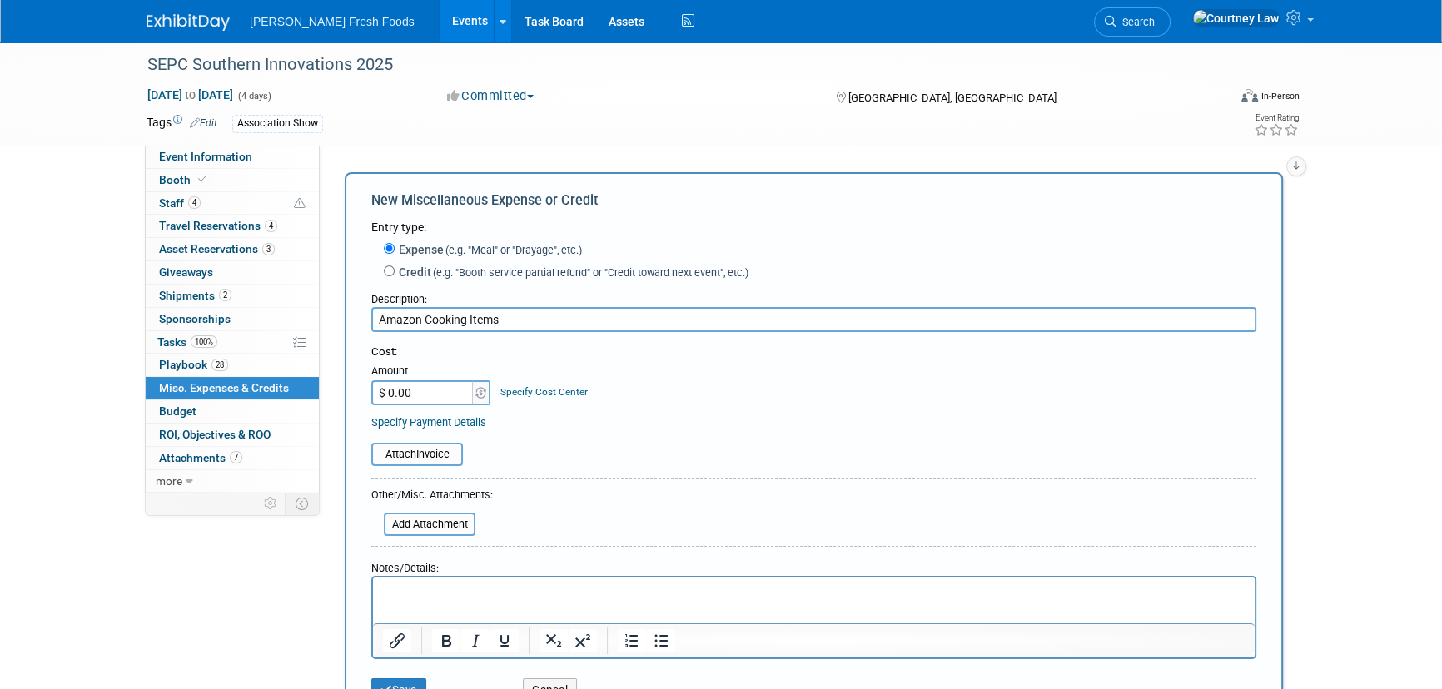
type input "Amazon Cooking Items"
click at [420, 390] on input "$ 0.00" at bounding box center [423, 392] width 104 height 25
type input "$ 295.14"
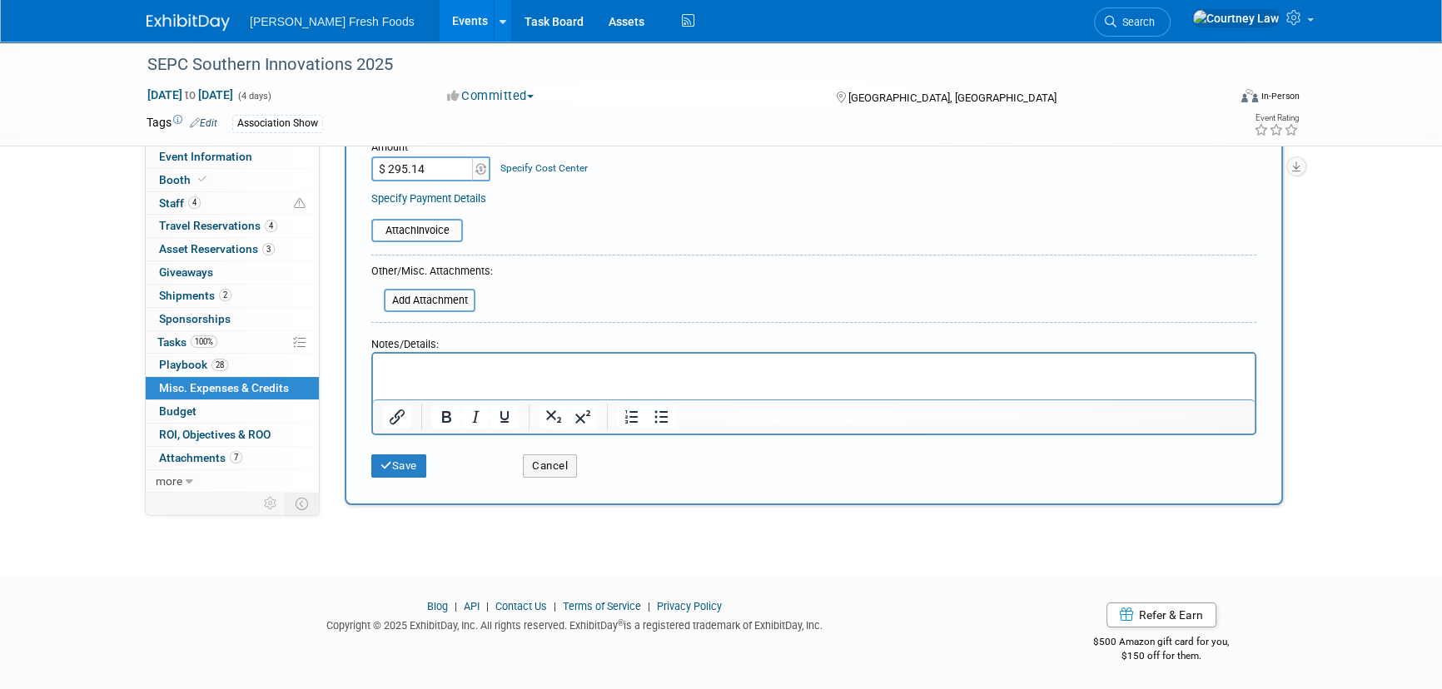
scroll to position [225, 0]
click at [394, 467] on button "Save" at bounding box center [398, 465] width 55 height 23
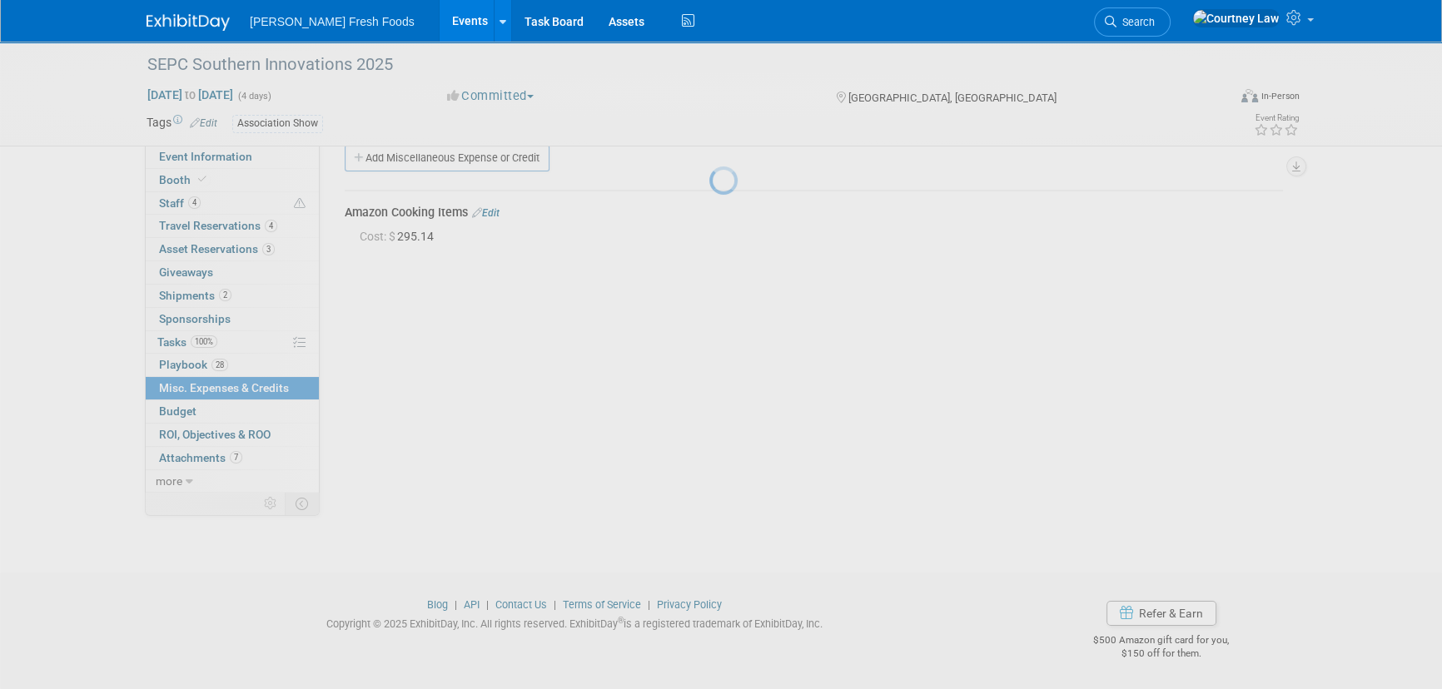
scroll to position [23, 0]
